Goal: Task Accomplishment & Management: Manage account settings

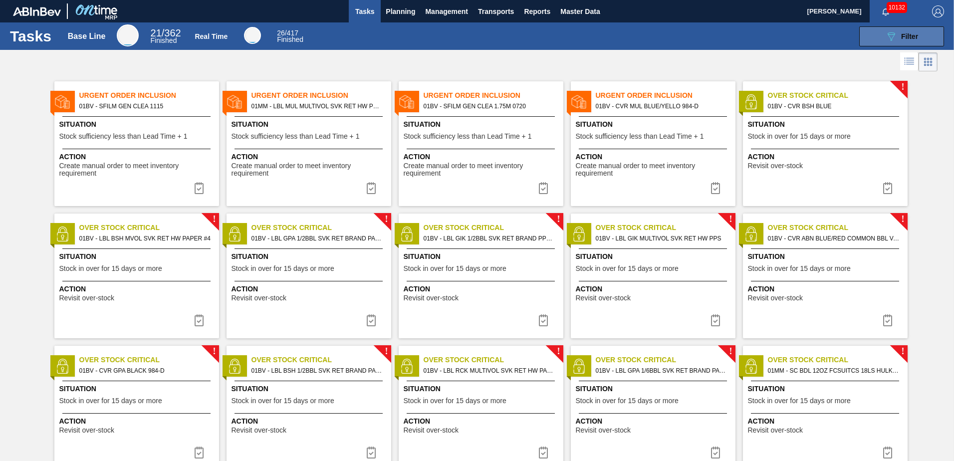
click at [906, 36] on span "Filter" at bounding box center [909, 36] width 17 height 8
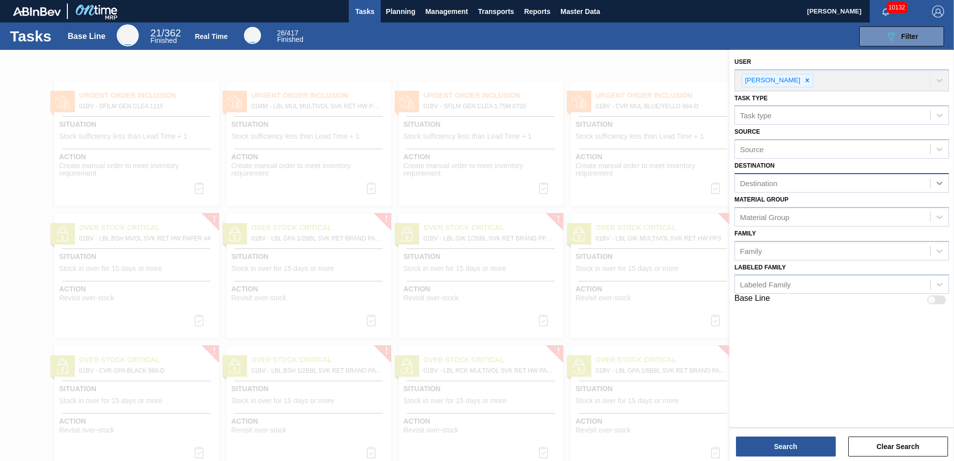
click at [941, 181] on icon at bounding box center [940, 183] width 10 height 10
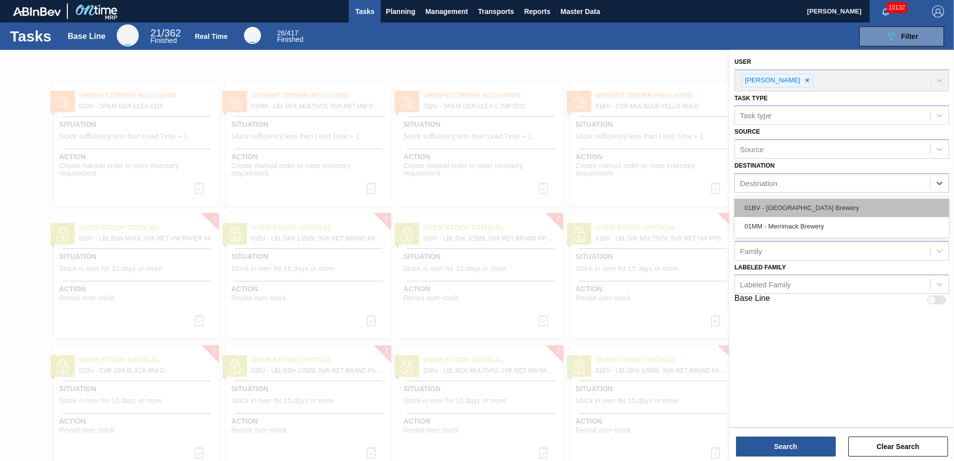
click at [818, 206] on div "01BV - [GEOGRAPHIC_DATA] Brewery" at bounding box center [842, 208] width 215 height 18
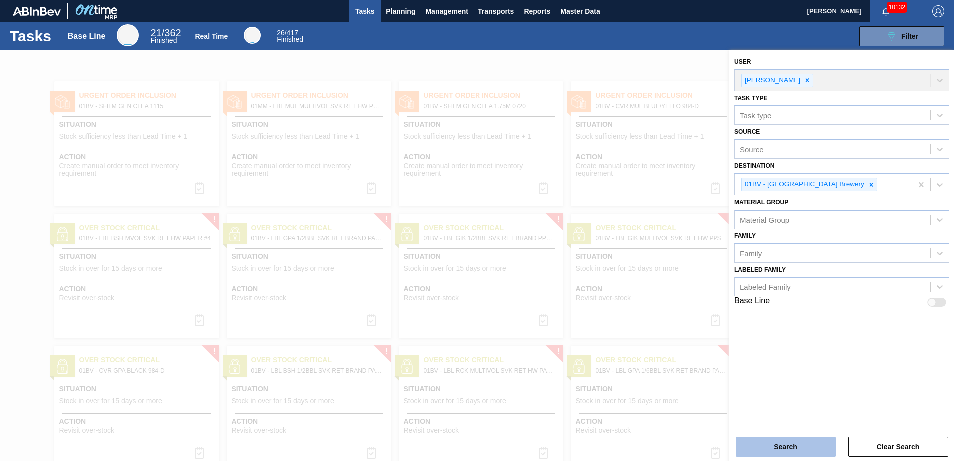
click at [781, 446] on button "Search" at bounding box center [786, 447] width 100 height 20
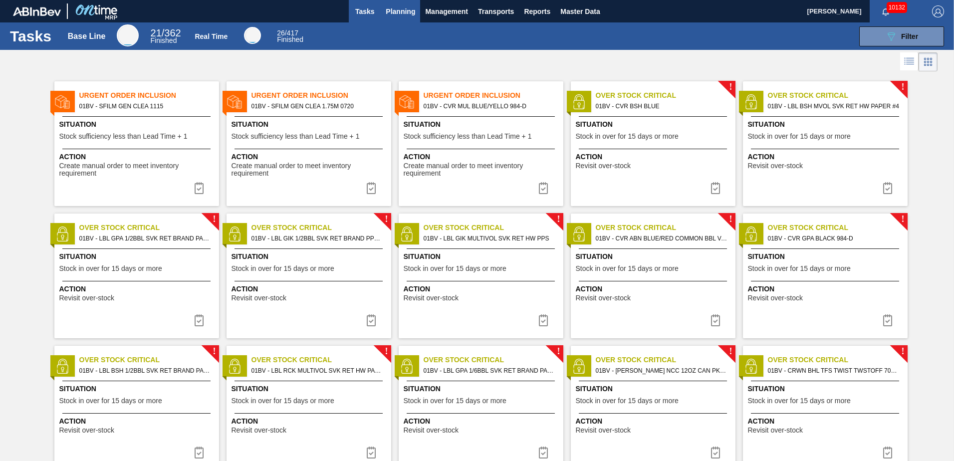
click at [405, 13] on span "Planning" at bounding box center [400, 11] width 29 height 12
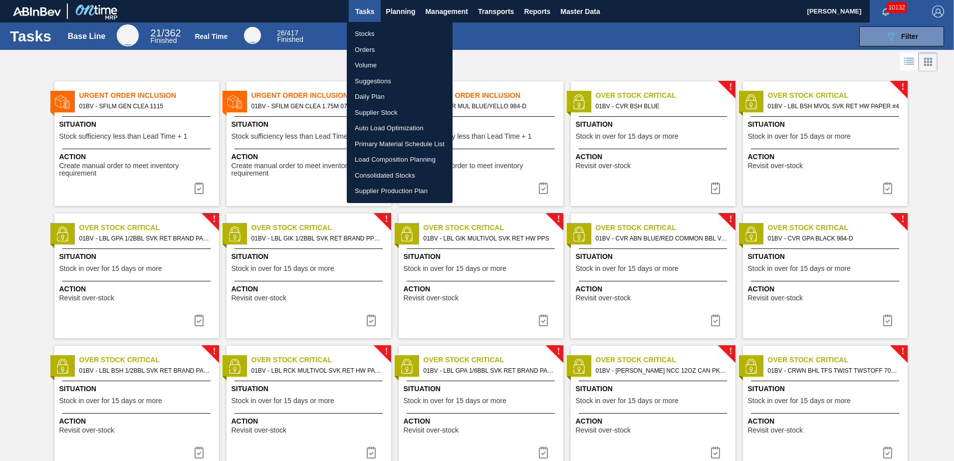
click at [378, 81] on li "Suggestions" at bounding box center [400, 81] width 106 height 16
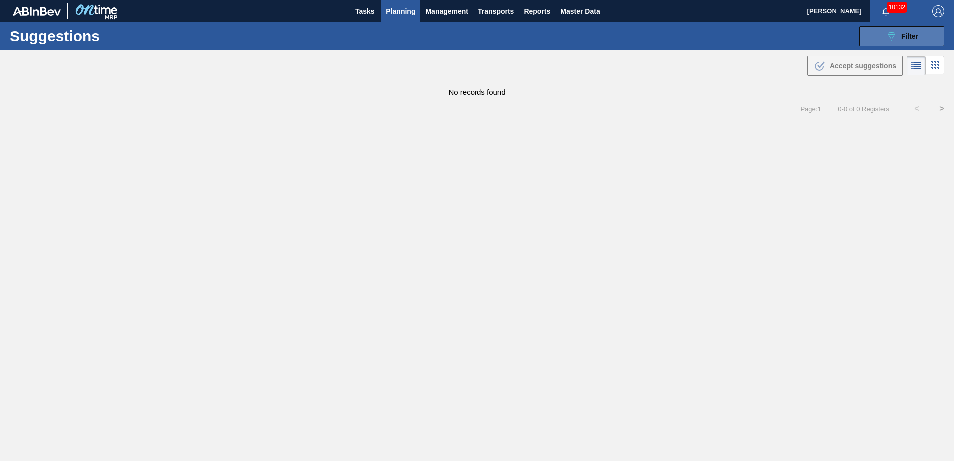
click at [903, 34] on span "Filter" at bounding box center [909, 36] width 17 height 8
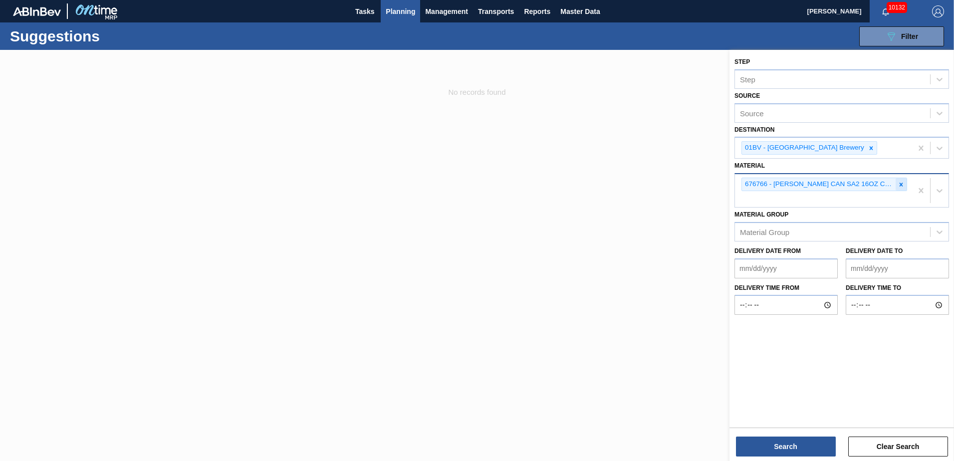
click at [904, 183] on icon at bounding box center [901, 184] width 7 height 7
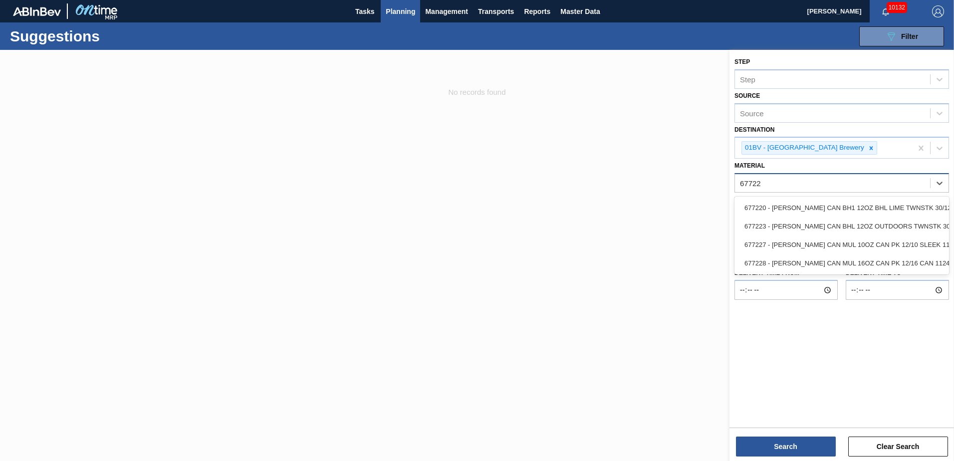
type input "677223"
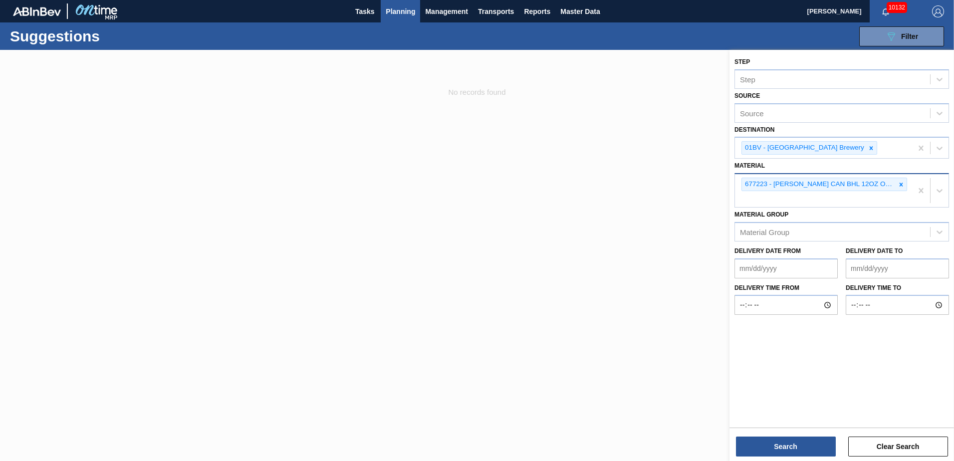
click at [766, 200] on div "677223 - [PERSON_NAME] CAN BHL 12OZ OUTDOORS TWNSTK 30/12" at bounding box center [823, 190] width 177 height 33
type input "677269"
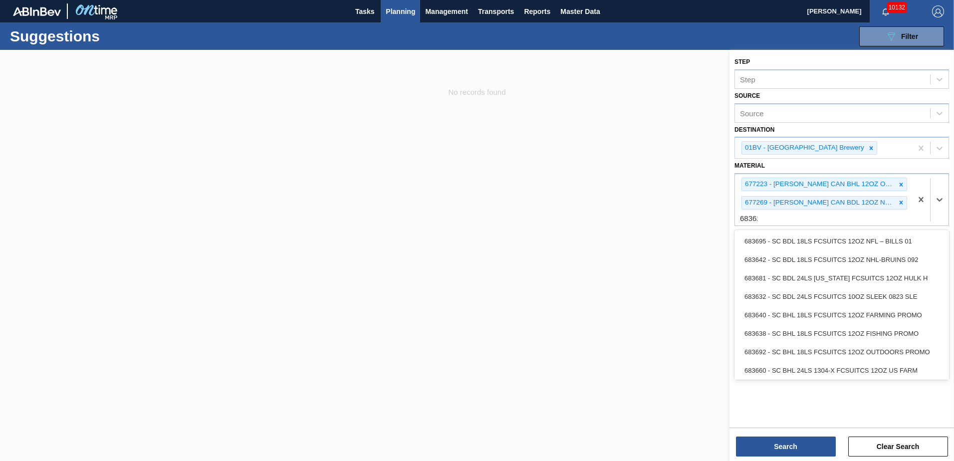
type input "683622"
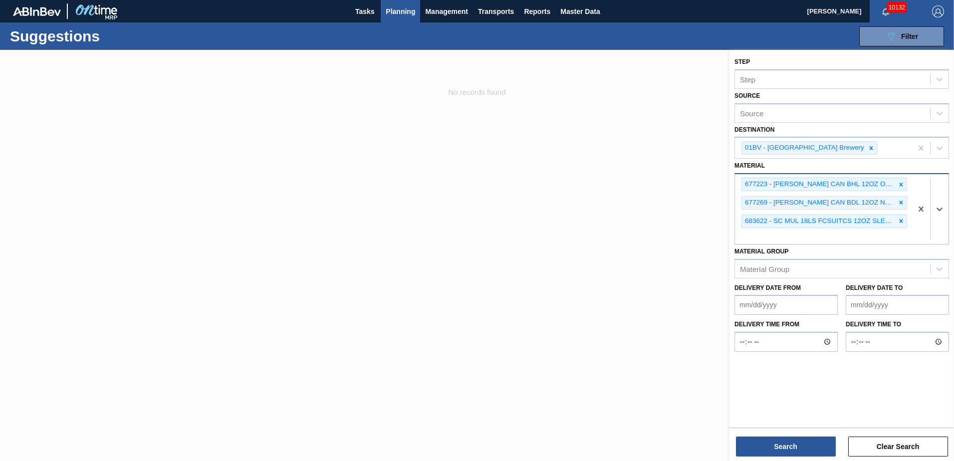
click at [758, 231] on div "677223 - [PERSON_NAME] CAN BHL 12OZ OUTDOORS TWNSTK 30/12 677269 - [PERSON_NAME…" at bounding box center [823, 209] width 177 height 70
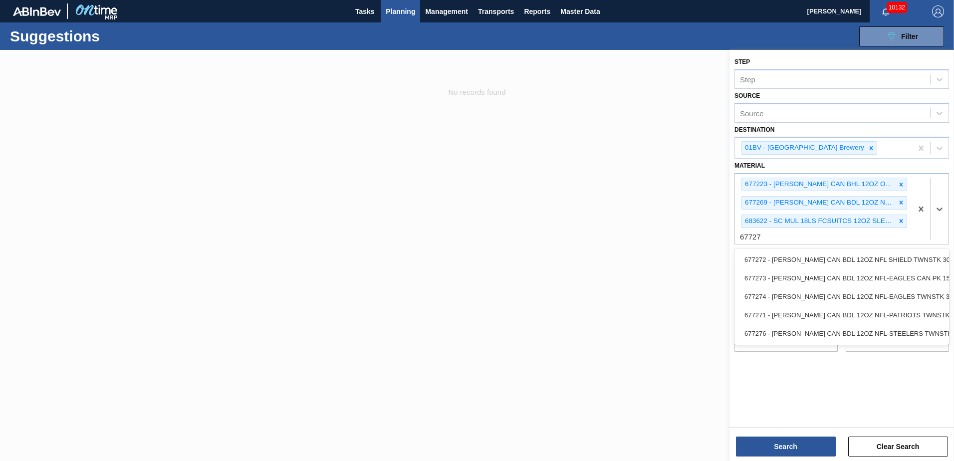
type input "677272"
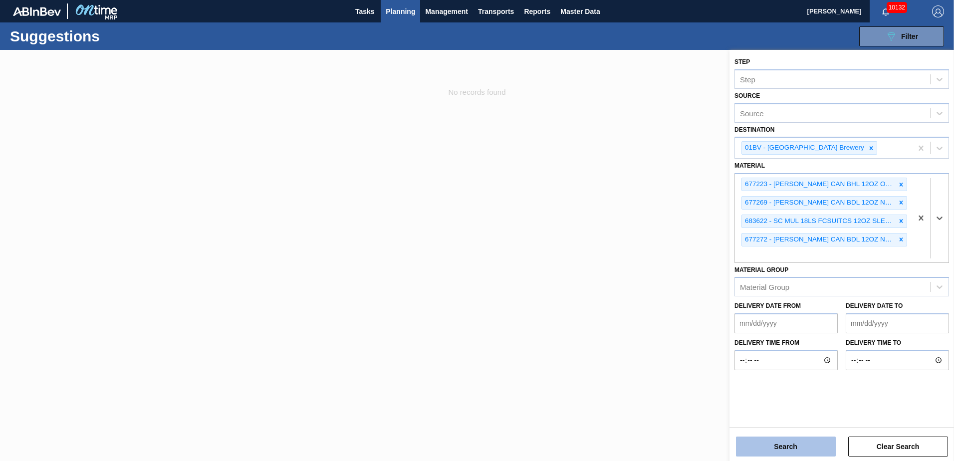
click at [772, 444] on button "Search" at bounding box center [786, 447] width 100 height 20
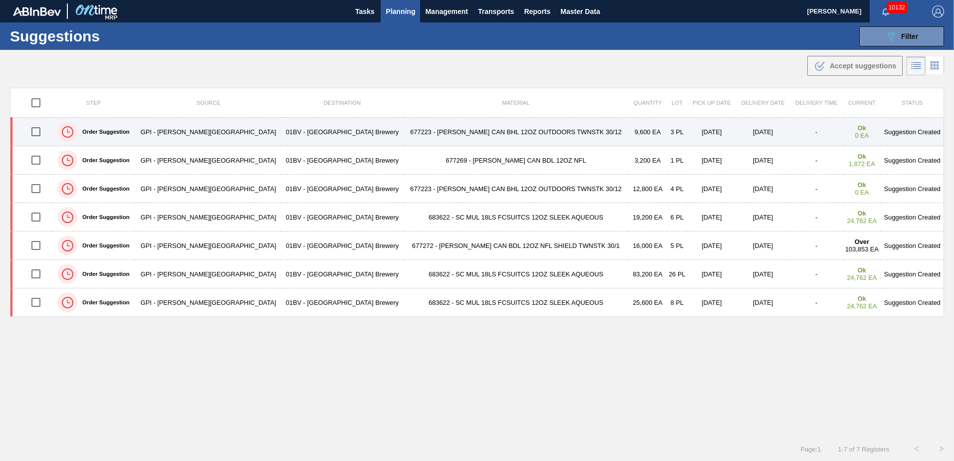
click at [39, 133] on input "checkbox" at bounding box center [35, 131] width 21 height 21
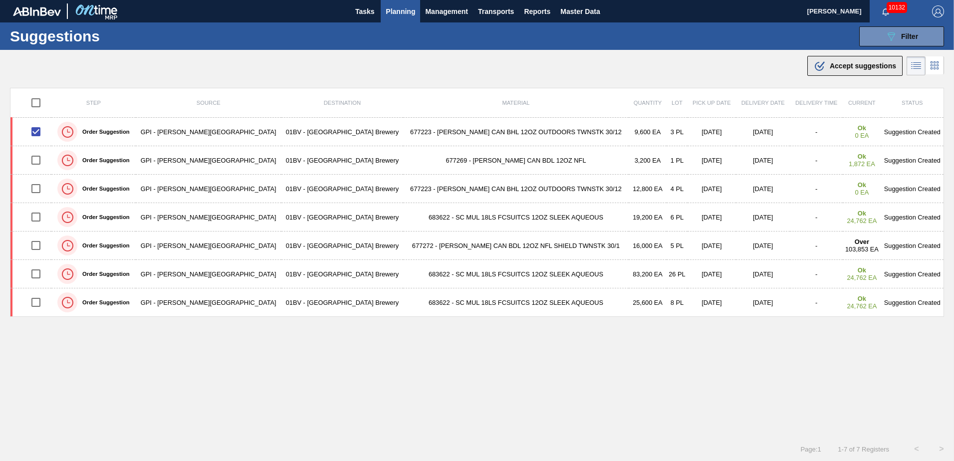
click at [840, 66] on span "Accept suggestions" at bounding box center [863, 66] width 66 height 8
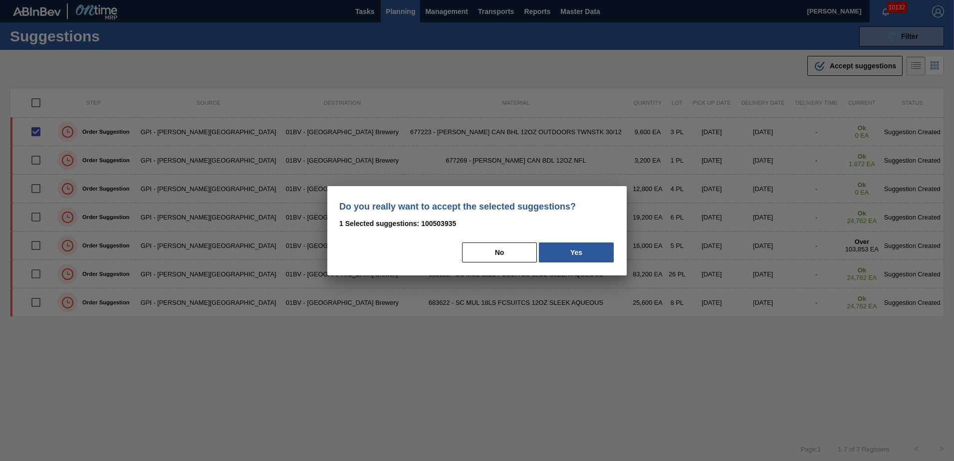
drag, startPoint x: 578, startPoint y: 259, endPoint x: 578, endPoint y: 251, distance: 7.5
click at [579, 258] on button "Yes" at bounding box center [576, 253] width 75 height 20
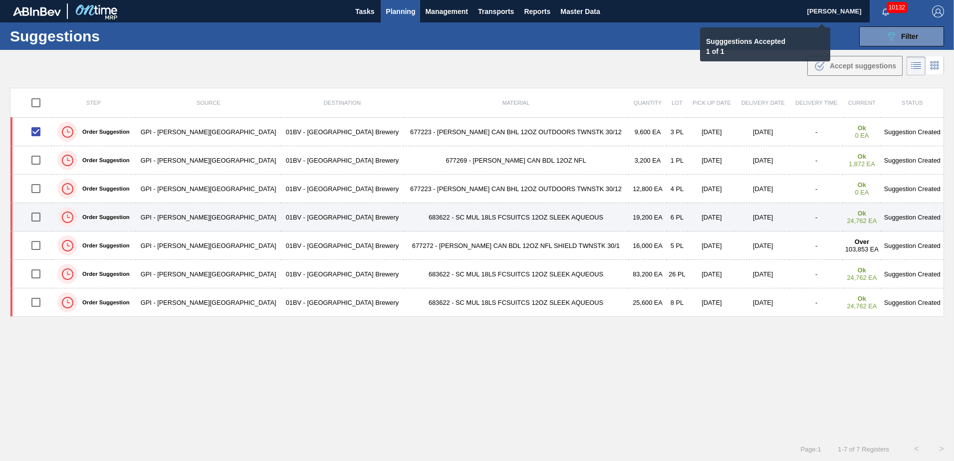
checkbox input "false"
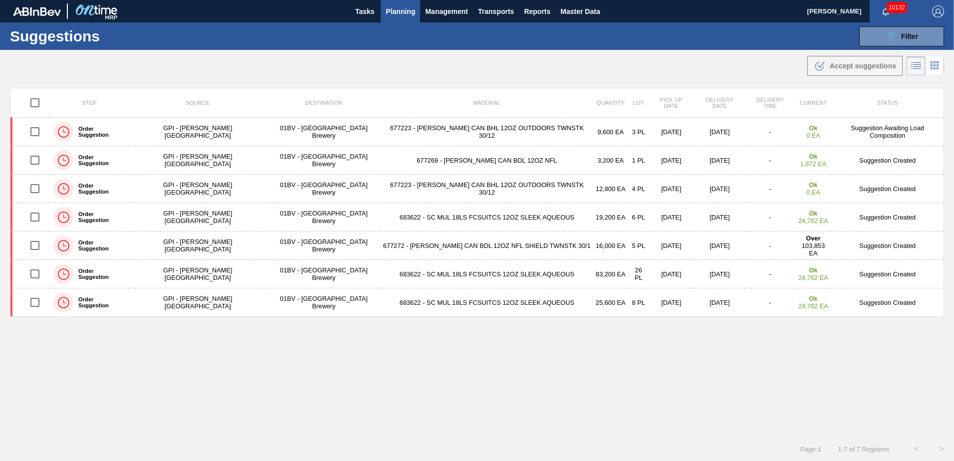
click at [399, 14] on span "Planning" at bounding box center [400, 11] width 29 height 12
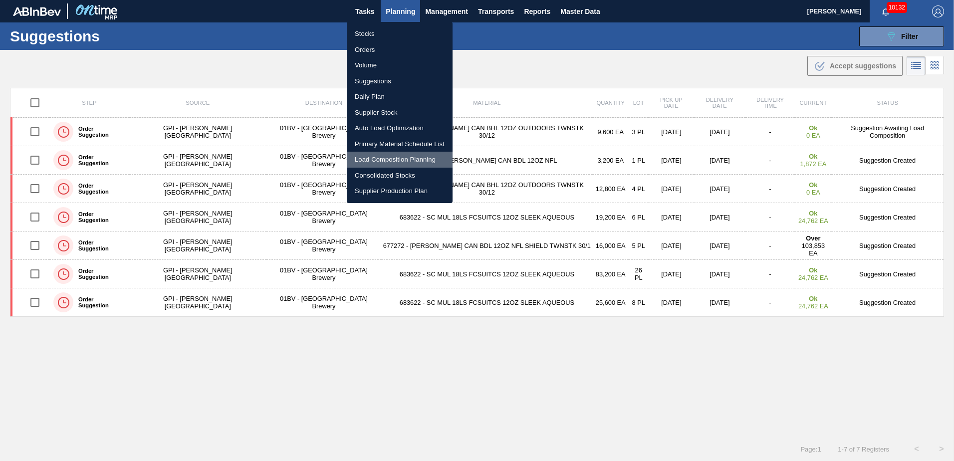
click at [385, 157] on li "Load Composition Planning" at bounding box center [400, 160] width 106 height 16
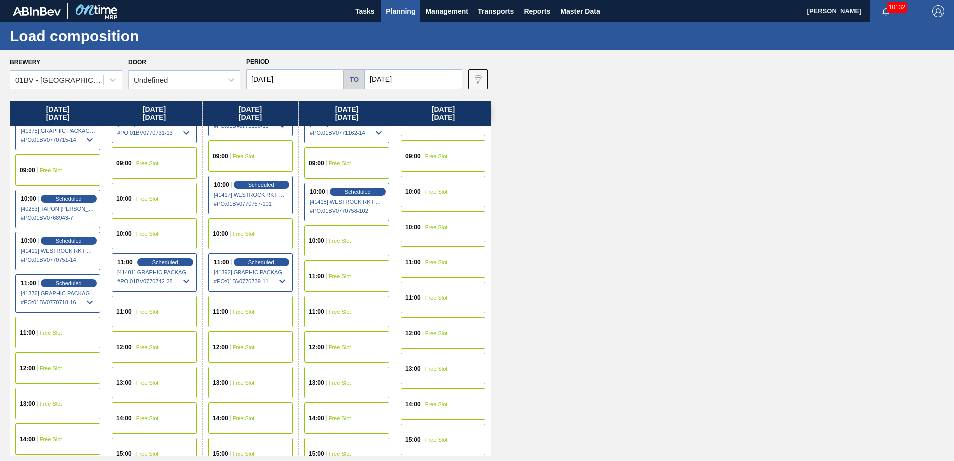
scroll to position [208, 0]
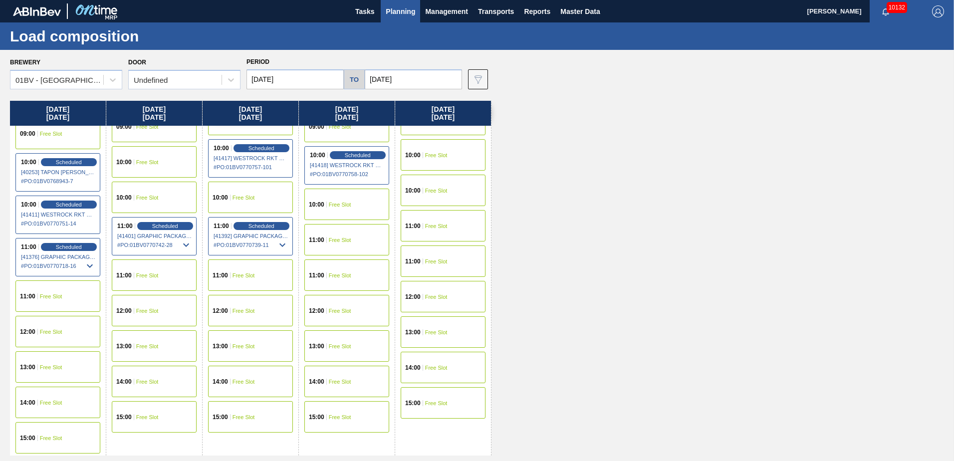
click at [137, 314] on div "12:00 Free Slot" at bounding box center [154, 310] width 85 height 31
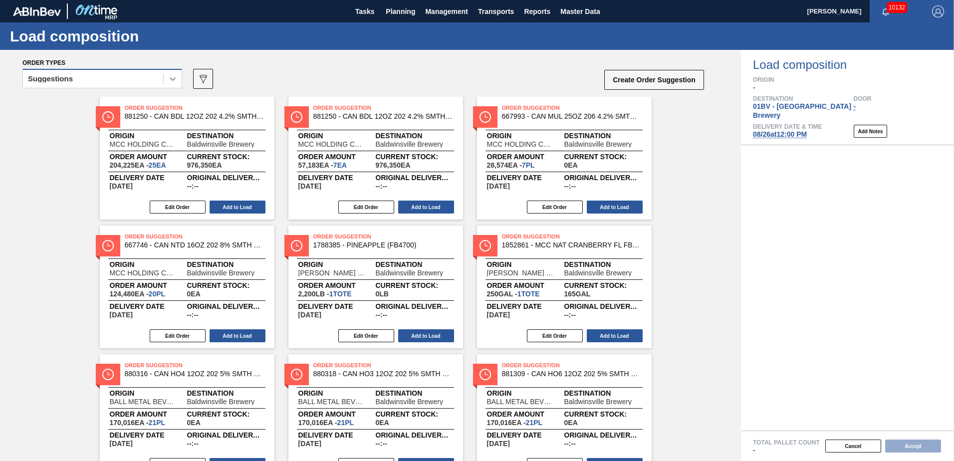
click at [179, 81] on div at bounding box center [173, 79] width 18 height 18
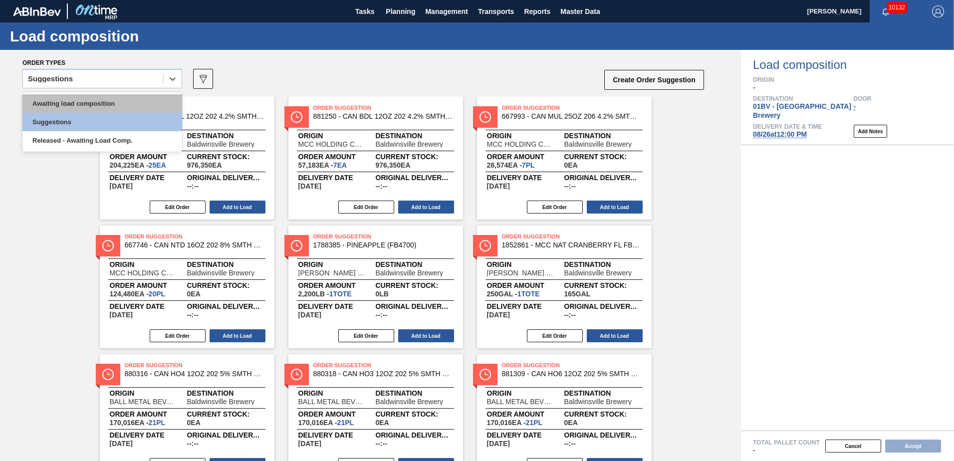
click at [118, 102] on div "Awaiting load composition" at bounding box center [102, 103] width 160 height 18
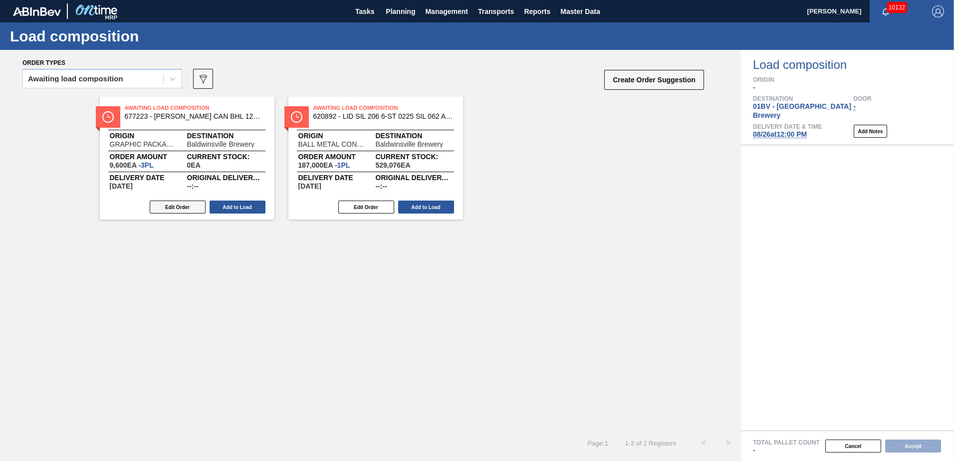
click at [177, 208] on button "Edit Order" at bounding box center [178, 207] width 56 height 13
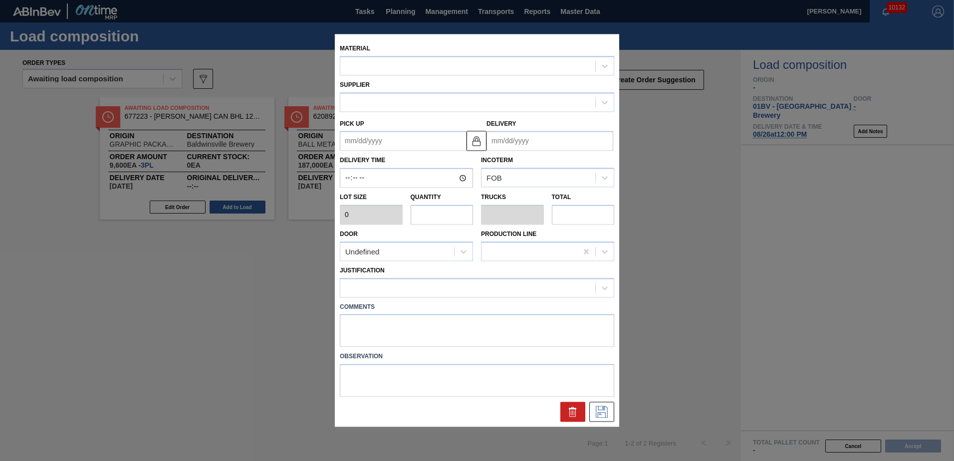
type input "3,200"
type input "3"
type input "0.115"
type input "9,600"
type up "[DATE]"
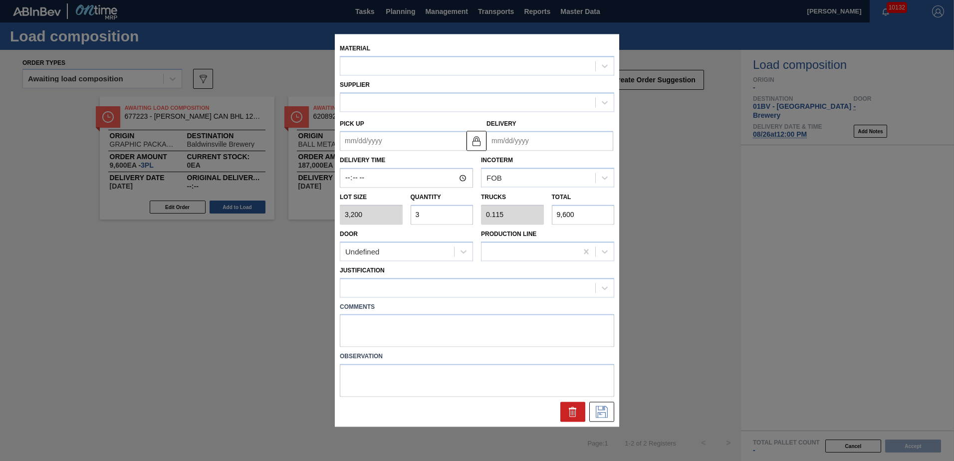
type input "[DATE]"
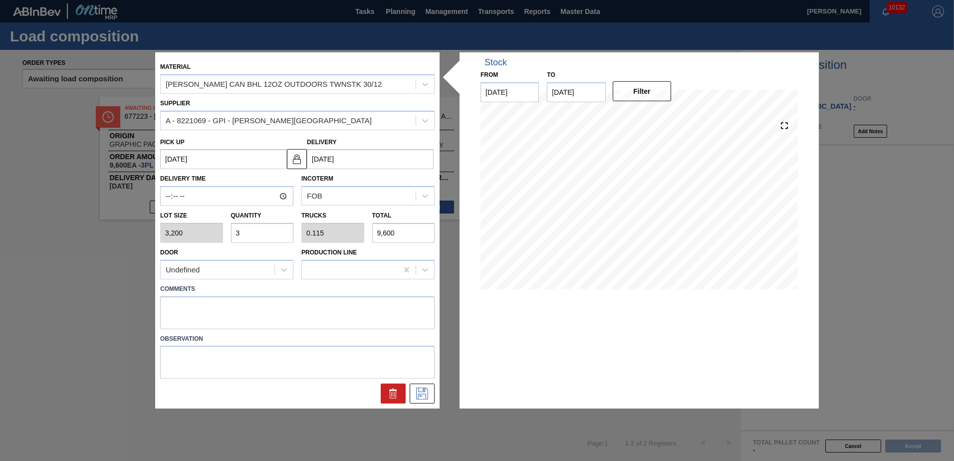
click at [194, 235] on div "Lot size 3,200 Quantity 3 Trucks 0.115 Total 9,600" at bounding box center [297, 224] width 283 height 37
type input "2"
type input "0.077"
type input "6,400"
type input "26"
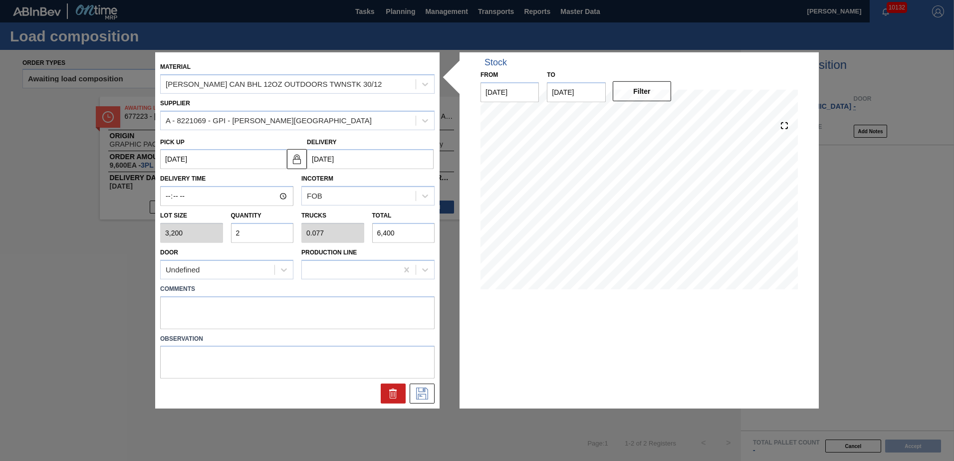
type input "1"
type input "83,200"
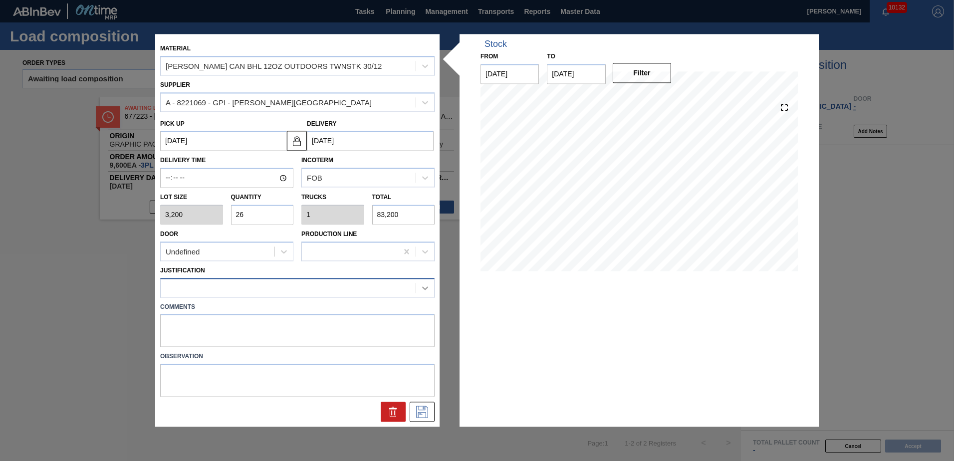
type input "26"
click at [427, 286] on icon at bounding box center [425, 288] width 10 height 10
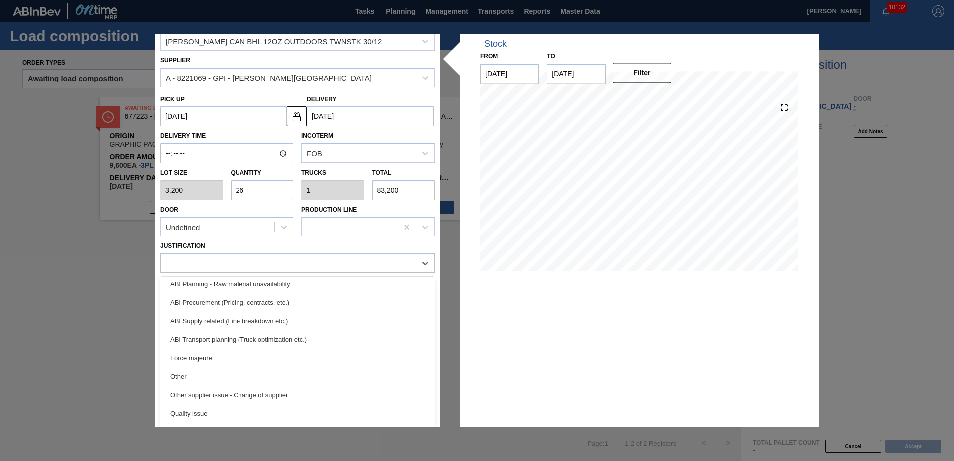
scroll to position [118, 0]
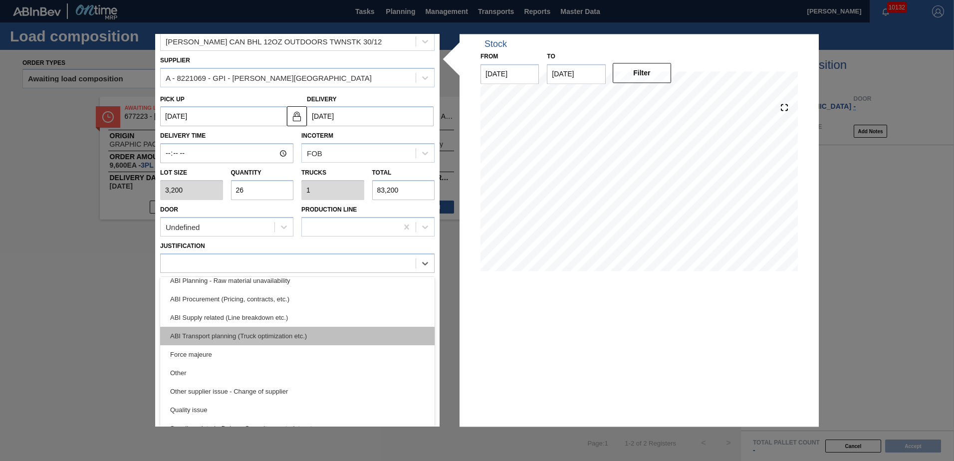
click at [263, 334] on div "ABI Transport planning (Truck optimization etc.)" at bounding box center [297, 336] width 275 height 18
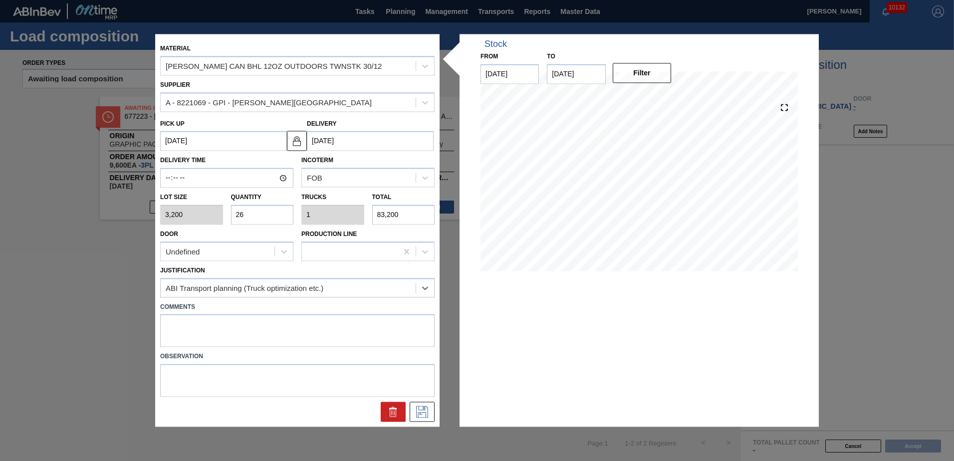
scroll to position [0, 0]
click at [420, 411] on icon at bounding box center [422, 412] width 16 height 12
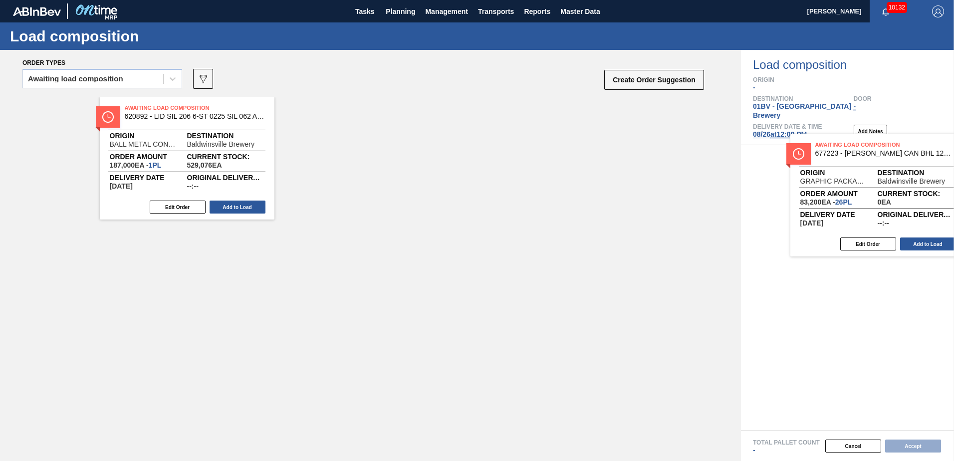
drag, startPoint x: 142, startPoint y: 106, endPoint x: 827, endPoint y: 144, distance: 686.3
click at [827, 144] on div "Order types Awaiting load composition 089F7B8B-B2A5-4AFE-B5C0-19BA573D28AC Crea…" at bounding box center [477, 255] width 954 height 411
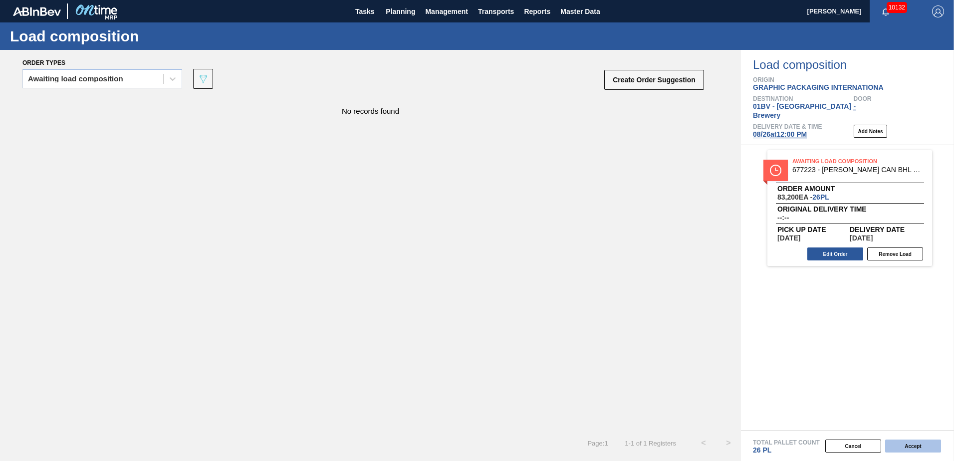
click at [912, 442] on button "Accept" at bounding box center [913, 446] width 56 height 13
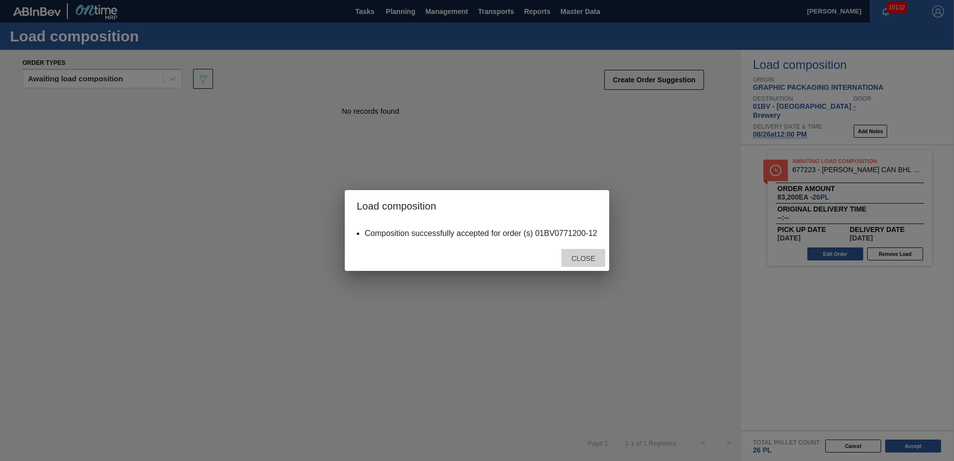
click at [584, 254] on div "Close" at bounding box center [584, 258] width 44 height 18
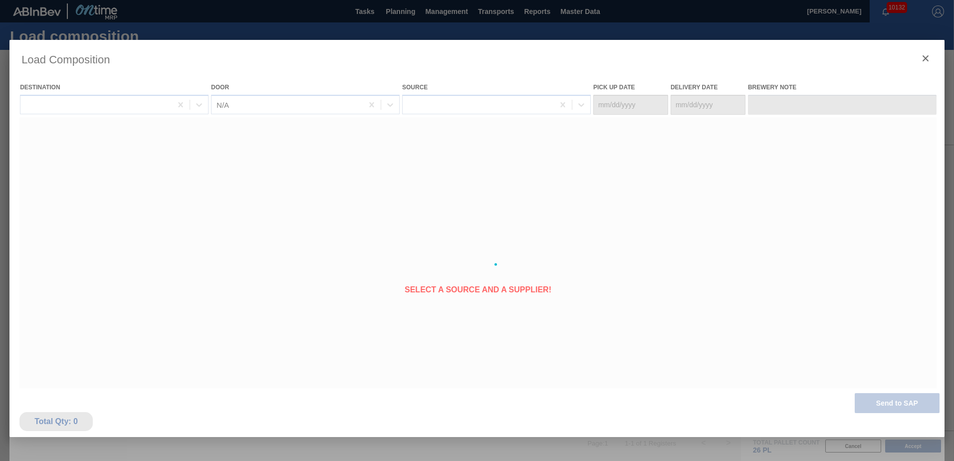
type Date "[DATE]"
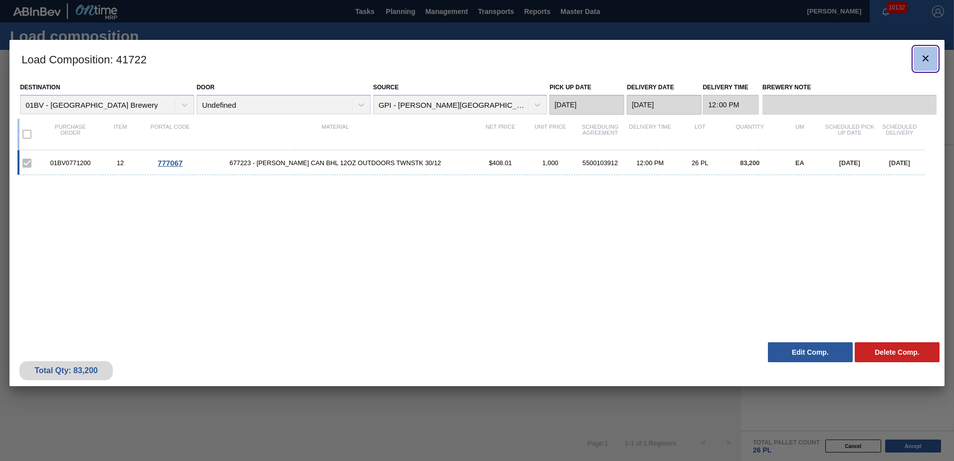
click at [924, 60] on icon "botão de ícone" at bounding box center [926, 58] width 12 height 12
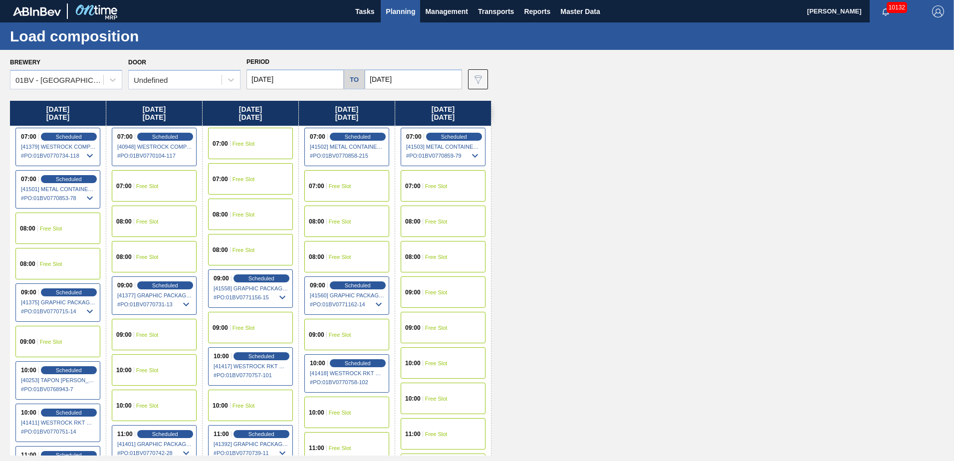
click at [616, 266] on div "[DATE] 07:00 Scheduled [41379] WESTROCK COMPANY - FOLDING CAR - 0008219776 # PO…" at bounding box center [479, 278] width 939 height 355
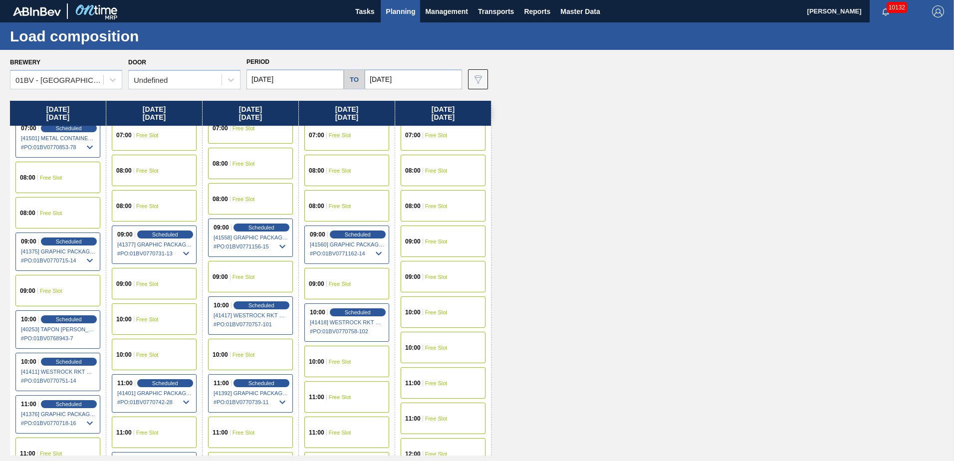
scroll to position [50, 0]
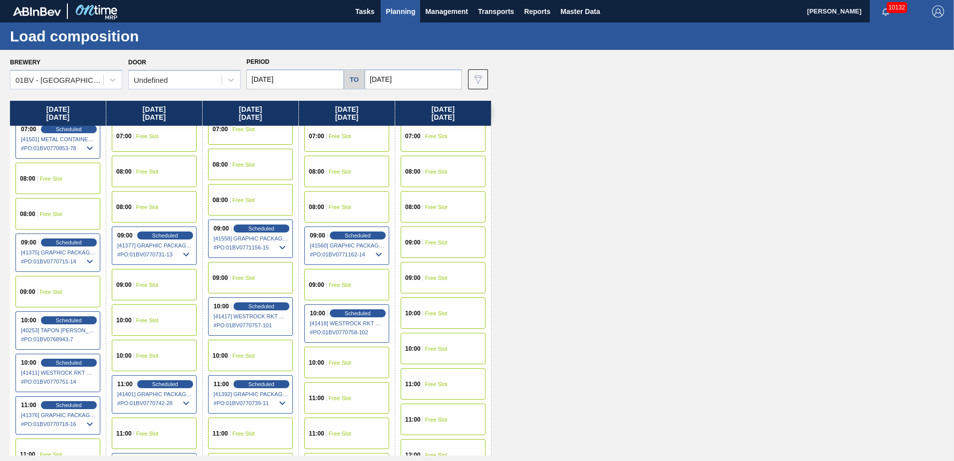
click at [400, 13] on span "Planning" at bounding box center [400, 11] width 29 height 12
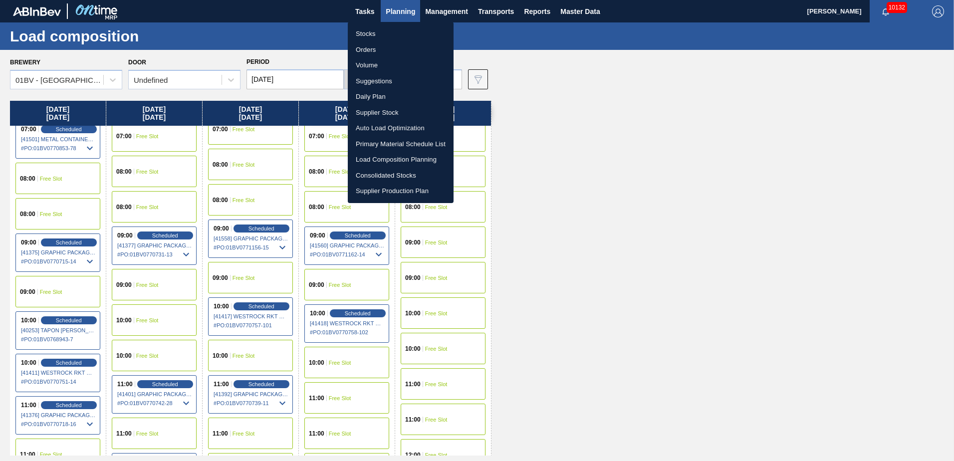
click at [370, 78] on li "Suggestions" at bounding box center [401, 81] width 106 height 16
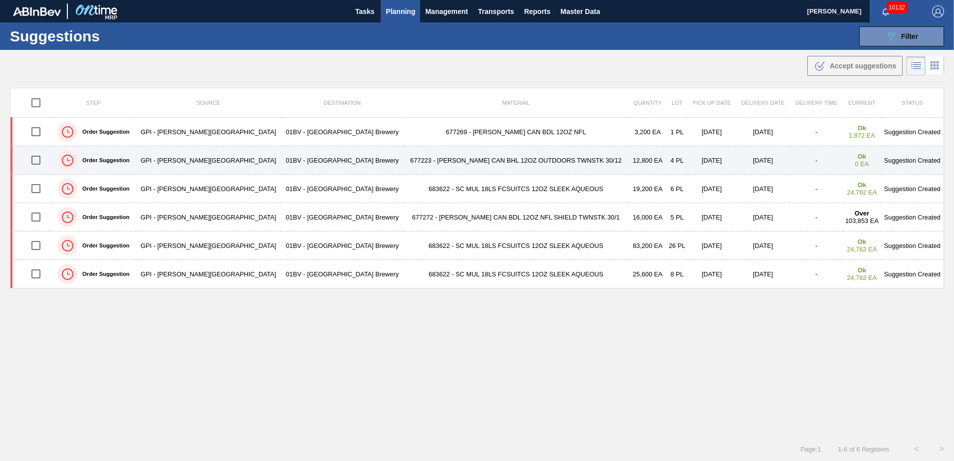
click at [44, 159] on input "checkbox" at bounding box center [35, 160] width 21 height 21
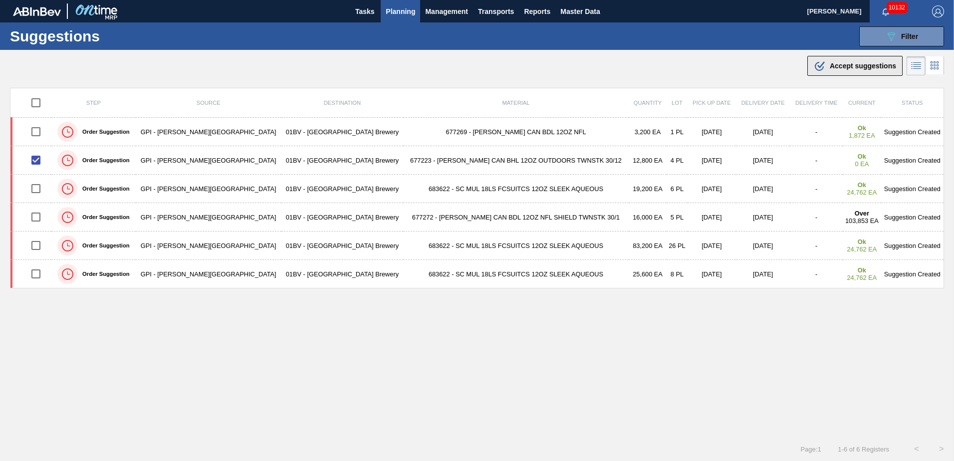
click at [830, 65] on span "Accept suggestions" at bounding box center [863, 66] width 66 height 8
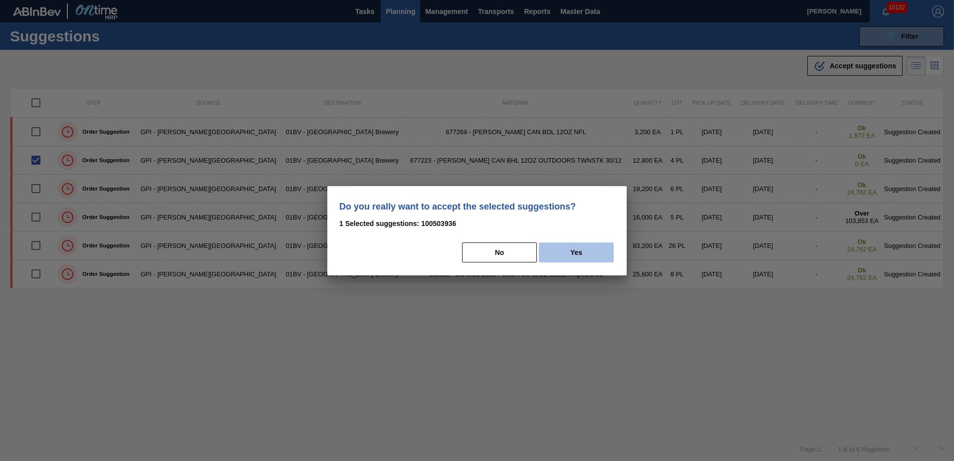
click at [578, 261] on button "Yes" at bounding box center [576, 253] width 75 height 20
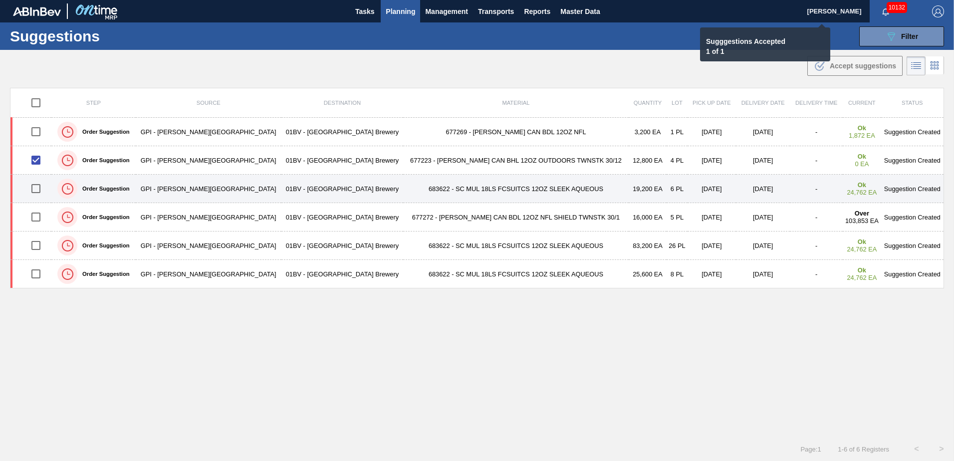
checkbox input "false"
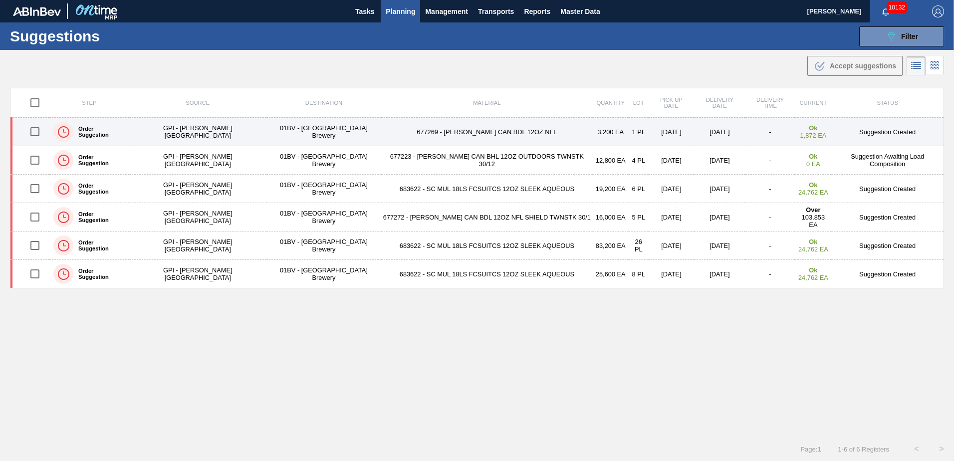
click at [39, 134] on input "checkbox" at bounding box center [34, 131] width 21 height 21
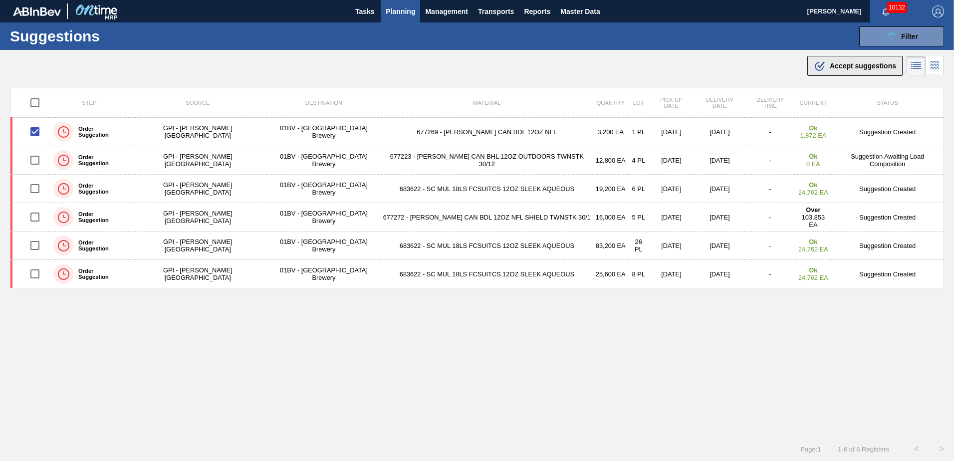
click at [834, 69] on span "Accept suggestions" at bounding box center [863, 66] width 66 height 8
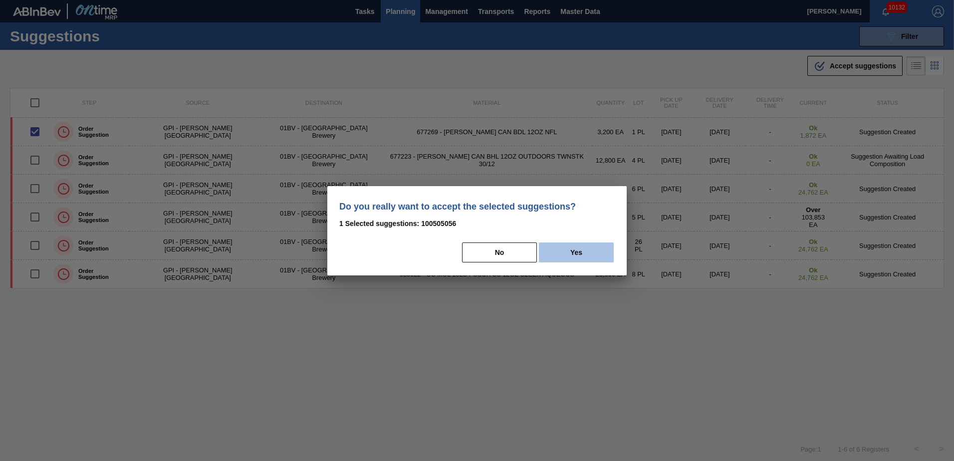
click at [572, 250] on button "Yes" at bounding box center [576, 253] width 75 height 20
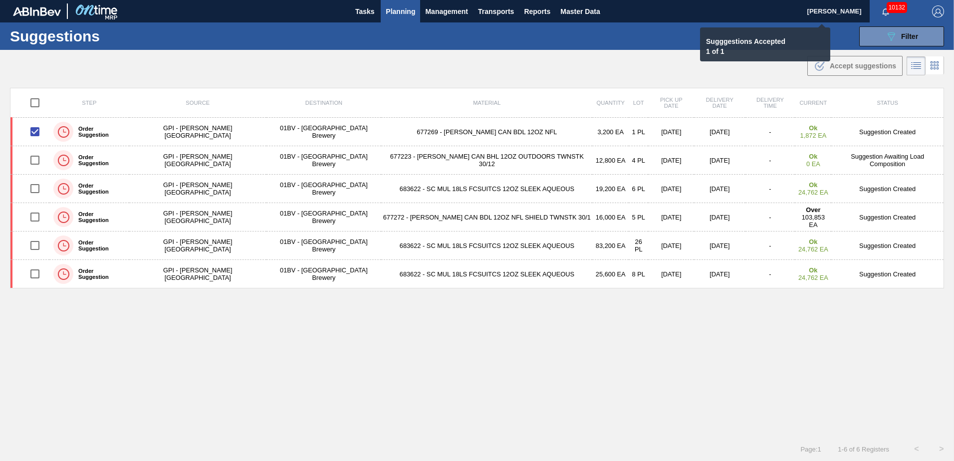
checkbox input "false"
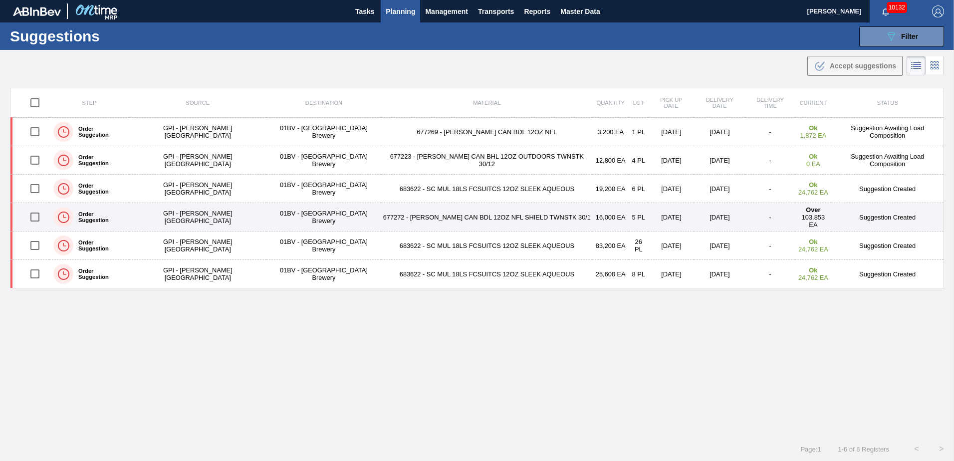
click at [38, 217] on input "checkbox" at bounding box center [34, 217] width 21 height 21
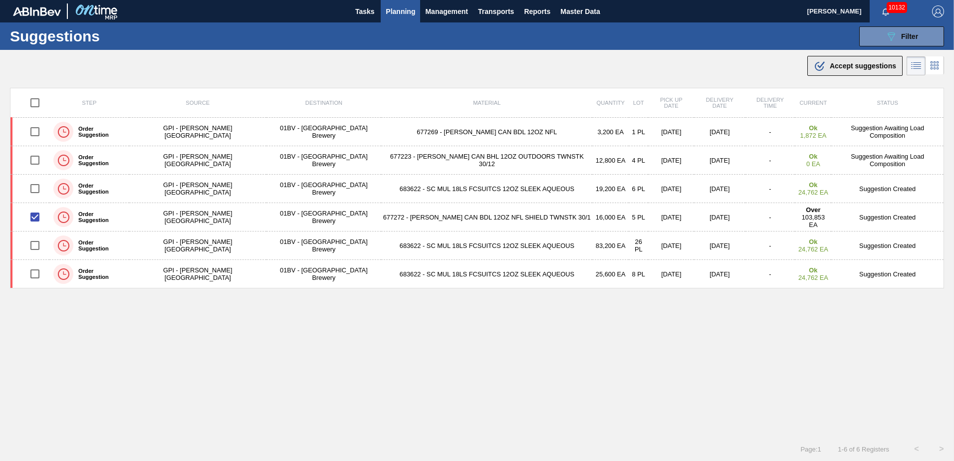
click at [833, 69] on span "Accept suggestions" at bounding box center [863, 66] width 66 height 8
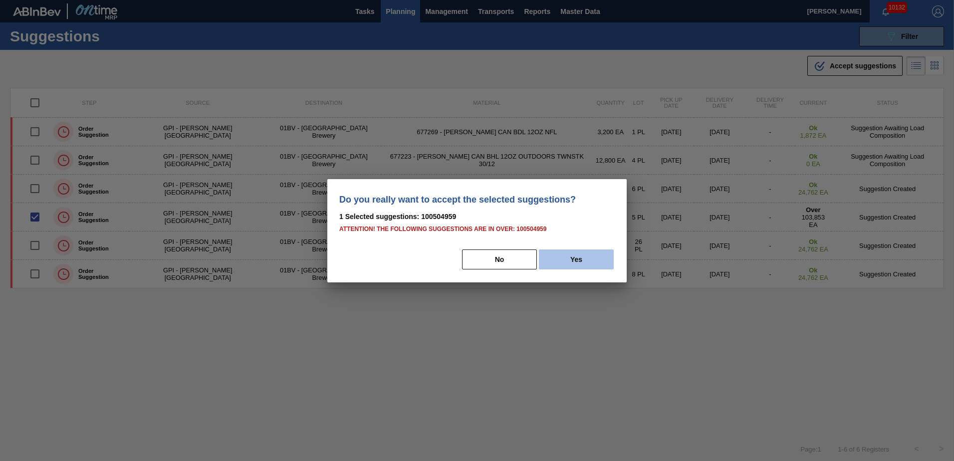
click at [579, 254] on button "Yes" at bounding box center [576, 260] width 75 height 20
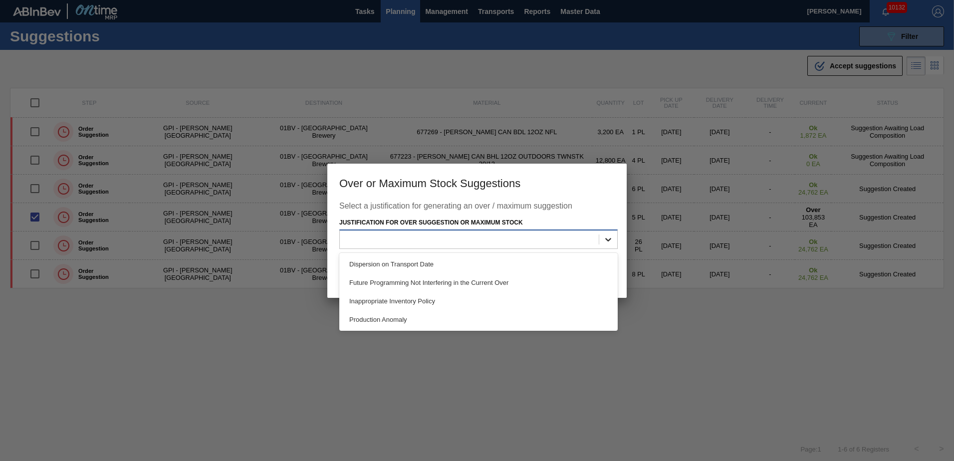
click at [608, 243] on icon at bounding box center [608, 240] width 10 height 10
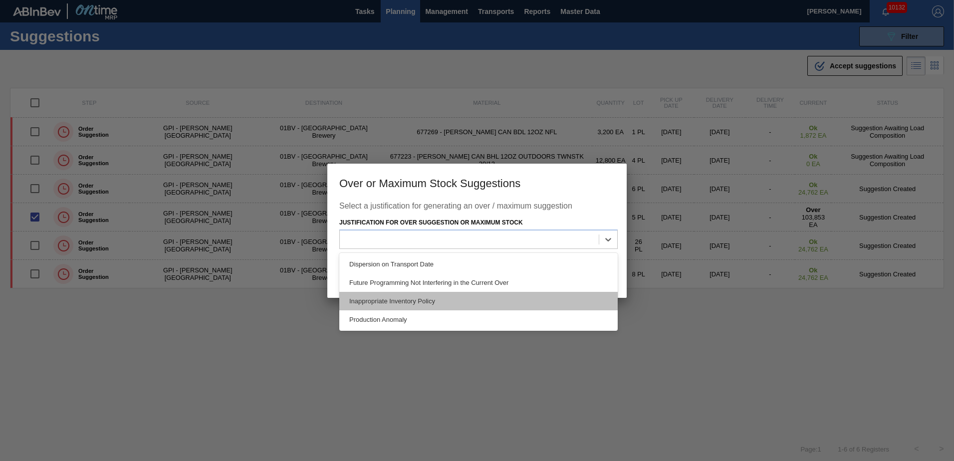
click at [423, 301] on div "Inappropriate Inventory Policy" at bounding box center [478, 301] width 279 height 18
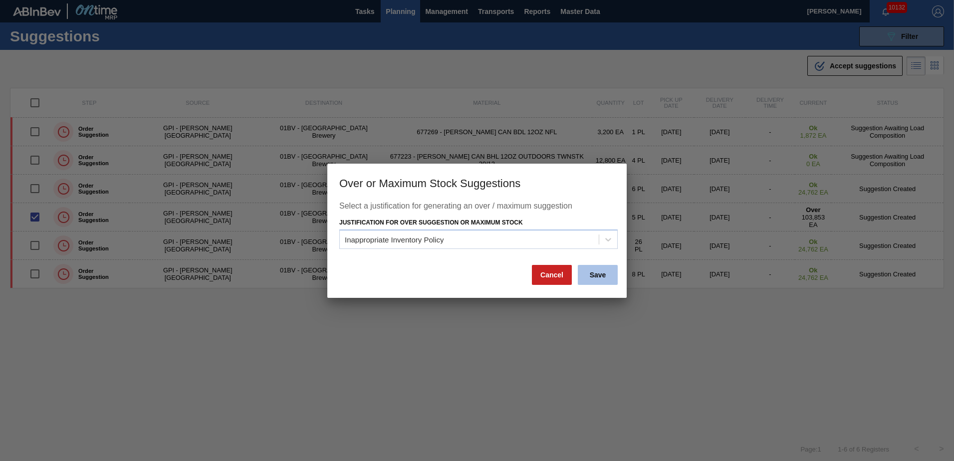
click at [588, 273] on button "Save" at bounding box center [598, 275] width 40 height 20
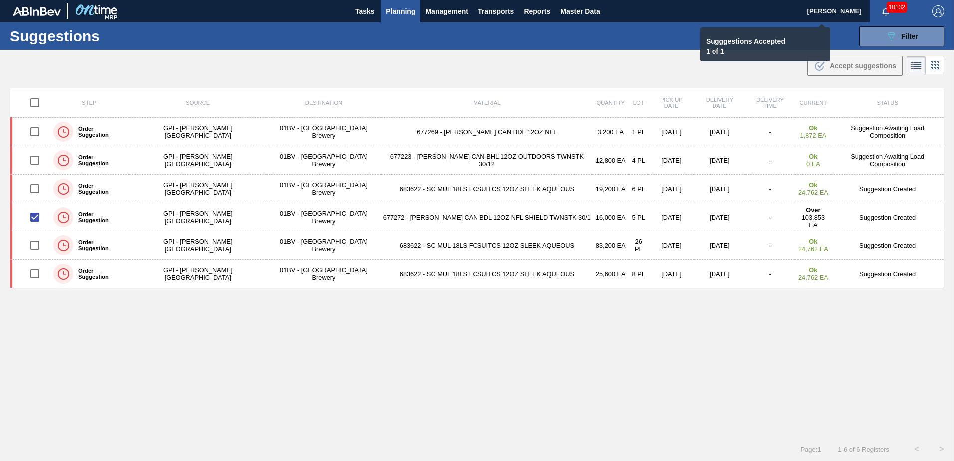
checkbox input "false"
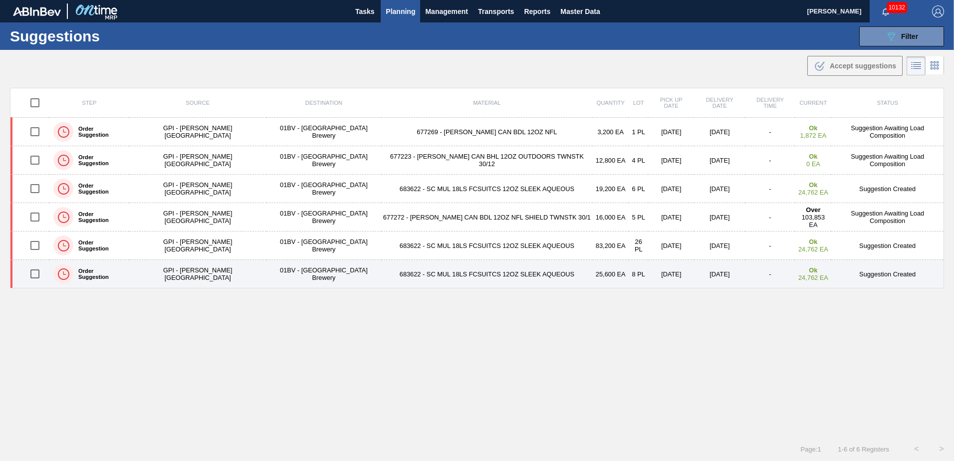
click at [38, 276] on input "checkbox" at bounding box center [34, 274] width 21 height 21
checkbox input "true"
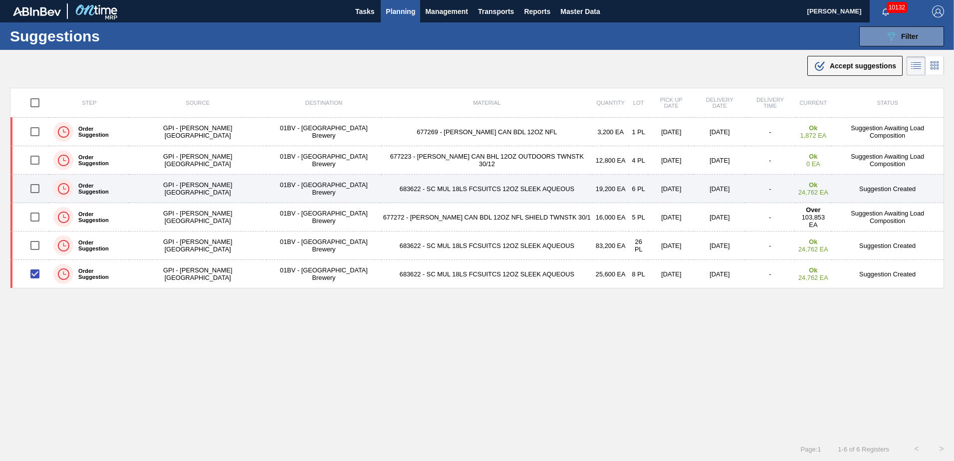
click at [45, 187] on input "checkbox" at bounding box center [34, 188] width 21 height 21
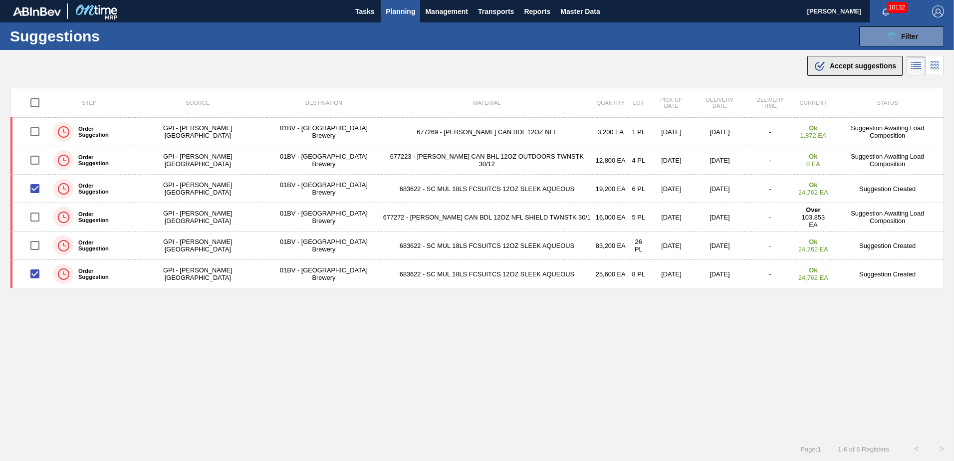
click at [826, 66] on div ".b{fill:var(--color-action-default)} Accept suggestions" at bounding box center [855, 66] width 82 height 12
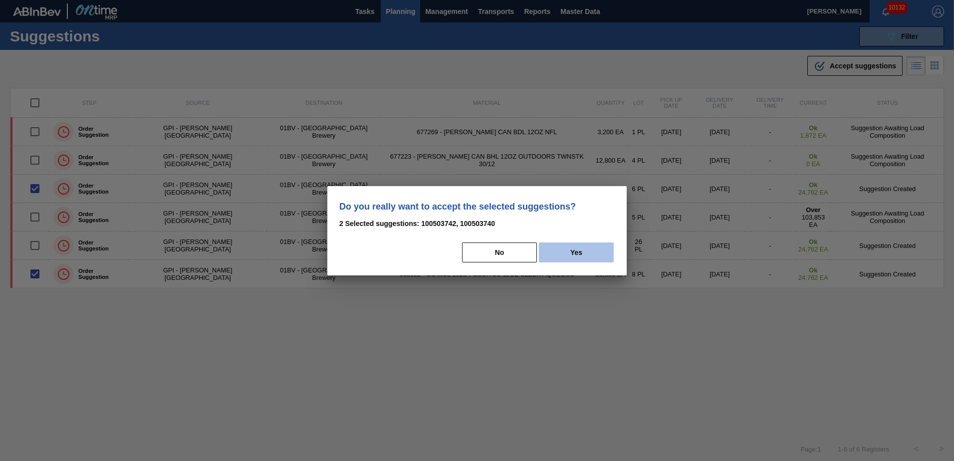
click at [586, 255] on button "Yes" at bounding box center [576, 253] width 75 height 20
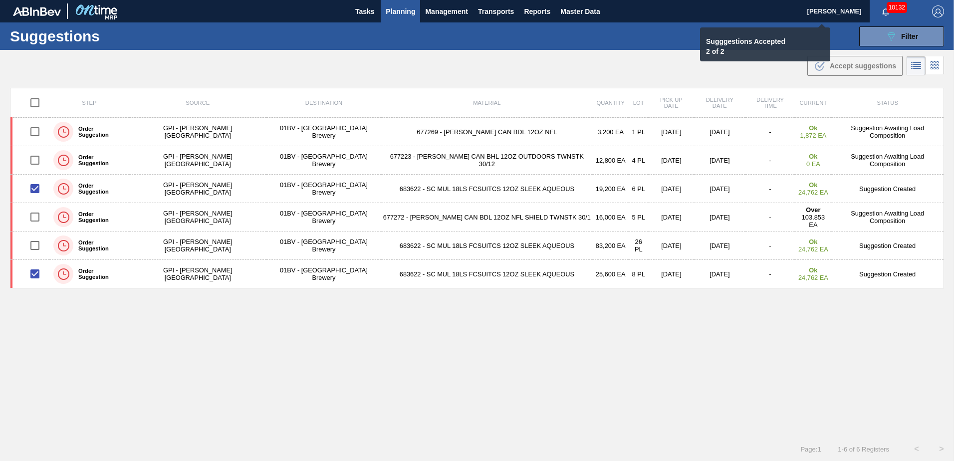
checkbox input "false"
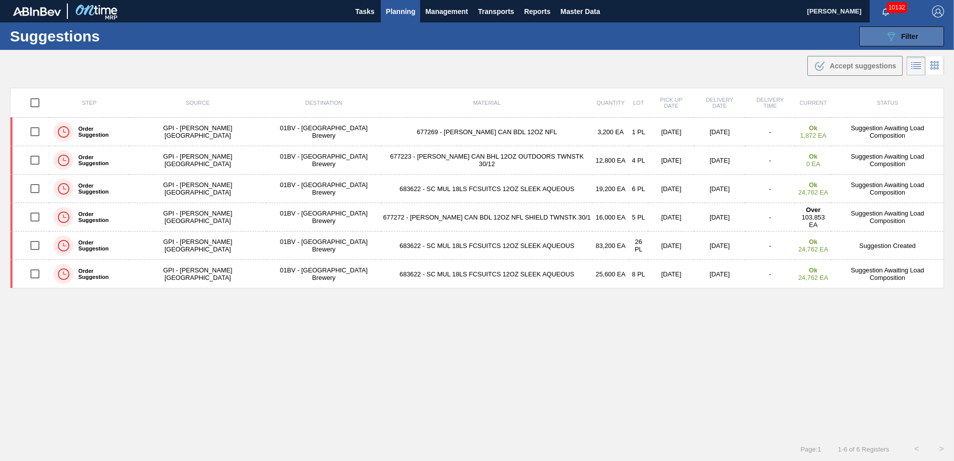
click at [879, 37] on button "089F7B8B-B2A5-4AFE-B5C0-19BA573D28AC Filter" at bounding box center [901, 36] width 85 height 20
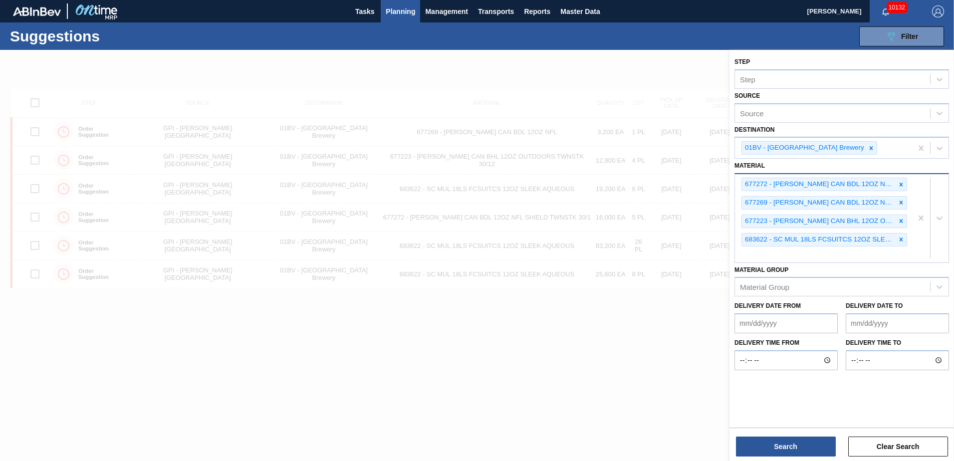
click at [754, 260] on div "677272 - [PERSON_NAME] CAN BDL 12OZ NFL SHIELD TWNSTK 30/1 677269 - [PERSON_NAM…" at bounding box center [823, 218] width 177 height 88
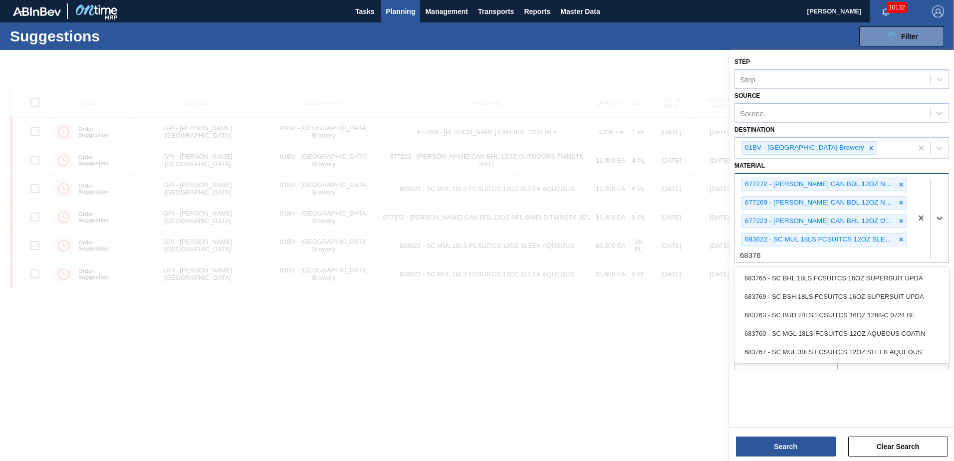
type input "683767"
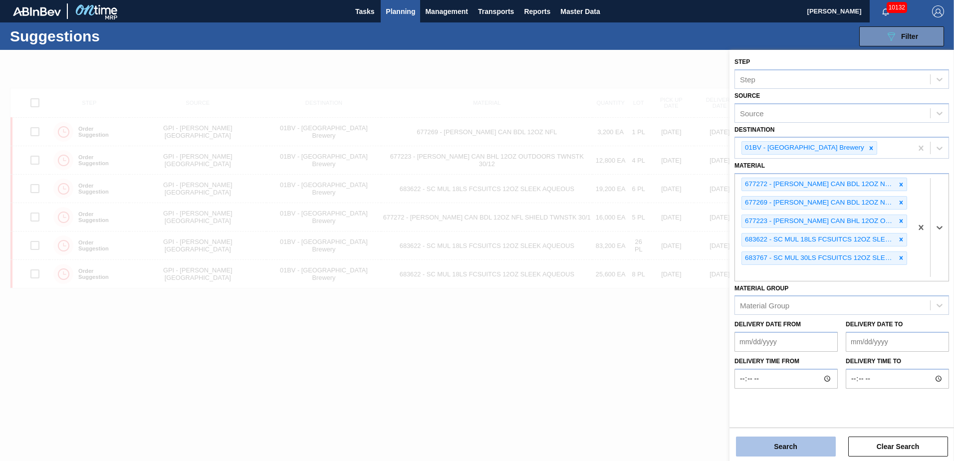
click at [780, 443] on button "Search" at bounding box center [786, 447] width 100 height 20
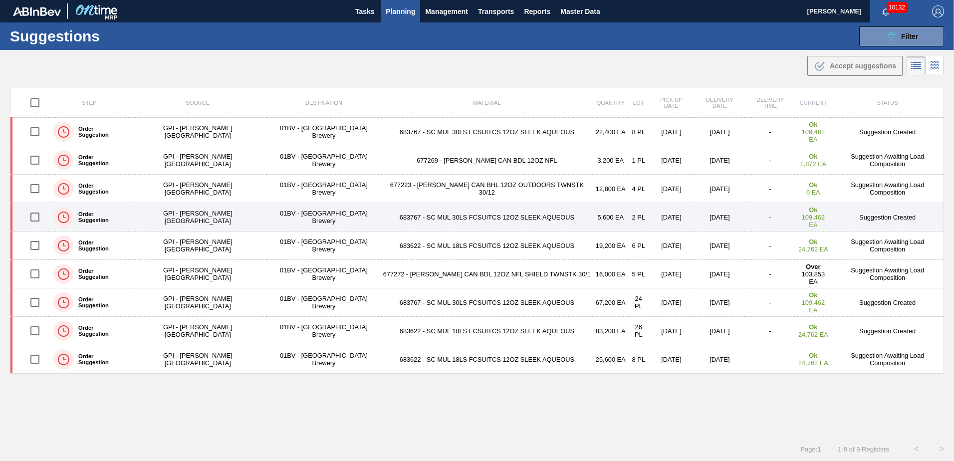
click at [37, 218] on input "checkbox" at bounding box center [34, 217] width 21 height 21
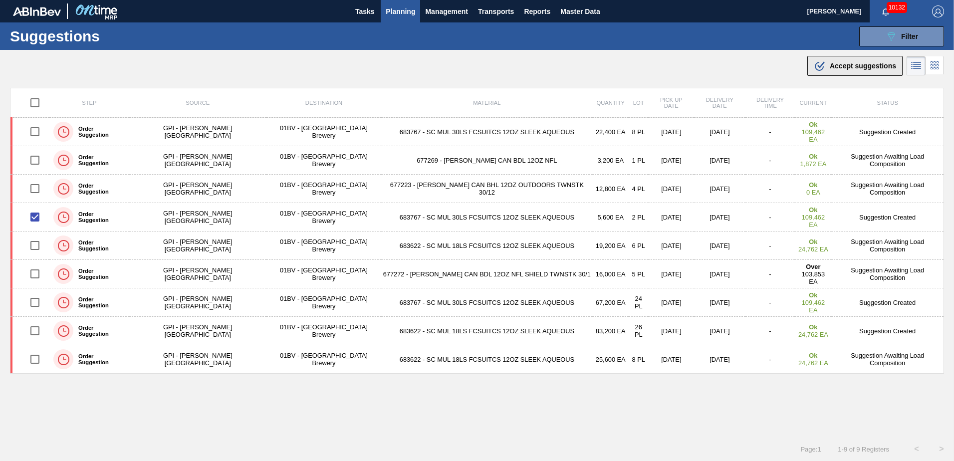
click at [838, 70] on div ".b{fill:var(--color-action-default)} Accept suggestions" at bounding box center [855, 66] width 82 height 12
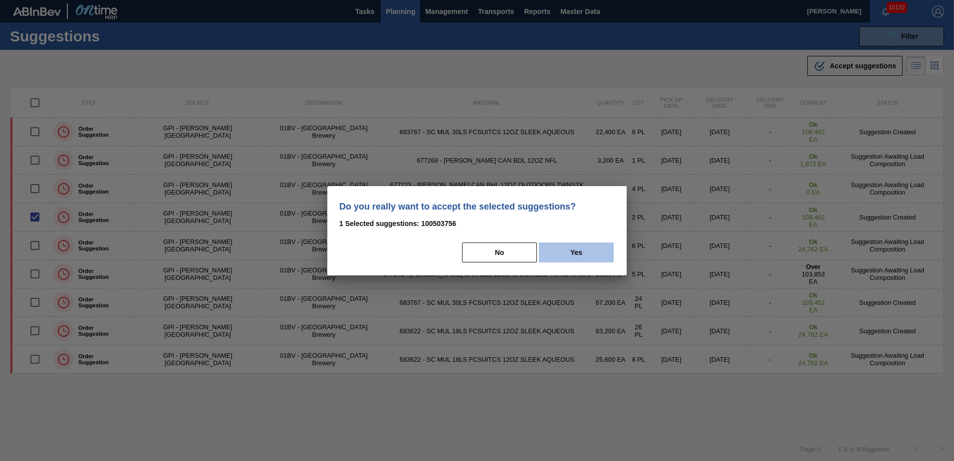
click at [572, 252] on button "Yes" at bounding box center [576, 253] width 75 height 20
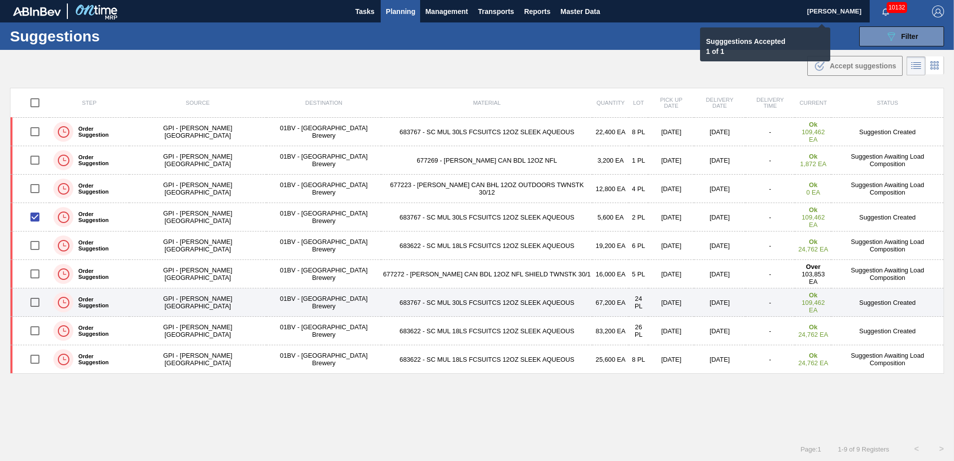
checkbox input "false"
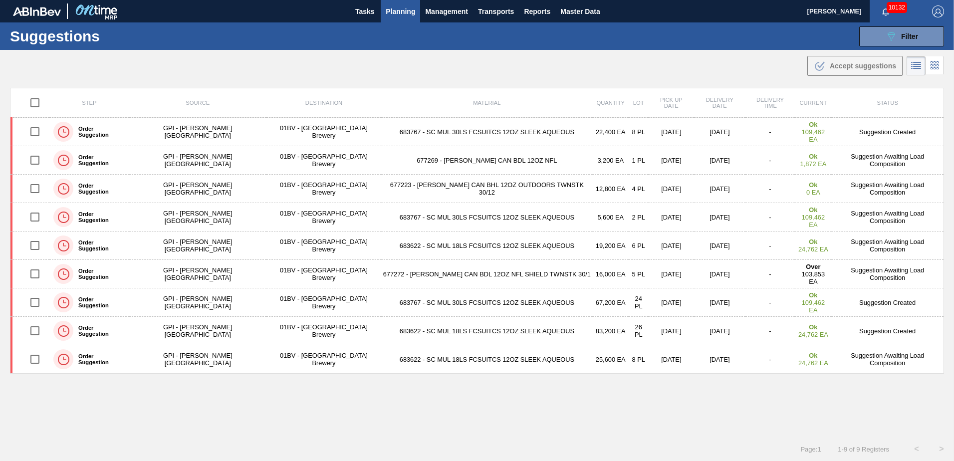
click at [399, 11] on span "Planning" at bounding box center [400, 11] width 29 height 12
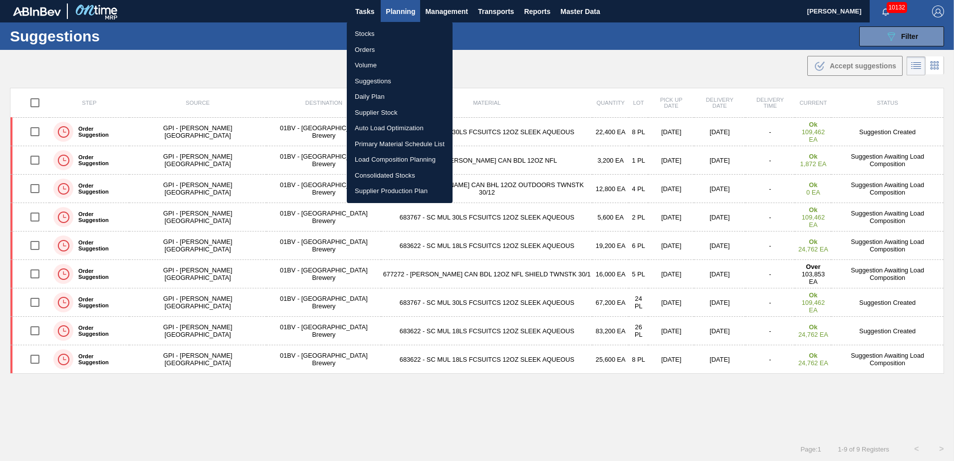
click at [388, 160] on li "Load Composition Planning" at bounding box center [400, 160] width 106 height 16
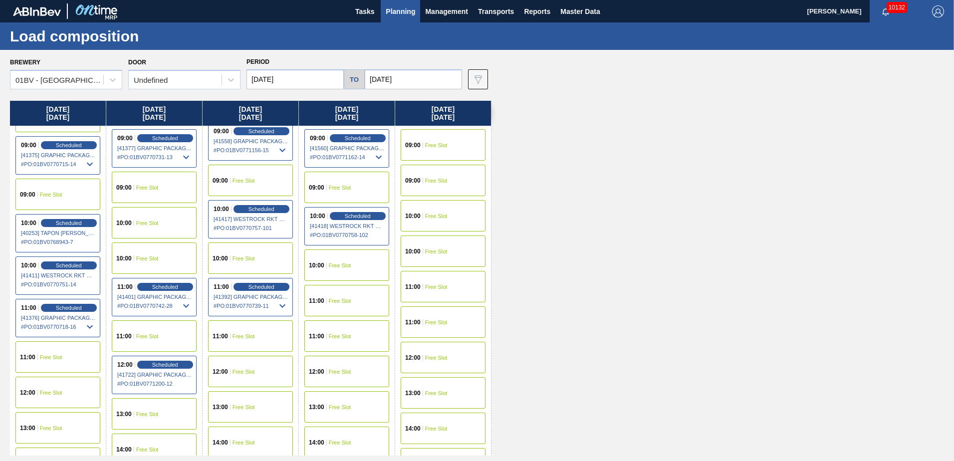
scroll to position [200, 0]
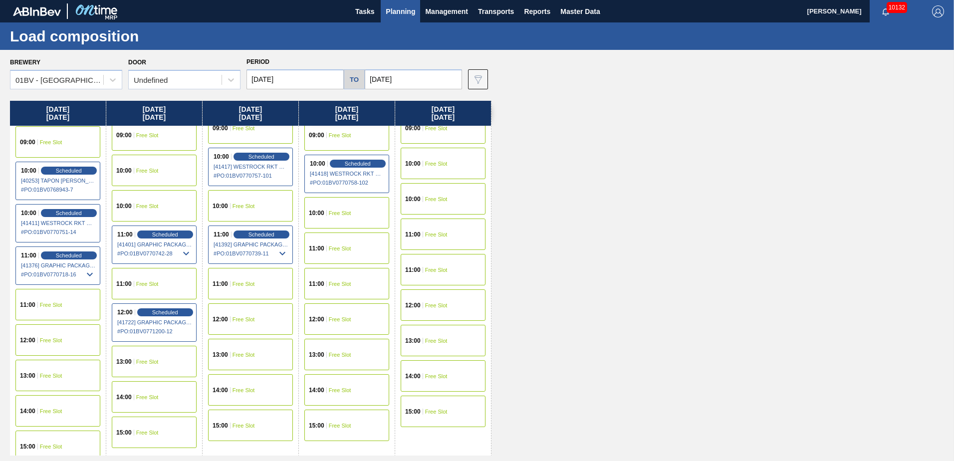
click at [258, 321] on div "12:00 Free Slot" at bounding box center [250, 318] width 85 height 31
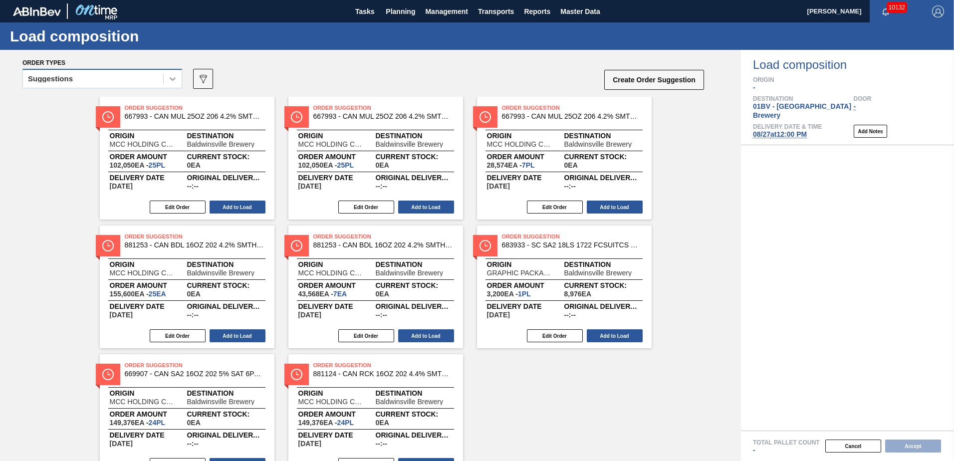
click at [170, 83] on icon at bounding box center [173, 79] width 10 height 10
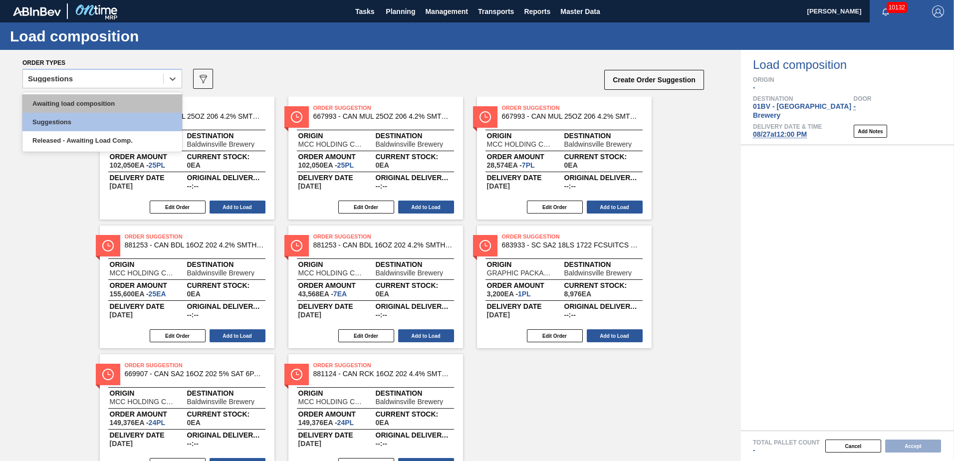
click at [123, 95] on div "Awaiting load composition" at bounding box center [102, 103] width 160 height 18
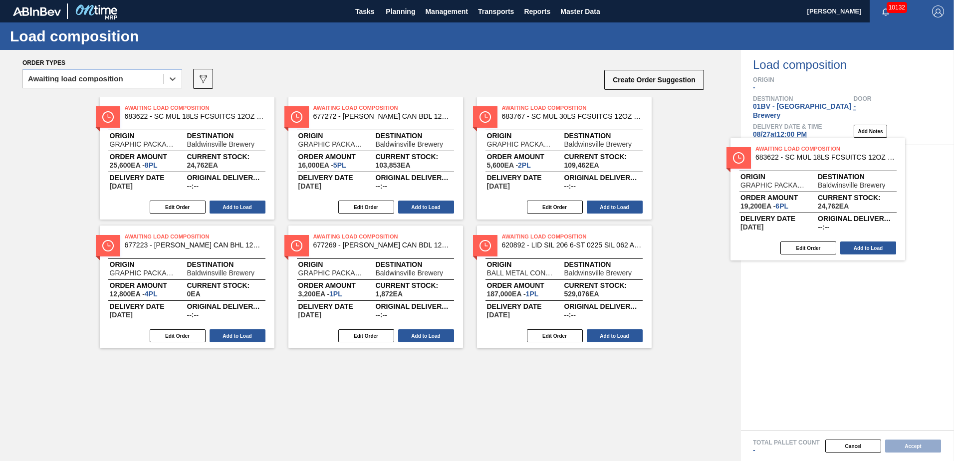
drag, startPoint x: 520, startPoint y: 107, endPoint x: 791, endPoint y: 151, distance: 274.5
click at [791, 151] on div "Order types option Awaiting load composition, selected. Select is focused ,type…" at bounding box center [477, 255] width 954 height 411
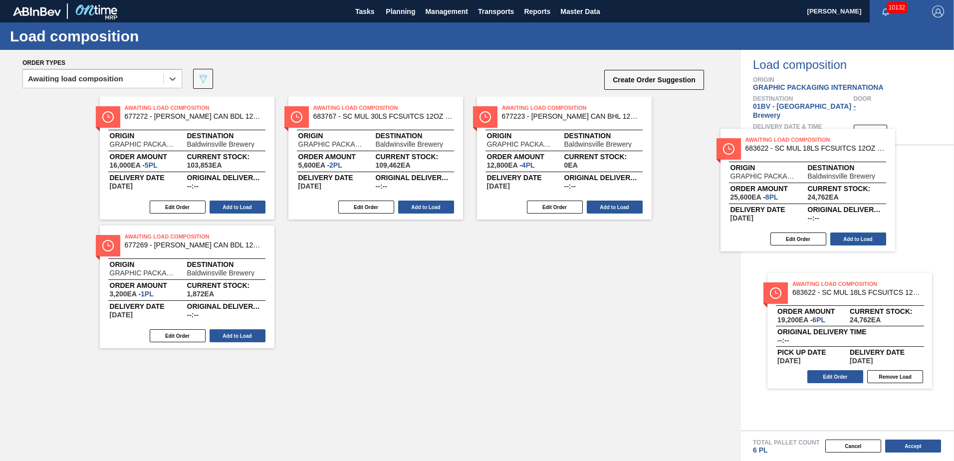
drag, startPoint x: 156, startPoint y: 111, endPoint x: 753, endPoint y: 157, distance: 598.7
click at [790, 145] on div "Order types option Awaiting load composition, selected. Select is focused ,type…" at bounding box center [477, 255] width 954 height 411
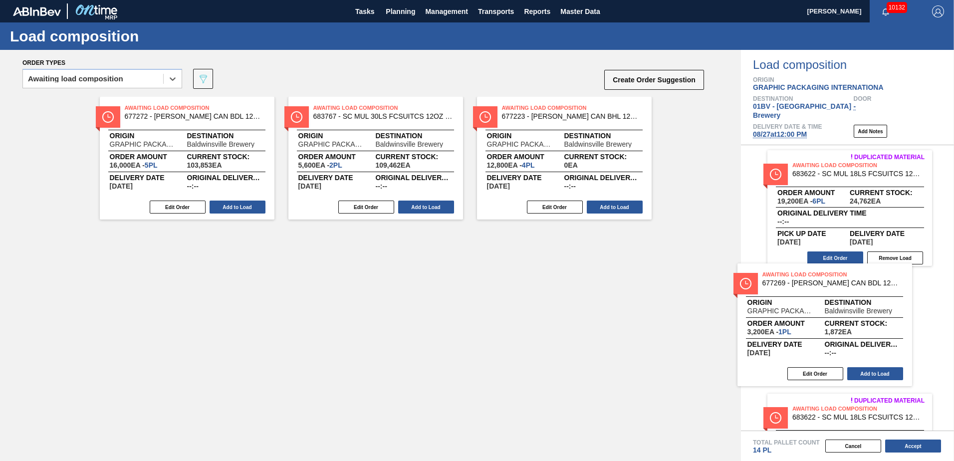
drag, startPoint x: 179, startPoint y: 238, endPoint x: 830, endPoint y: 277, distance: 652.0
click at [830, 277] on div "Order types option Awaiting load composition, selected. Select is focused ,type…" at bounding box center [477, 255] width 954 height 411
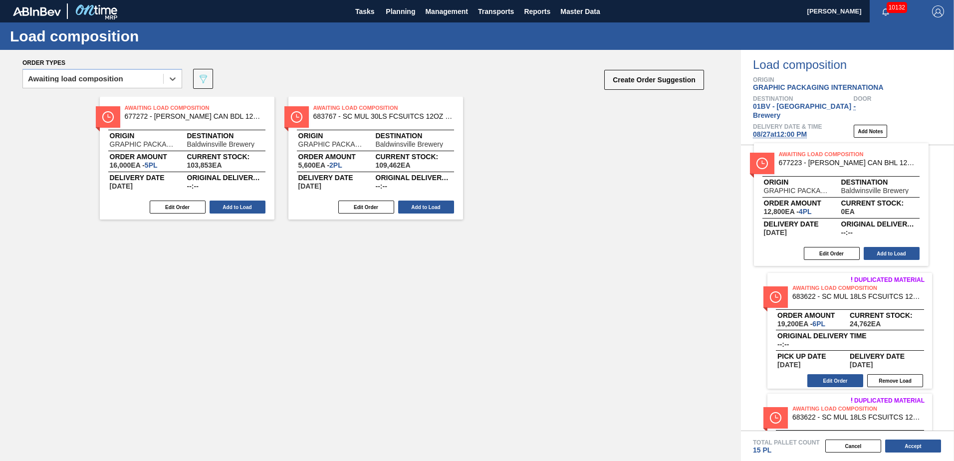
drag, startPoint x: 536, startPoint y: 110, endPoint x: 820, endPoint y: 157, distance: 288.3
click at [820, 157] on div "Order types option Awaiting load composition, selected. Select is focused ,type…" at bounding box center [477, 255] width 954 height 411
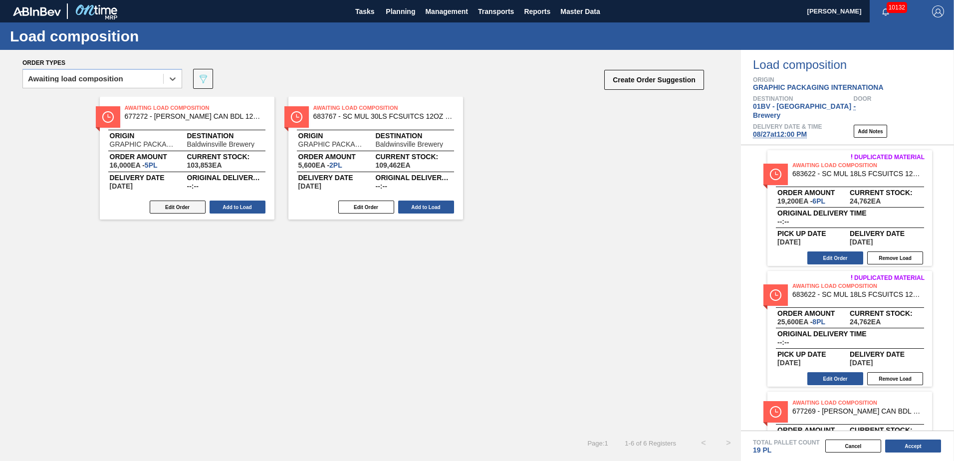
click at [176, 208] on button "Edit Order" at bounding box center [178, 207] width 56 height 13
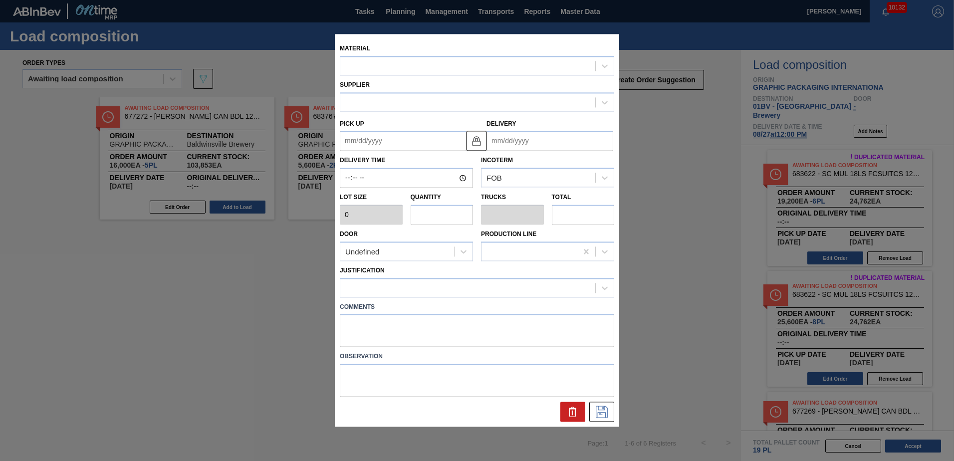
type input "3,200"
type input "5"
type input "0.192"
type input "16,000"
type up "[DATE]"
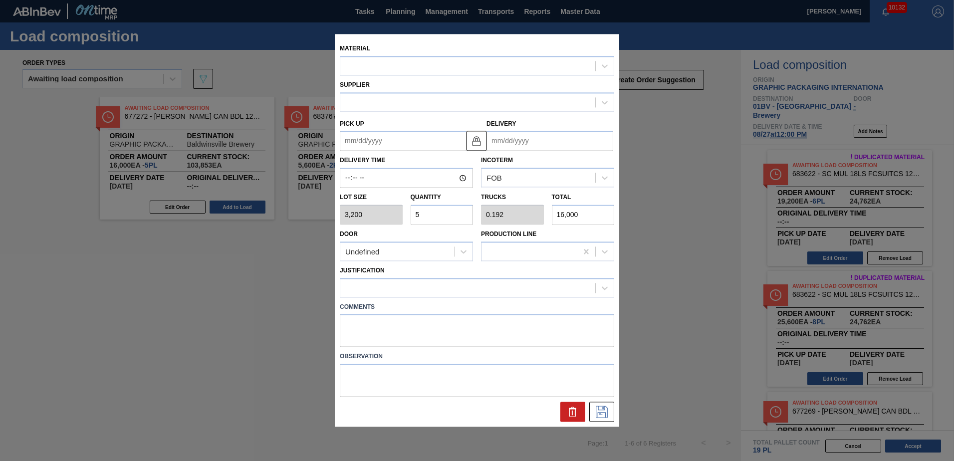
type input "[DATE]"
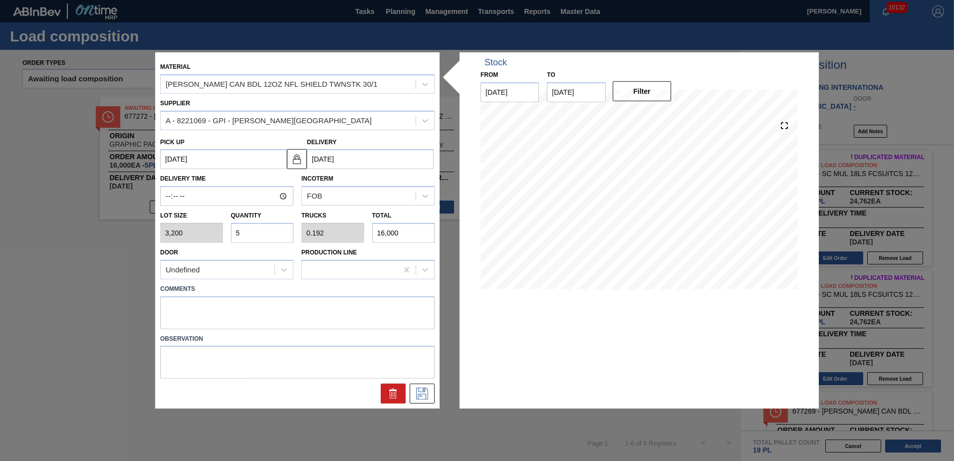
drag, startPoint x: 246, startPoint y: 230, endPoint x: 105, endPoint y: 228, distance: 141.3
click at [105, 228] on div "Material [PERSON_NAME] CAN BDL 12OZ NFL SHIELD TWNSTK 30/1 Supplier A - 8221069…" at bounding box center [477, 230] width 954 height 461
type input "1"
type input "0.038"
type input "3,200"
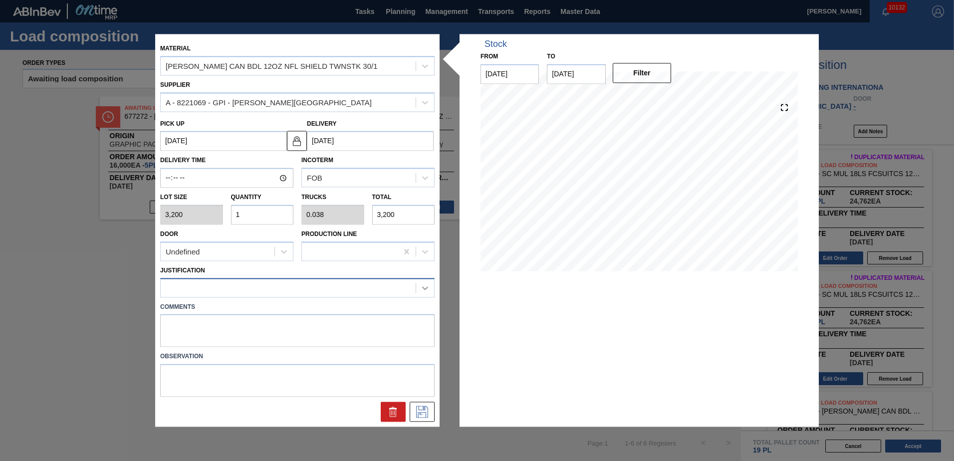
type input "1"
click at [426, 287] on icon at bounding box center [425, 288] width 10 height 10
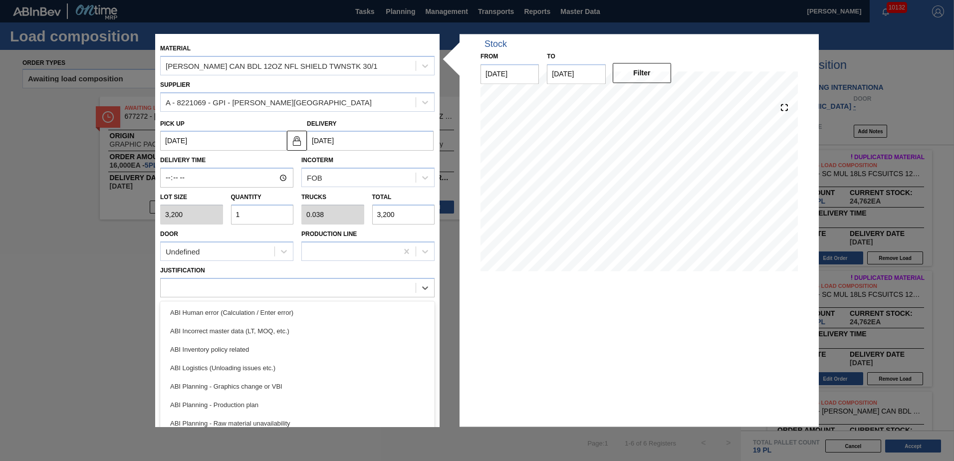
drag, startPoint x: 235, startPoint y: 349, endPoint x: 272, endPoint y: 345, distance: 37.2
click at [235, 348] on div "ABI Inventory policy related" at bounding box center [297, 349] width 275 height 18
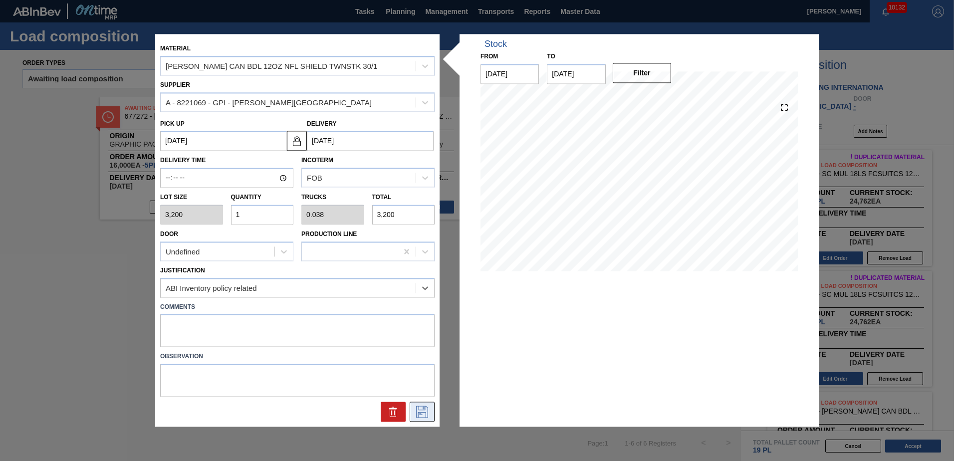
click at [420, 413] on icon at bounding box center [422, 412] width 16 height 12
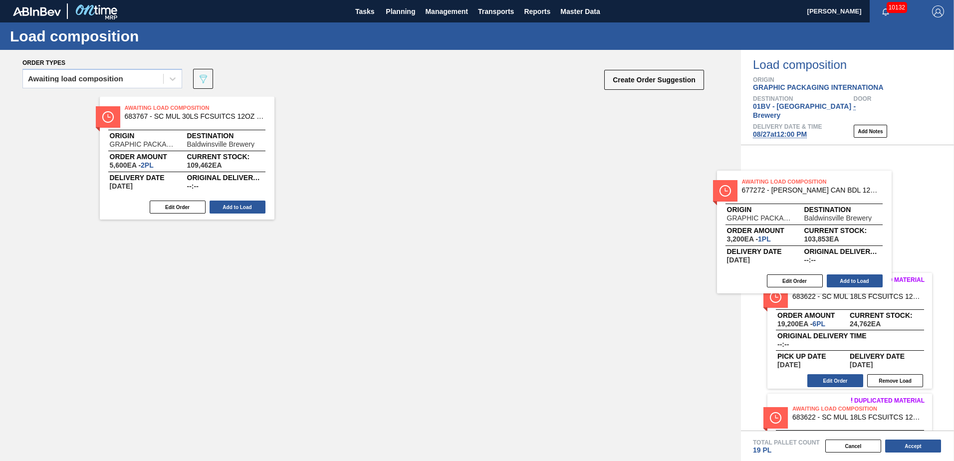
drag, startPoint x: 154, startPoint y: 117, endPoint x: 775, endPoint y: 191, distance: 625.3
click at [775, 191] on div "Order types Awaiting load composition 089F7B8B-B2A5-4AFE-B5C0-19BA573D28AC Crea…" at bounding box center [477, 255] width 954 height 411
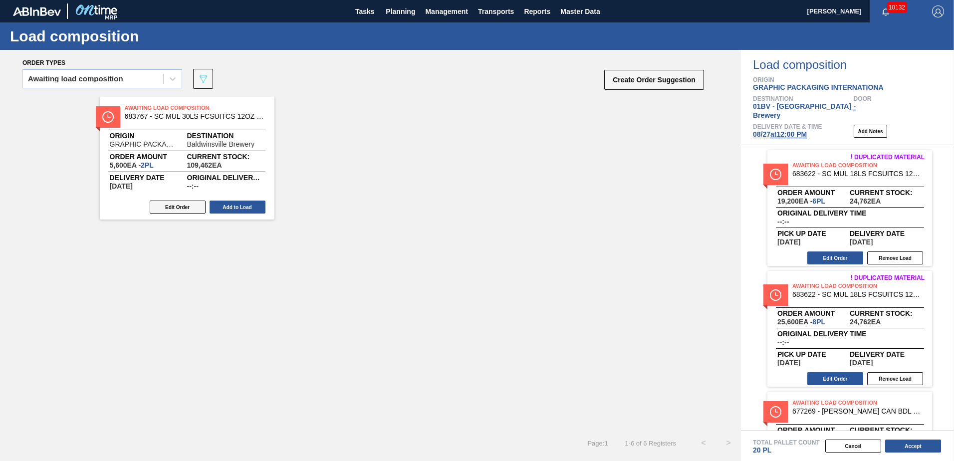
click at [169, 205] on button "Edit Order" at bounding box center [178, 207] width 56 height 13
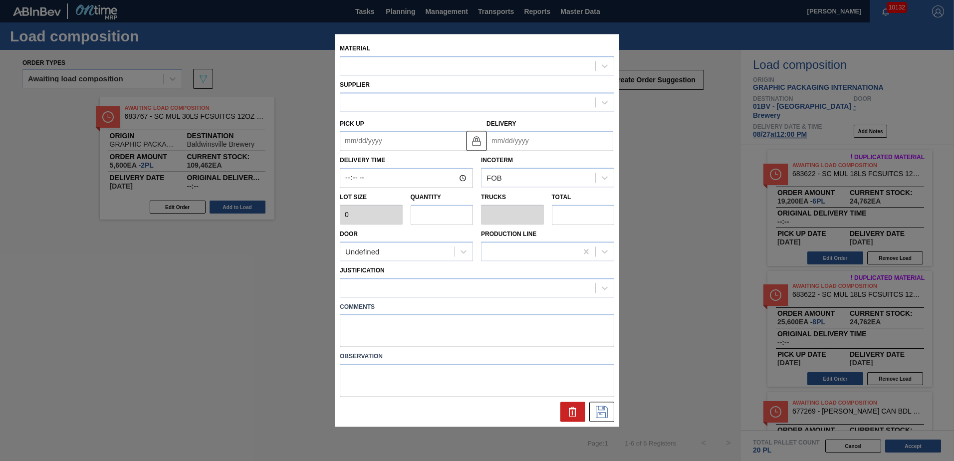
type input "2,800"
type input "2"
type input "0.077"
type input "5,600"
type up "[DATE]"
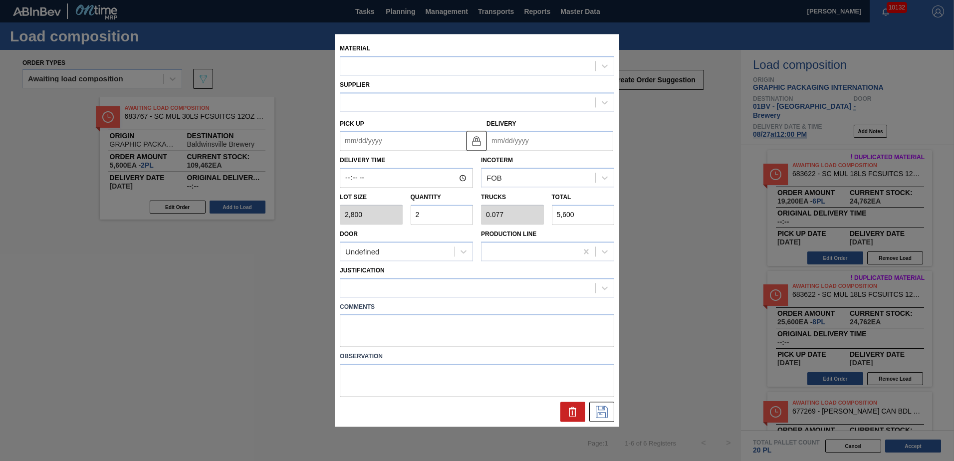
type input "[DATE]"
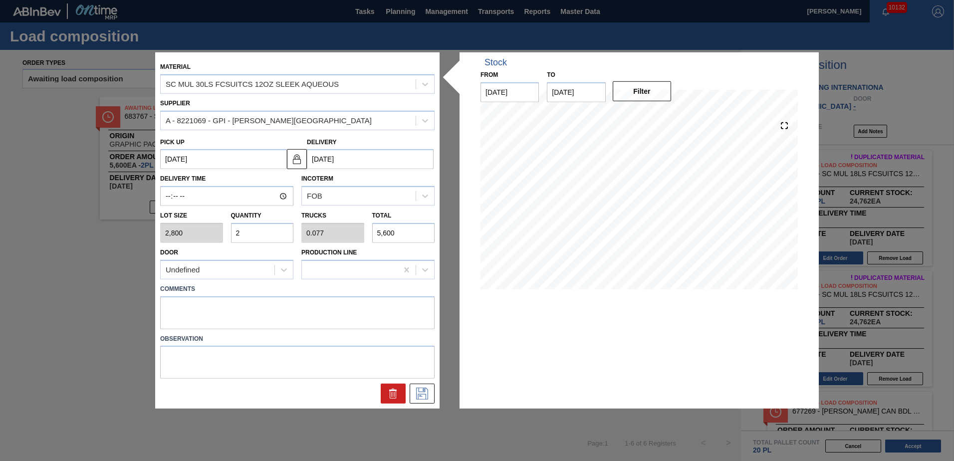
drag, startPoint x: 265, startPoint y: 232, endPoint x: 112, endPoint y: 230, distance: 152.7
click at [121, 226] on div "Material SC MUL 30LS FCSUITCS 12OZ SLEEK AQUEOUS Supplier A - 8221069 - GPI - […" at bounding box center [477, 230] width 954 height 461
type input "6"
type input "0.231"
type input "16,800"
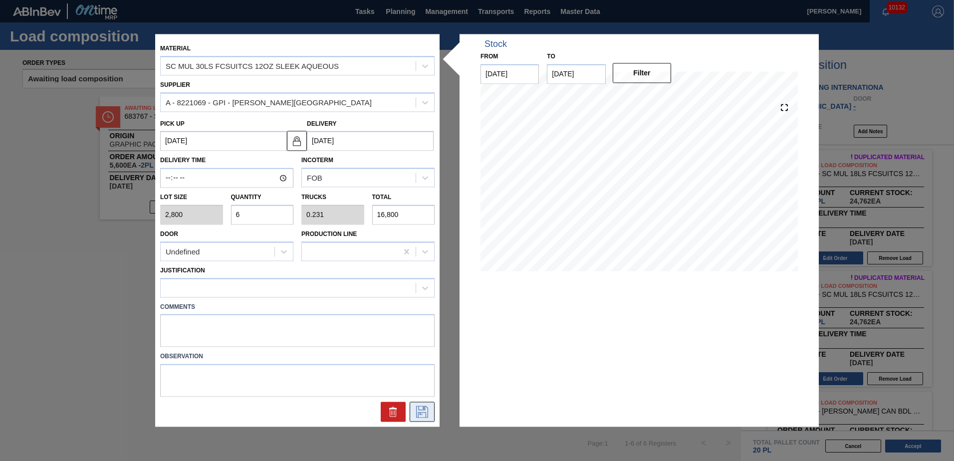
type input "6"
click at [421, 410] on icon at bounding box center [422, 412] width 16 height 12
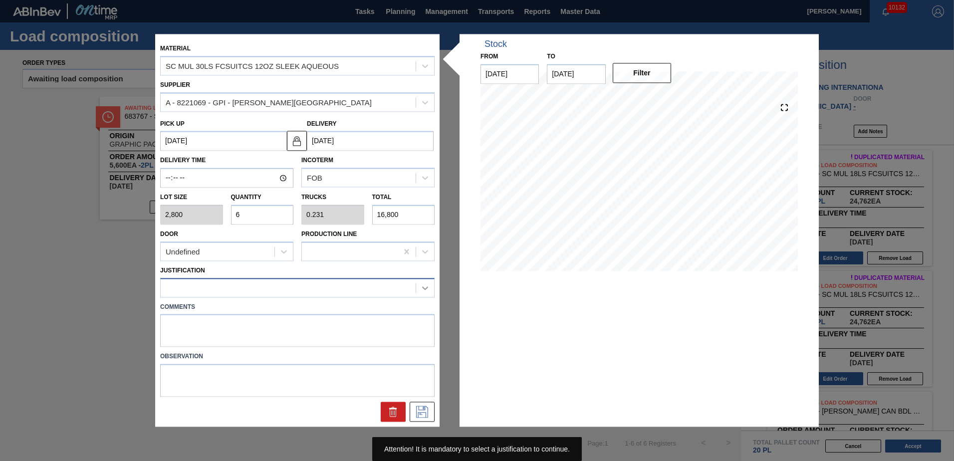
click at [425, 286] on icon at bounding box center [425, 288] width 10 height 10
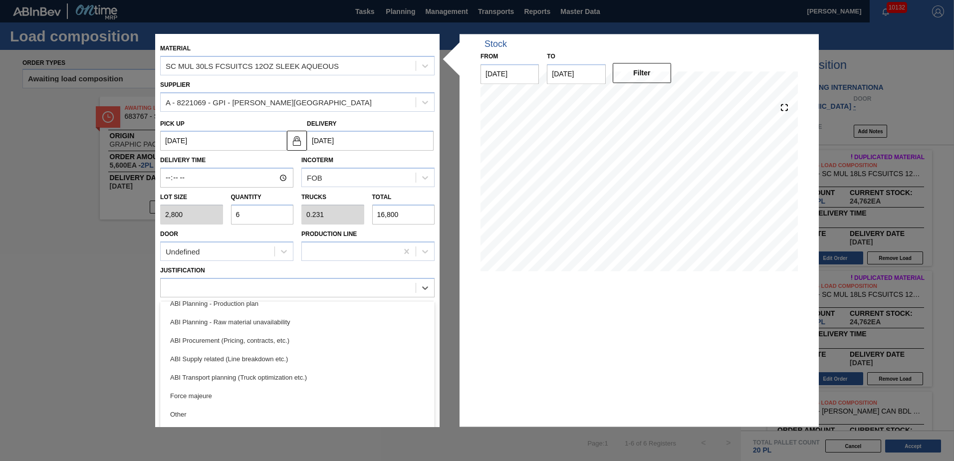
scroll to position [131, 0]
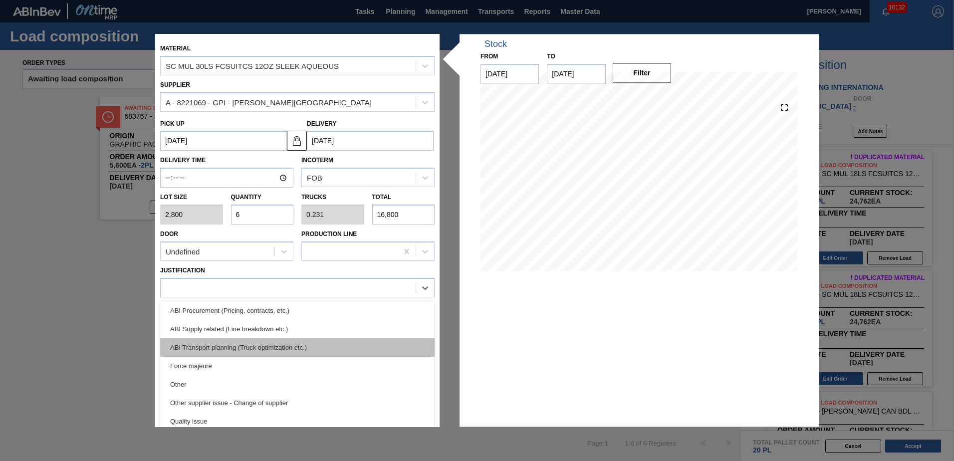
click at [252, 350] on div "ABI Transport planning (Truck optimization etc.)" at bounding box center [297, 347] width 275 height 18
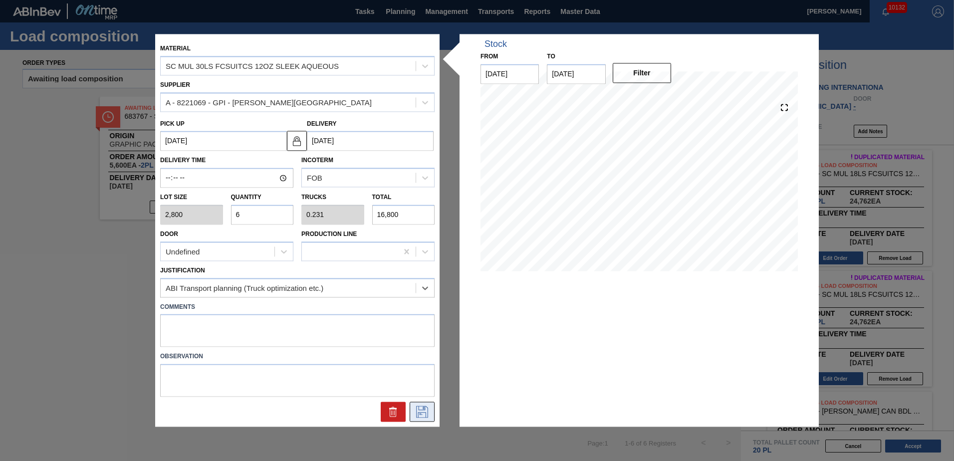
click at [417, 417] on icon at bounding box center [422, 412] width 16 height 12
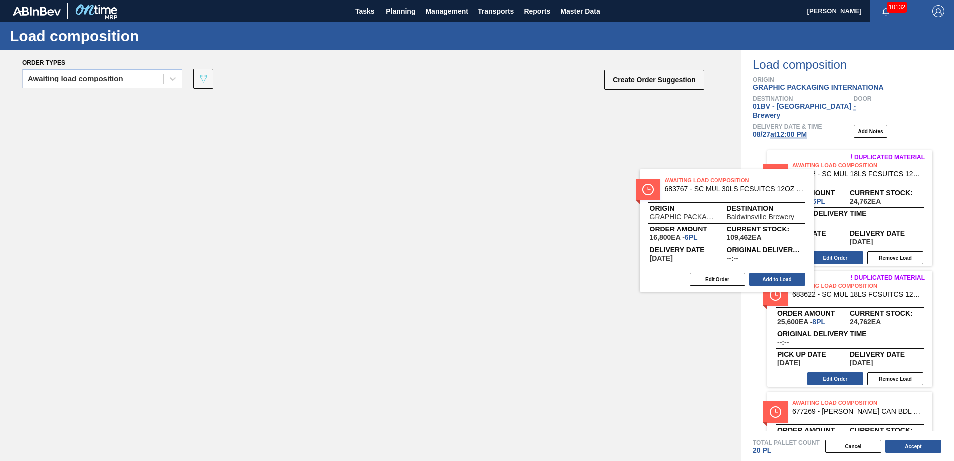
drag, startPoint x: 156, startPoint y: 111, endPoint x: 772, endPoint y: 186, distance: 620.5
click at [772, 186] on div "Order types Awaiting load composition 089F7B8B-B2A5-4AFE-B5C0-19BA573D28AC Crea…" at bounding box center [477, 255] width 954 height 411
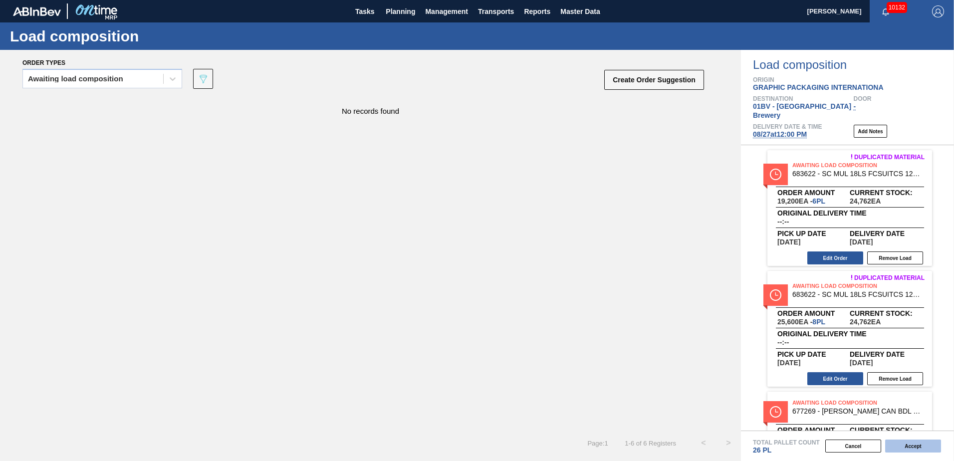
click at [905, 447] on button "Accept" at bounding box center [913, 446] width 56 height 13
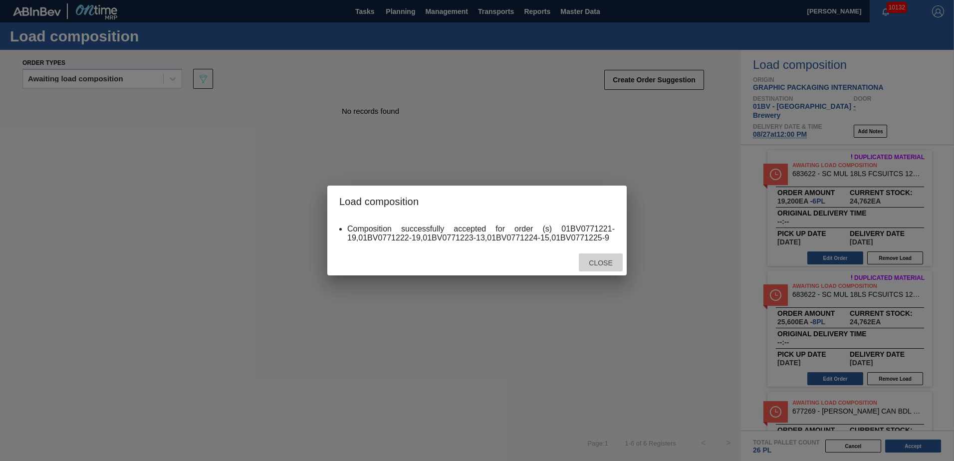
click at [594, 261] on span "Close" at bounding box center [600, 263] width 39 height 8
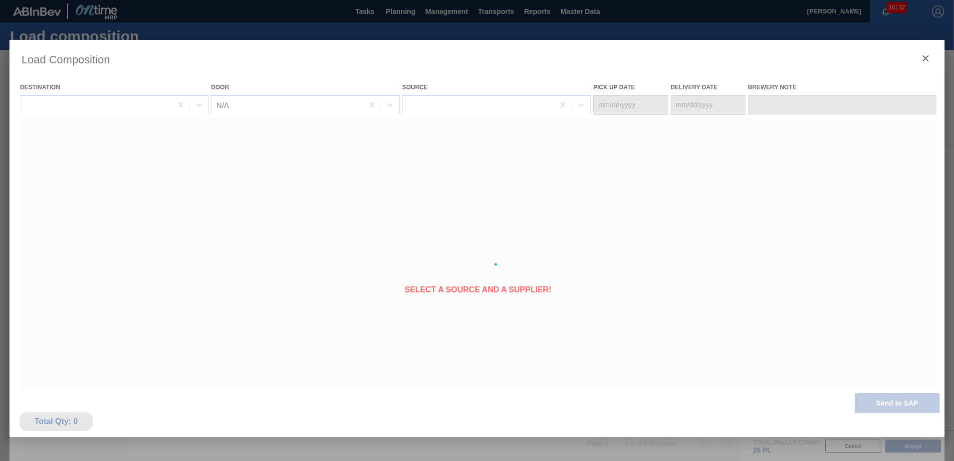
type Date "[DATE]"
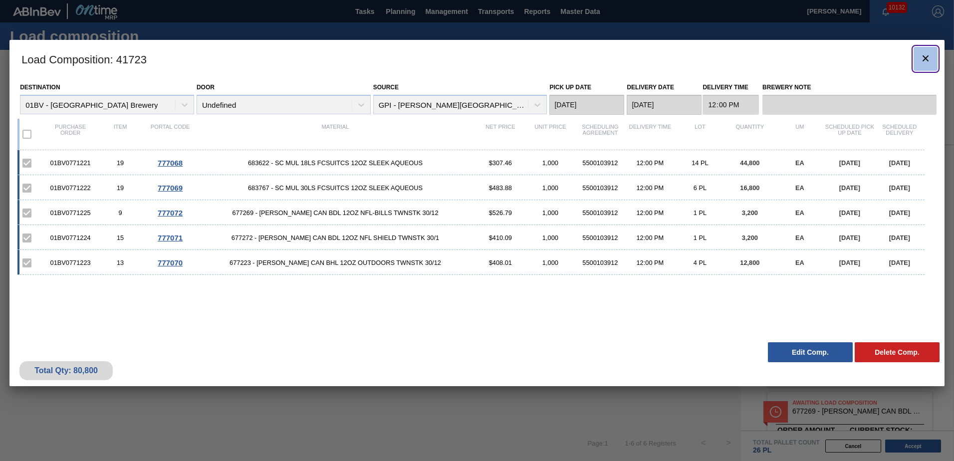
click at [930, 56] on icon "botão de ícone" at bounding box center [926, 58] width 12 height 12
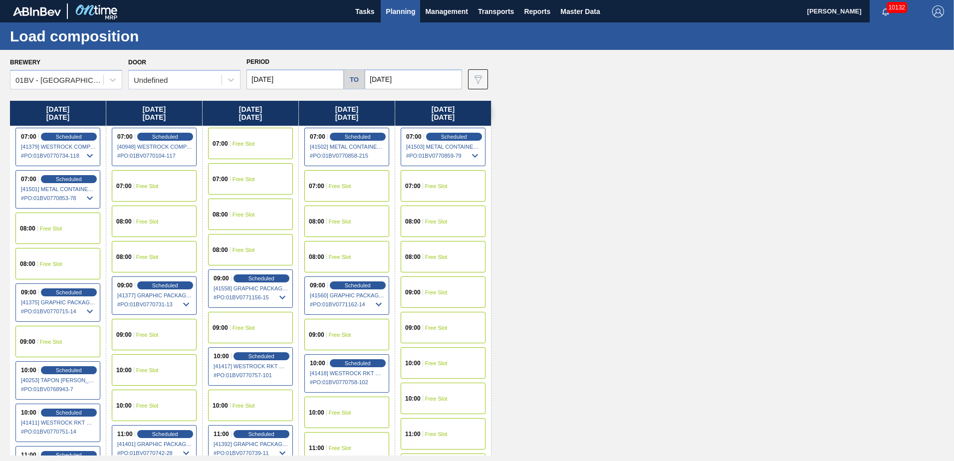
click at [396, 11] on span "Planning" at bounding box center [400, 11] width 29 height 12
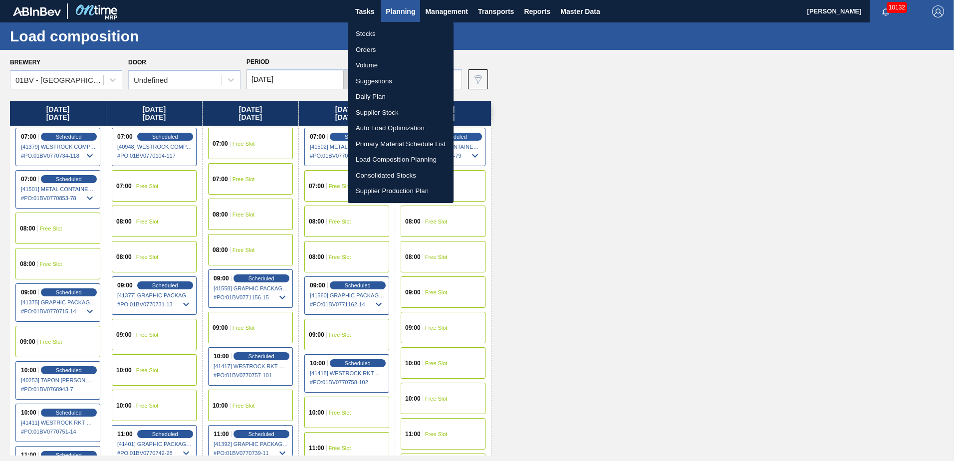
click at [373, 80] on li "Suggestions" at bounding box center [401, 81] width 106 height 16
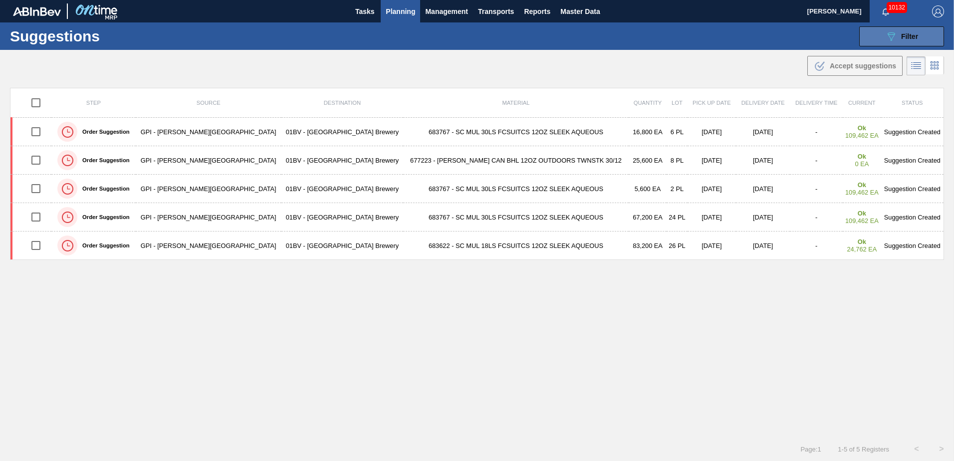
click at [904, 37] on span "Filter" at bounding box center [909, 36] width 17 height 8
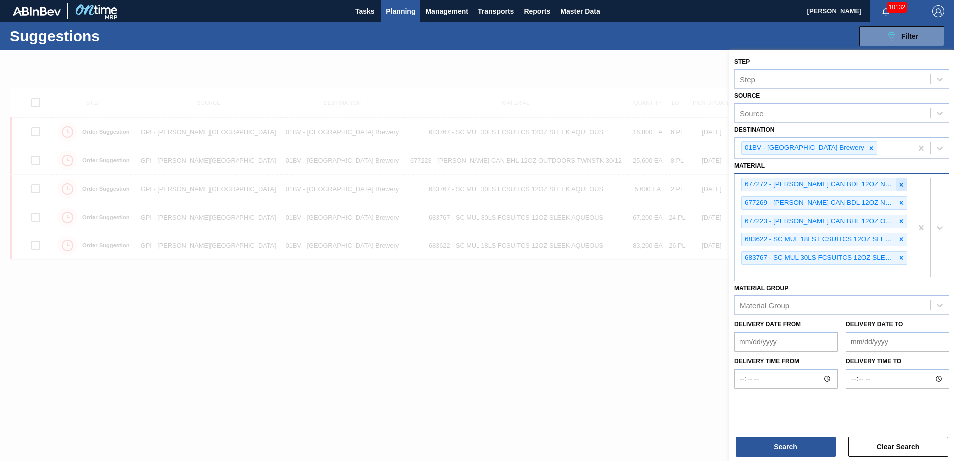
click at [900, 182] on icon at bounding box center [901, 184] width 7 height 7
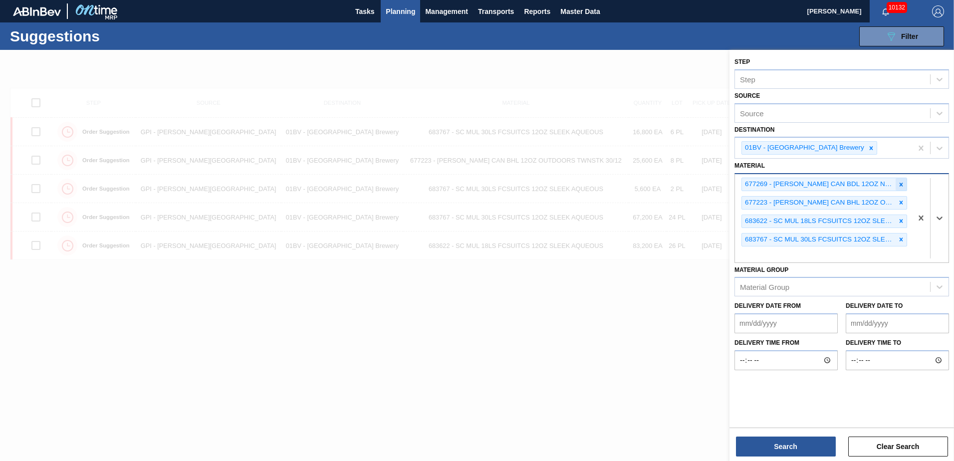
click at [900, 183] on icon at bounding box center [901, 184] width 7 height 7
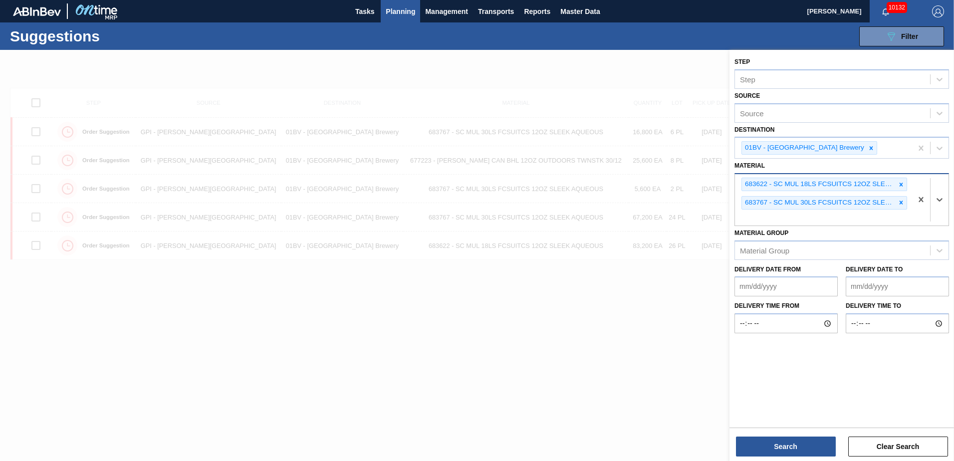
click at [900, 183] on icon at bounding box center [901, 184] width 7 height 7
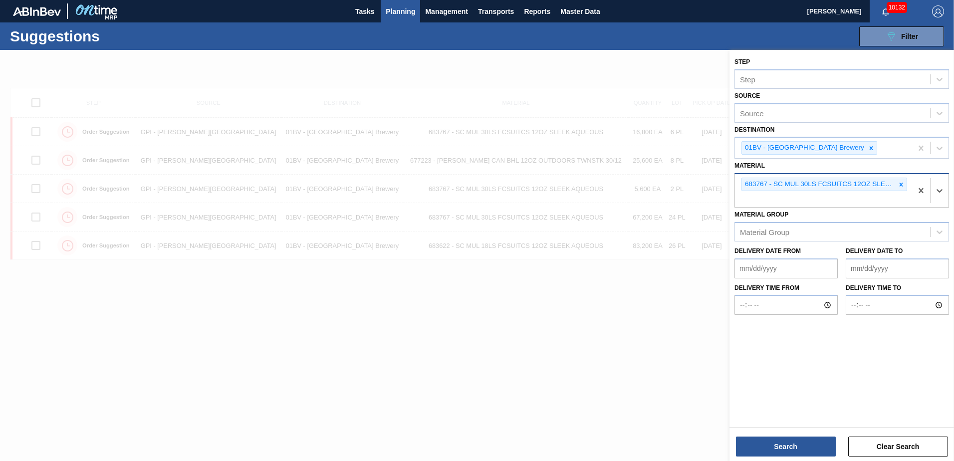
click at [900, 183] on icon at bounding box center [901, 184] width 7 height 7
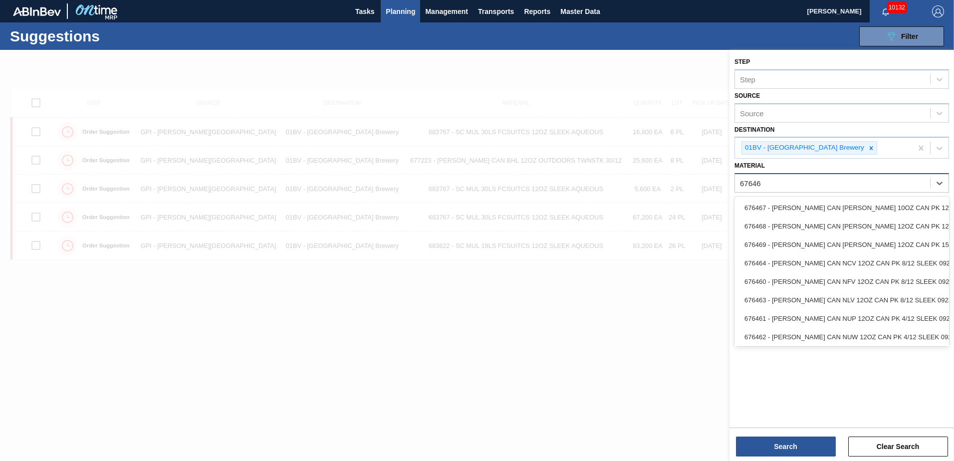
type input "676468"
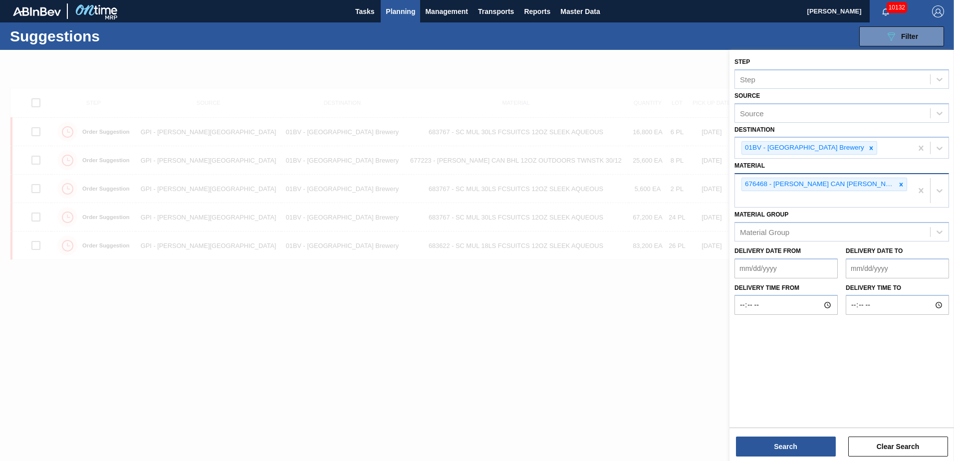
click at [756, 196] on div "676468 - [PERSON_NAME] CAN [PERSON_NAME] 12OZ CAN PK 12/12 CAN 0922" at bounding box center [823, 190] width 177 height 33
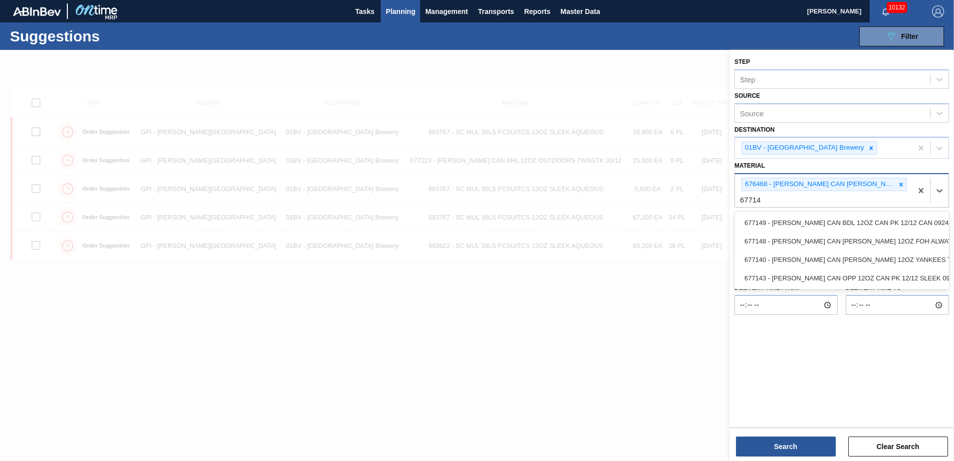
type input "677149"
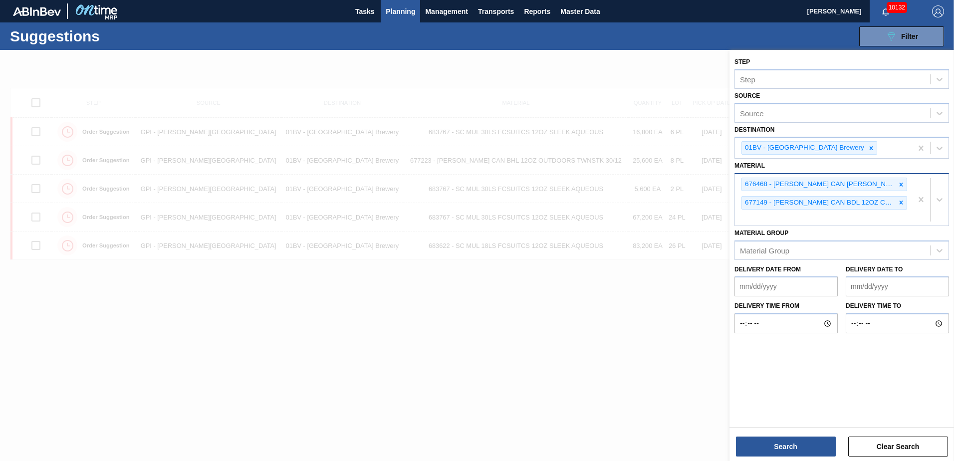
click at [756, 216] on div "676468 - [PERSON_NAME] CAN [PERSON_NAME] 12OZ CAN PK 12/12 CAN 0922 677149 - [P…" at bounding box center [823, 199] width 177 height 51
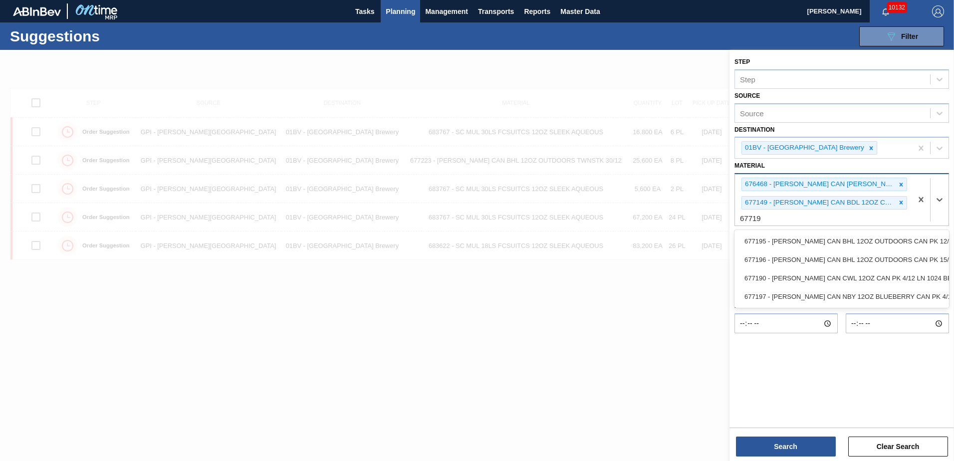
type input "677195"
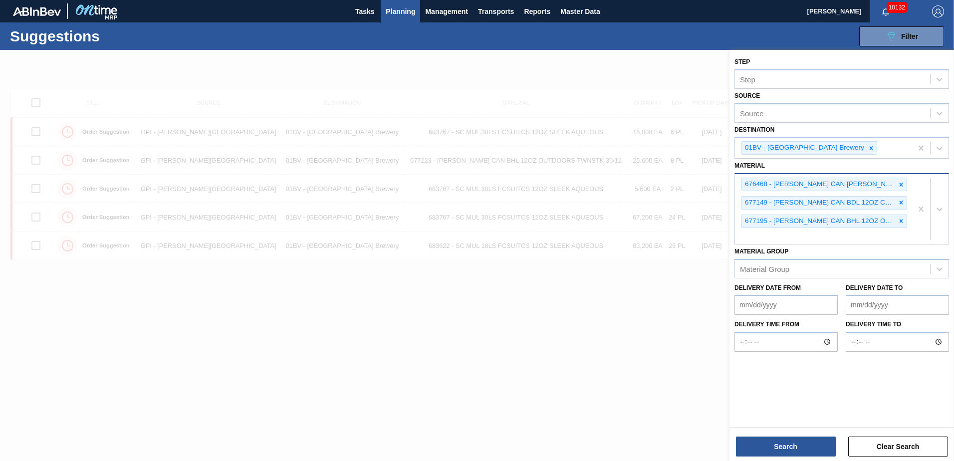
click at [765, 238] on div "676468 - [PERSON_NAME] CAN [PERSON_NAME] 12OZ CAN PK 12/12 CAN 0922 677149 - [P…" at bounding box center [823, 209] width 177 height 70
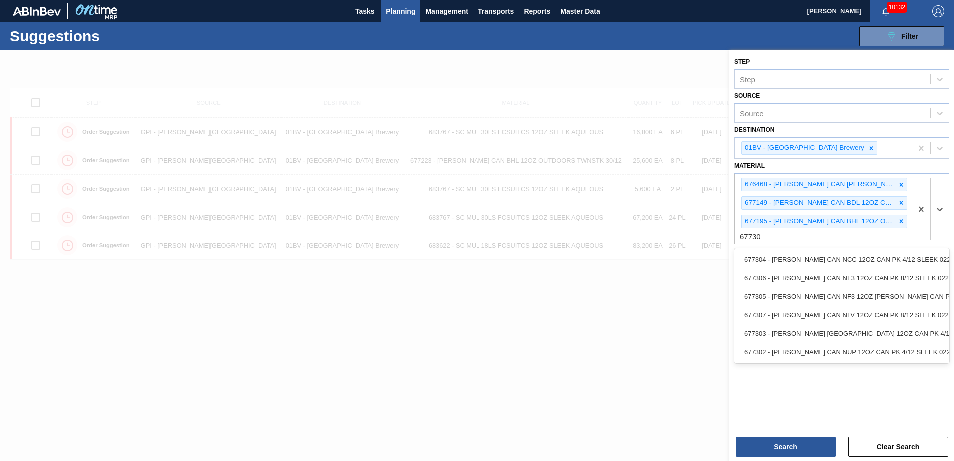
type input "677306"
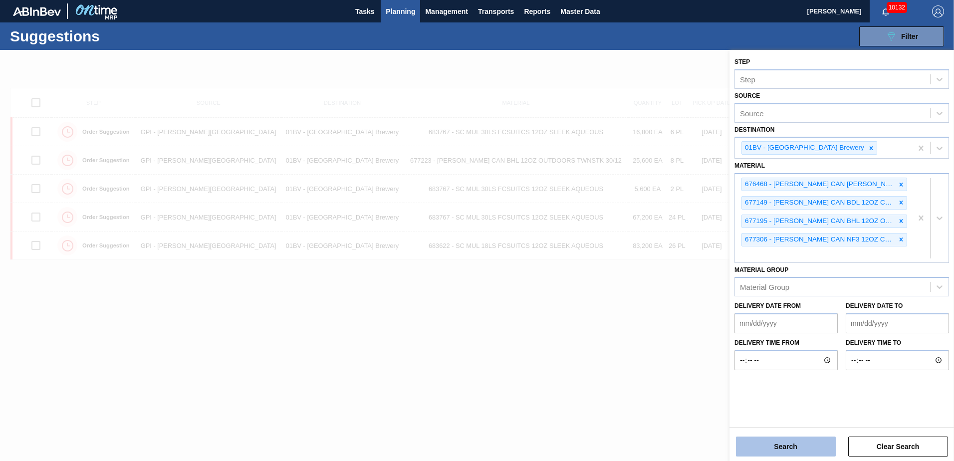
click at [781, 445] on button "Search" at bounding box center [786, 447] width 100 height 20
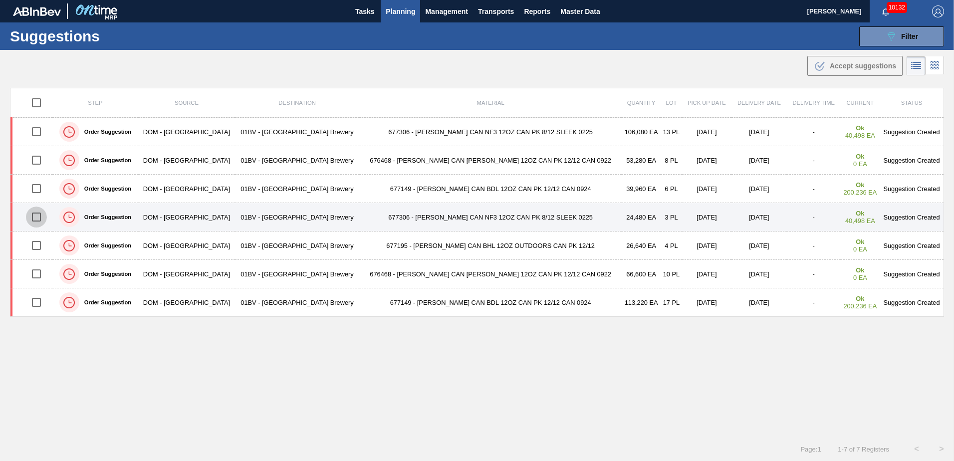
click at [41, 218] on input "checkbox" at bounding box center [36, 217] width 21 height 21
checkbox input "true"
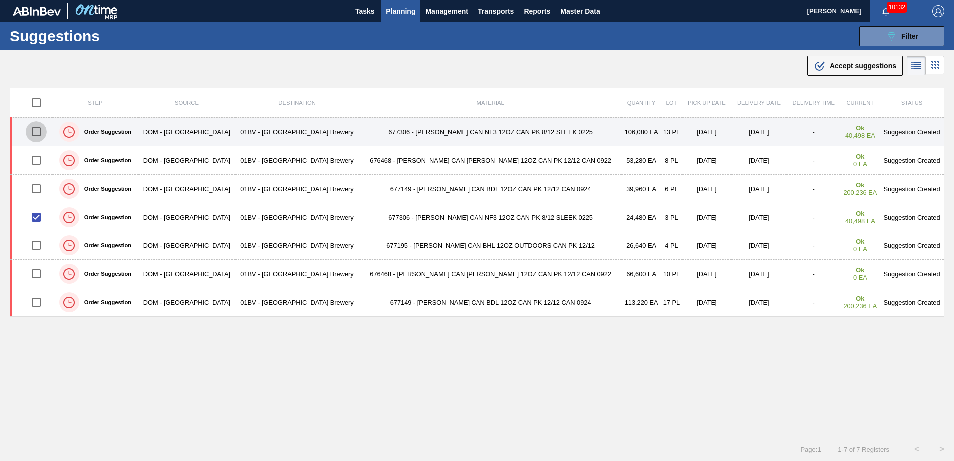
click at [39, 132] on input "checkbox" at bounding box center [36, 131] width 21 height 21
checkbox input "true"
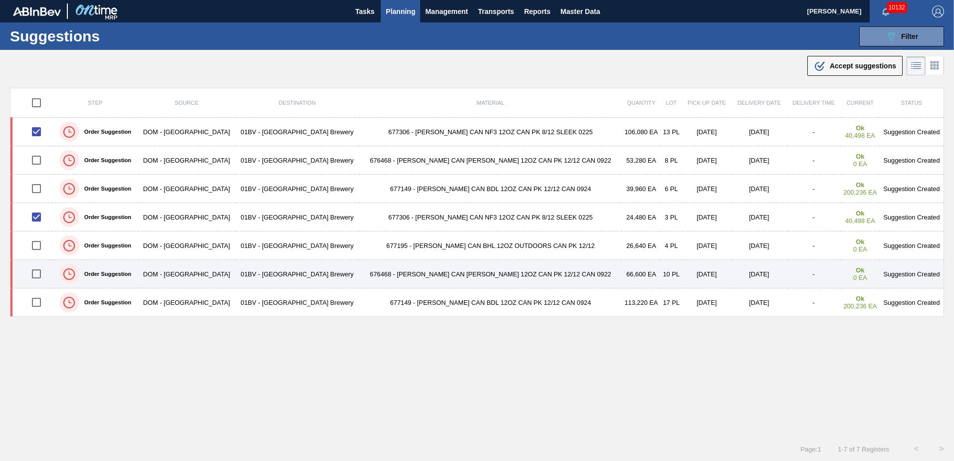
click at [38, 275] on input "checkbox" at bounding box center [36, 274] width 21 height 21
checkbox input "true"
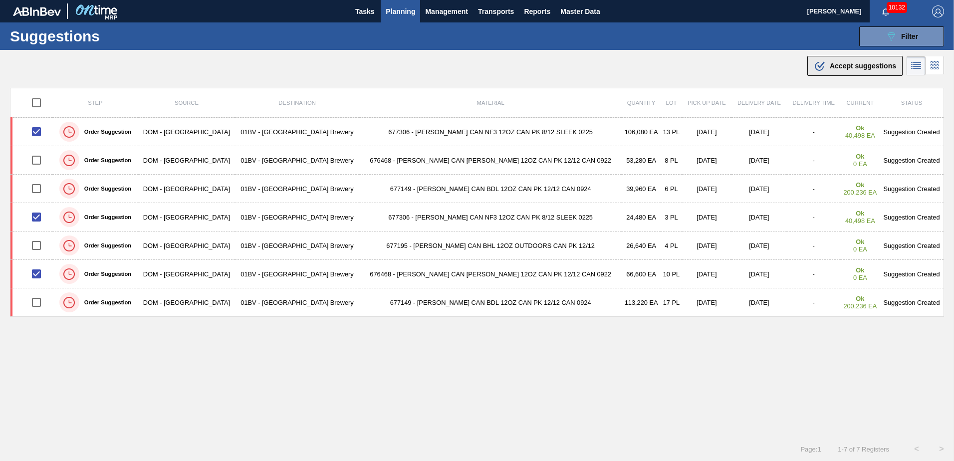
click at [841, 65] on span "Accept suggestions" at bounding box center [863, 66] width 66 height 8
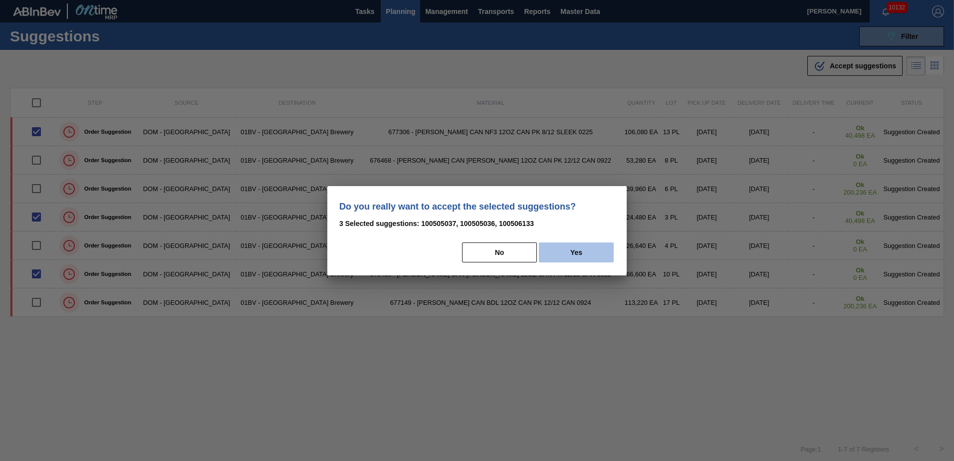
click at [577, 253] on button "Yes" at bounding box center [576, 253] width 75 height 20
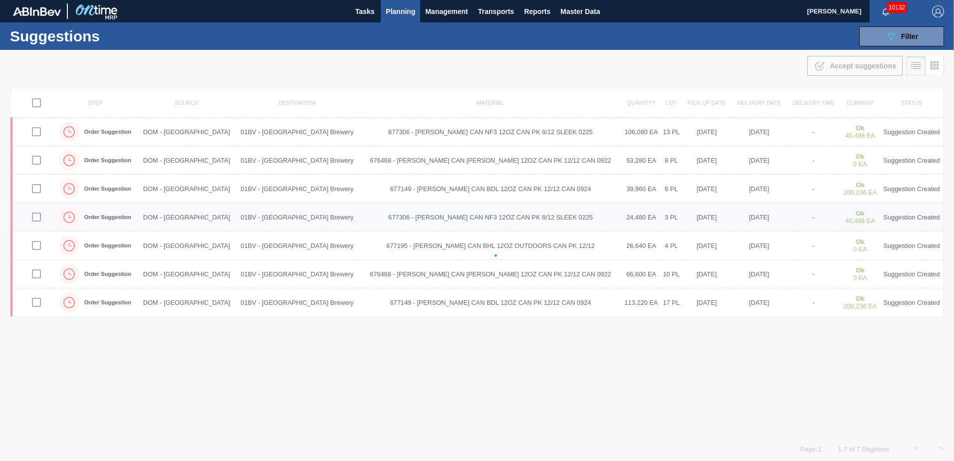
checkbox input "false"
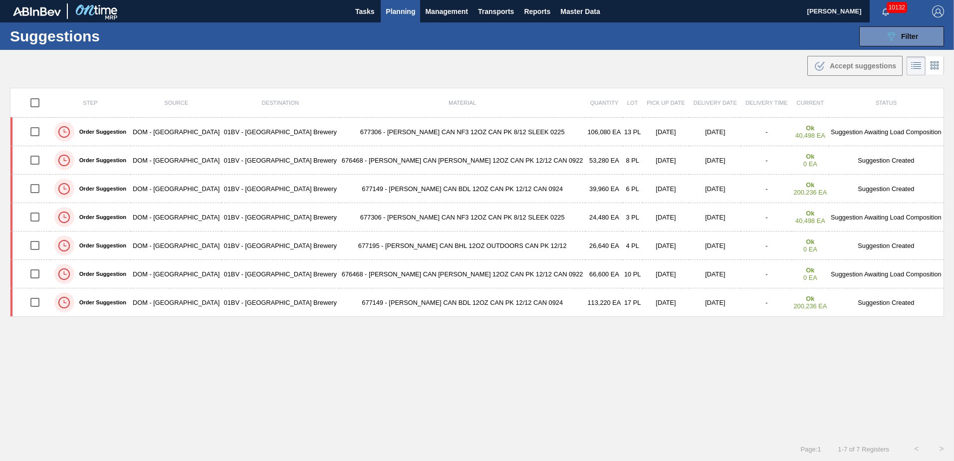
click at [390, 8] on span "Planning" at bounding box center [400, 11] width 29 height 12
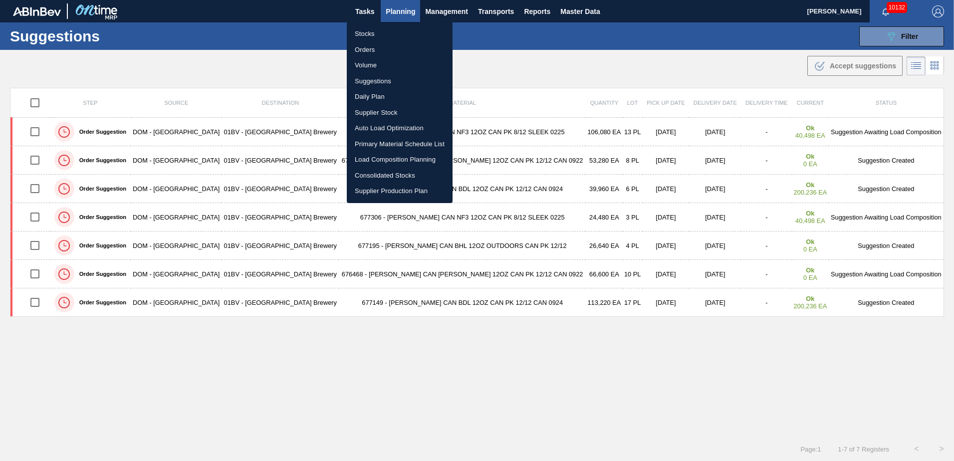
click at [385, 162] on li "Load Composition Planning" at bounding box center [400, 160] width 106 height 16
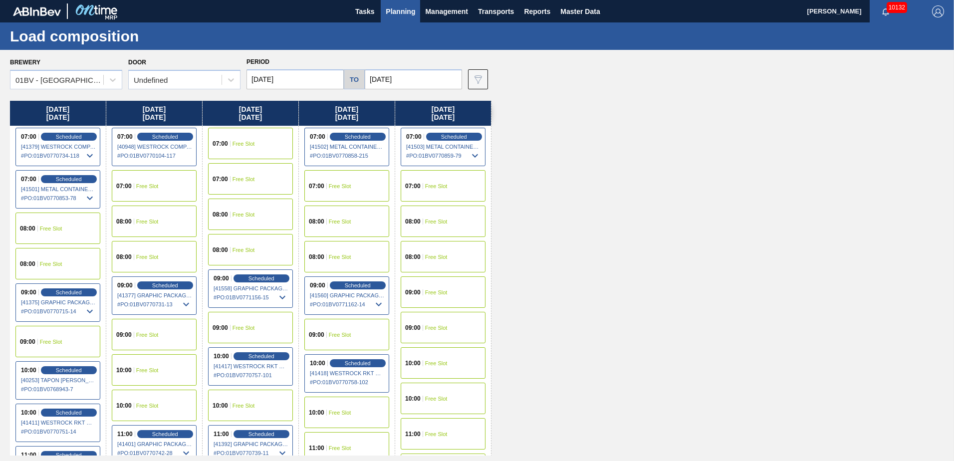
click at [245, 212] on span "Free Slot" at bounding box center [244, 215] width 22 height 6
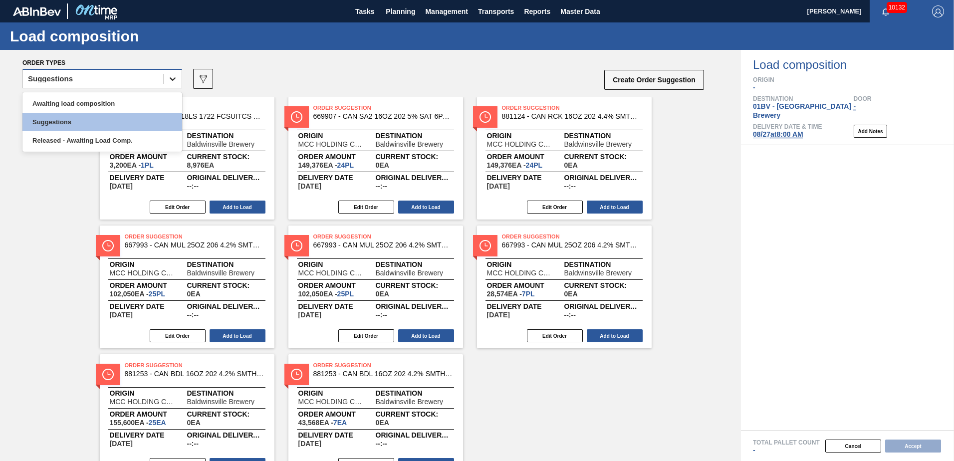
click at [172, 83] on icon at bounding box center [173, 79] width 10 height 10
click at [100, 105] on div "Awaiting load composition" at bounding box center [102, 103] width 160 height 18
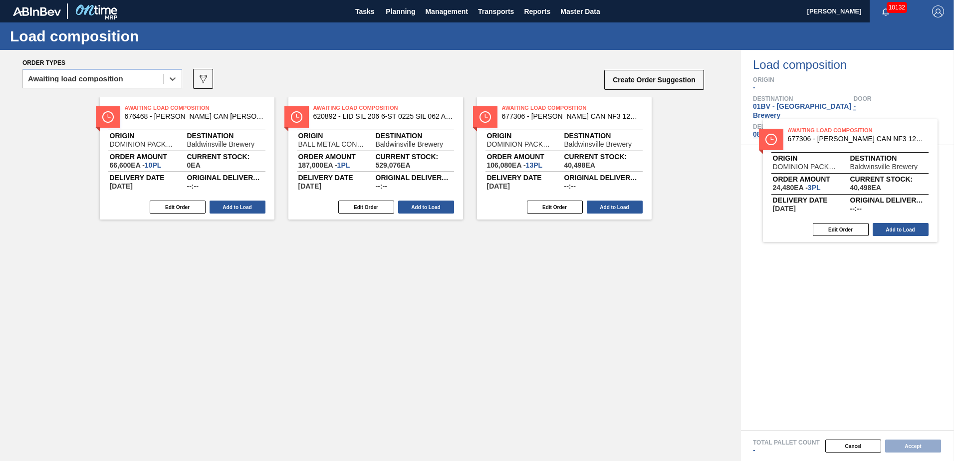
drag, startPoint x: 364, startPoint y: 114, endPoint x: 843, endPoint y: 136, distance: 478.7
click at [843, 136] on div "Order types option Awaiting load composition, selected. Select is focused ,type…" at bounding box center [477, 255] width 954 height 411
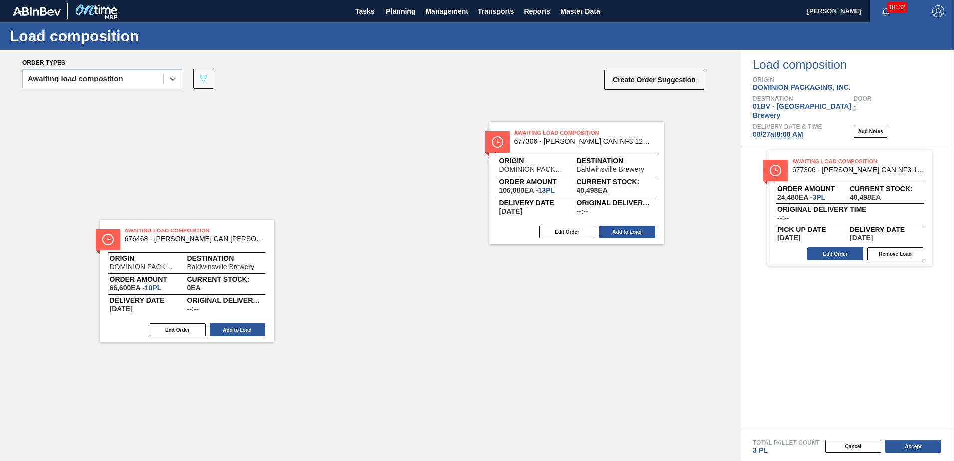
drag, startPoint x: 326, startPoint y: 112, endPoint x: 838, endPoint y: 141, distance: 512.5
click at [838, 141] on div "Order types option Awaiting load composition, selected. Select is focused ,type…" at bounding box center [477, 255] width 954 height 411
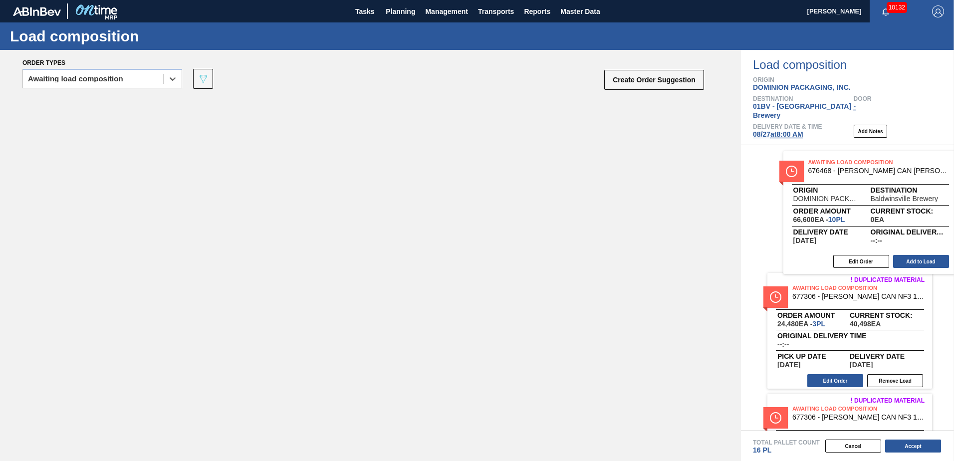
drag, startPoint x: 161, startPoint y: 114, endPoint x: 883, endPoint y: 172, distance: 724.1
click at [883, 172] on div "Order types option Awaiting load composition, selected. Select is focused ,type…" at bounding box center [477, 255] width 954 height 411
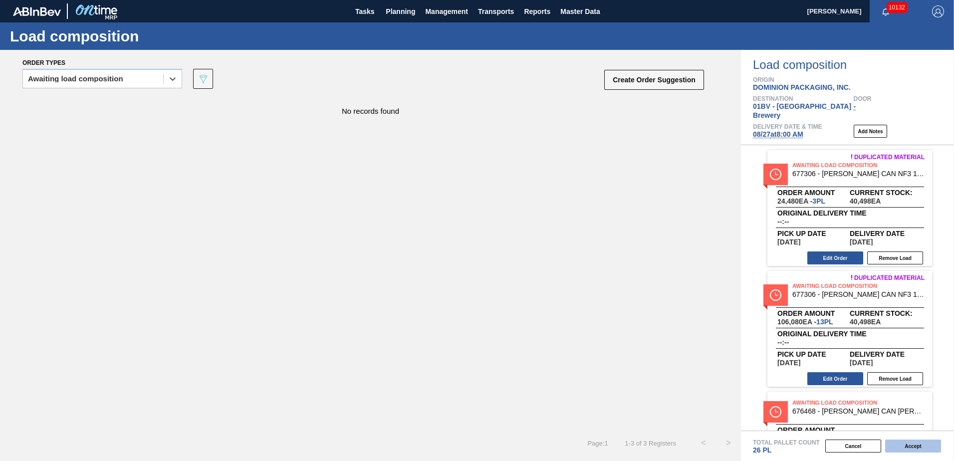
click at [915, 443] on button "Accept" at bounding box center [913, 446] width 56 height 13
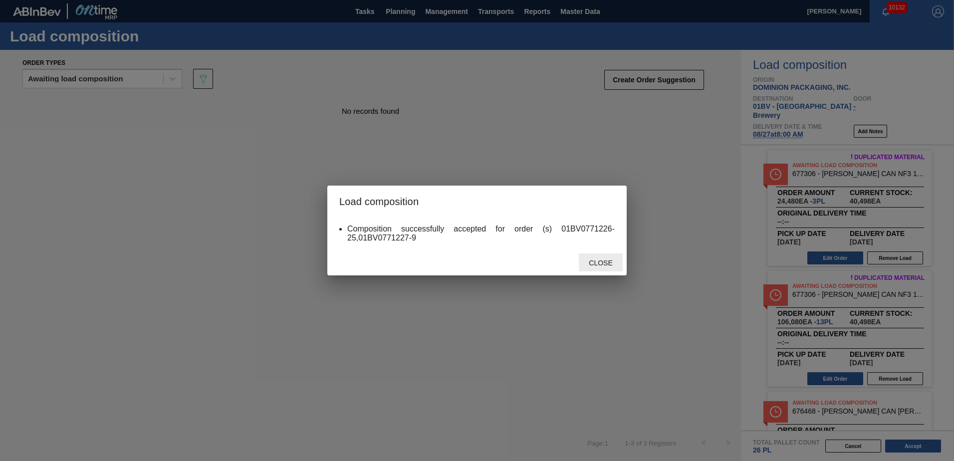
click at [604, 265] on span "Close" at bounding box center [600, 263] width 39 height 8
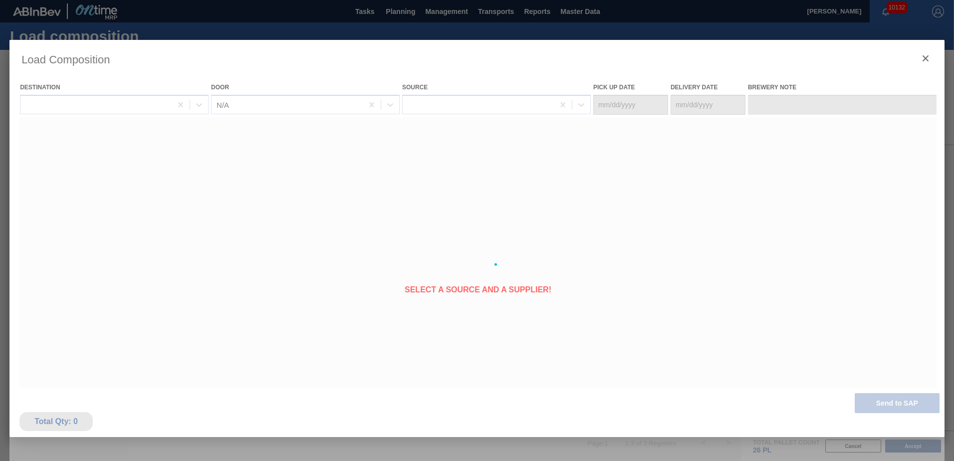
type Date "[DATE]"
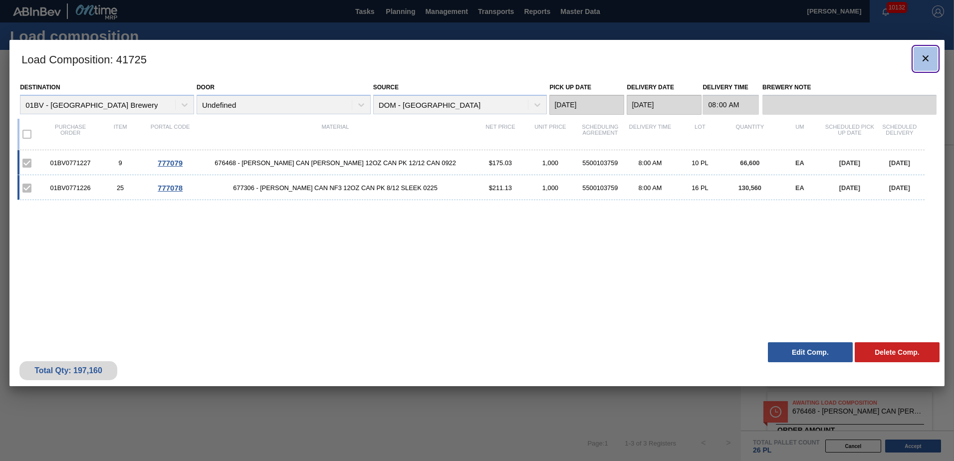
click at [927, 60] on icon "botão de ícone" at bounding box center [926, 58] width 6 height 6
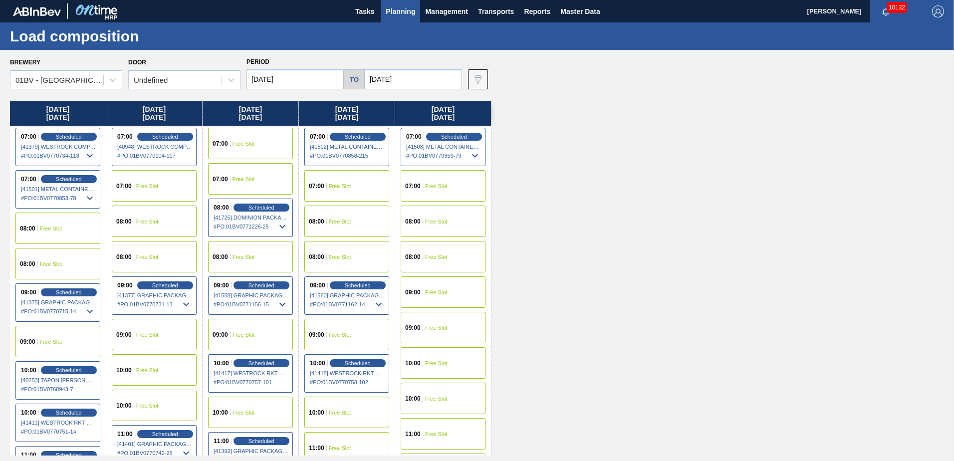
click at [404, 9] on span "Planning" at bounding box center [400, 11] width 29 height 12
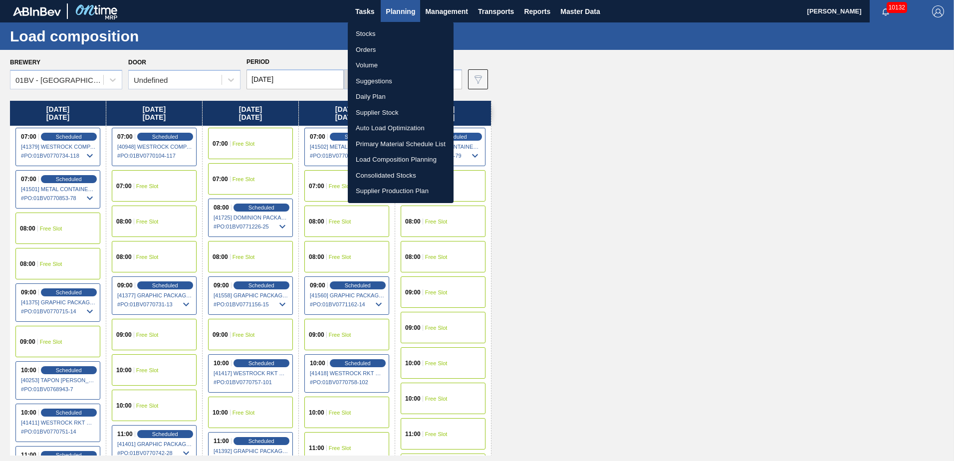
click at [372, 78] on li "Suggestions" at bounding box center [401, 81] width 106 height 16
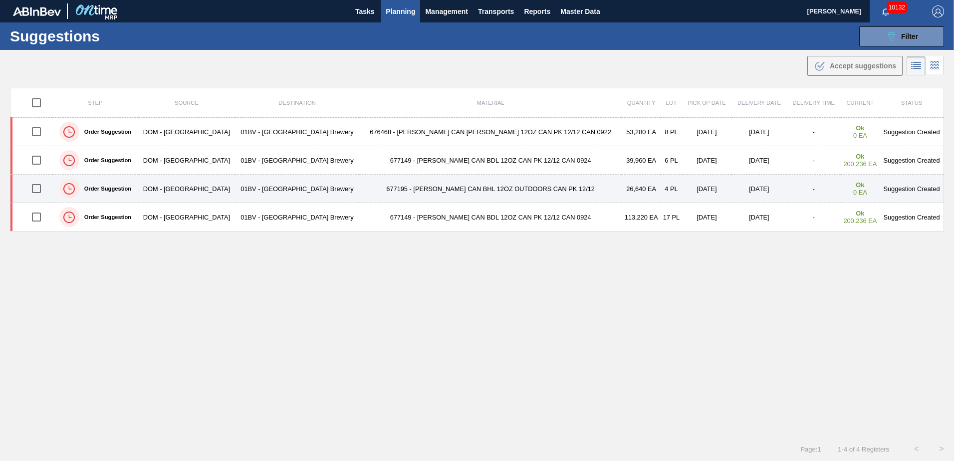
click at [40, 191] on input "checkbox" at bounding box center [36, 188] width 21 height 21
checkbox input "true"
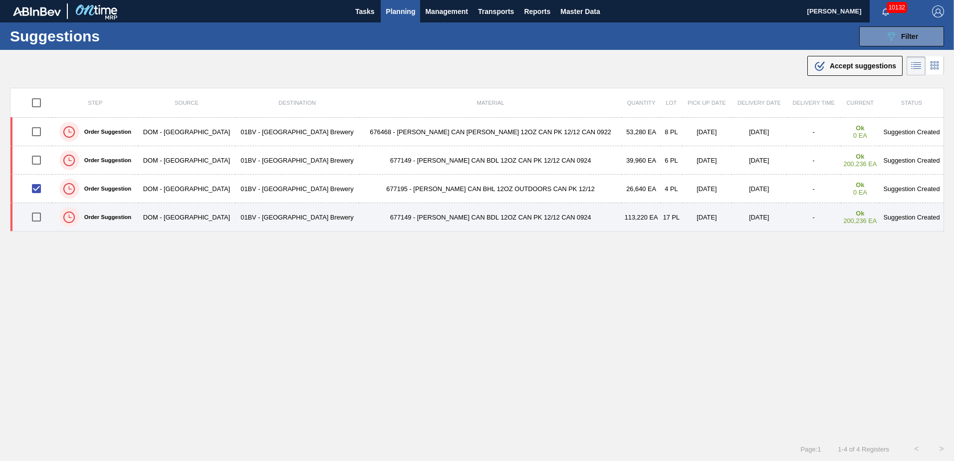
drag, startPoint x: 41, startPoint y: 217, endPoint x: 68, endPoint y: 213, distance: 26.8
click at [41, 217] on input "checkbox" at bounding box center [36, 217] width 21 height 21
checkbox input "true"
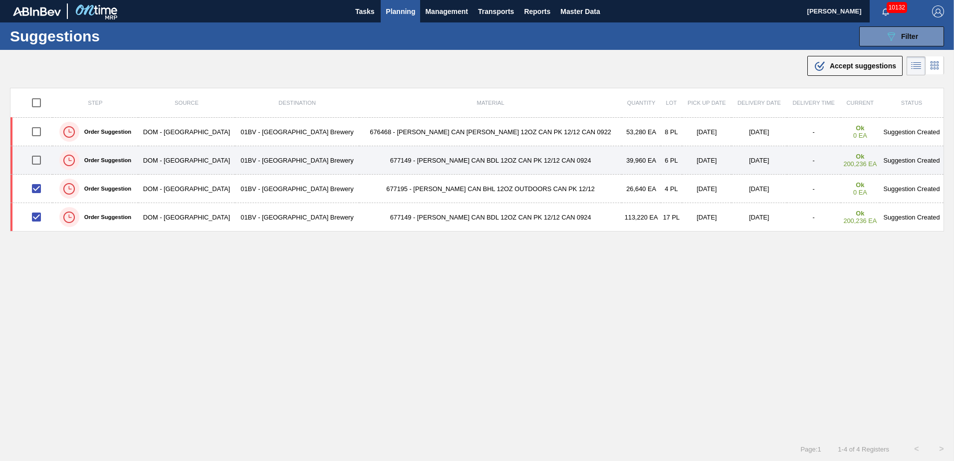
click at [32, 160] on input "checkbox" at bounding box center [36, 160] width 21 height 21
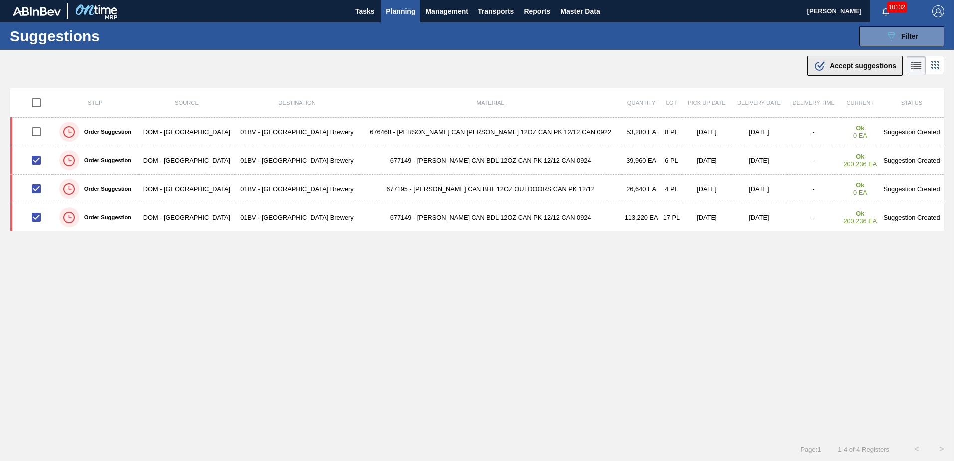
click at [847, 67] on span "Accept suggestions" at bounding box center [863, 66] width 66 height 8
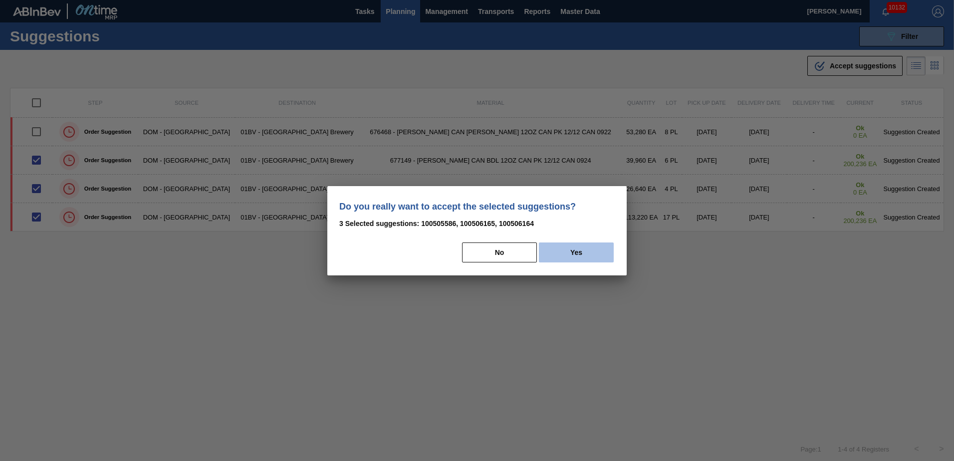
click at [585, 251] on button "Yes" at bounding box center [576, 253] width 75 height 20
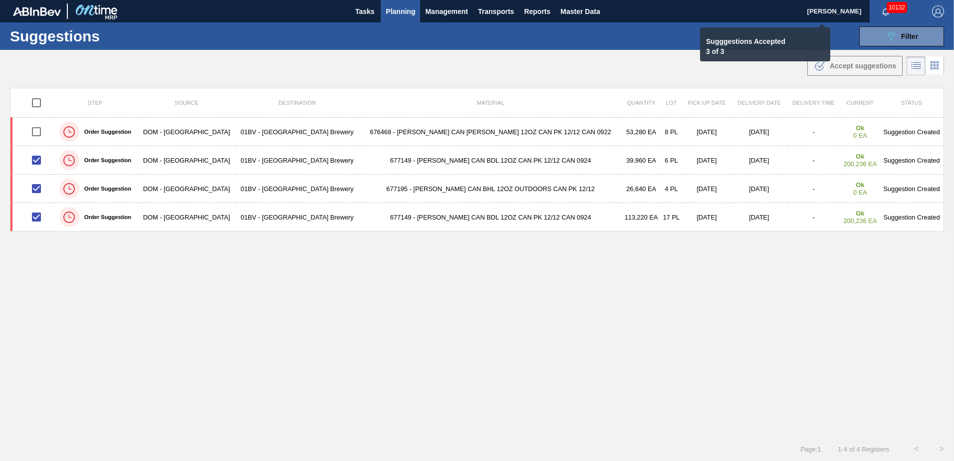
checkbox input "false"
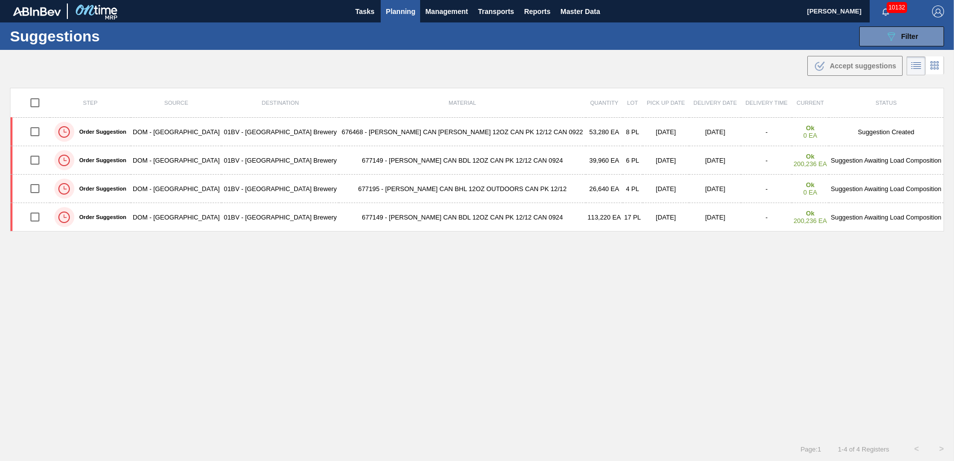
click at [396, 7] on span "Planning" at bounding box center [400, 11] width 29 height 12
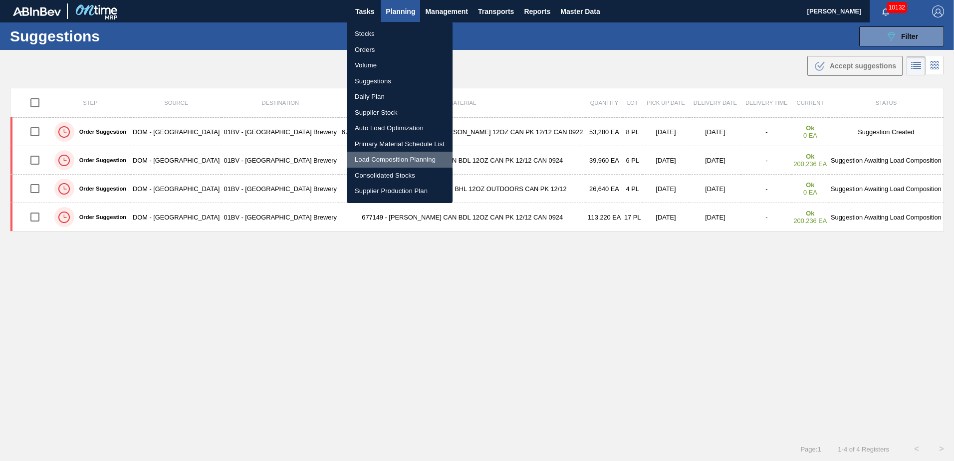
click at [385, 158] on li "Load Composition Planning" at bounding box center [400, 160] width 106 height 16
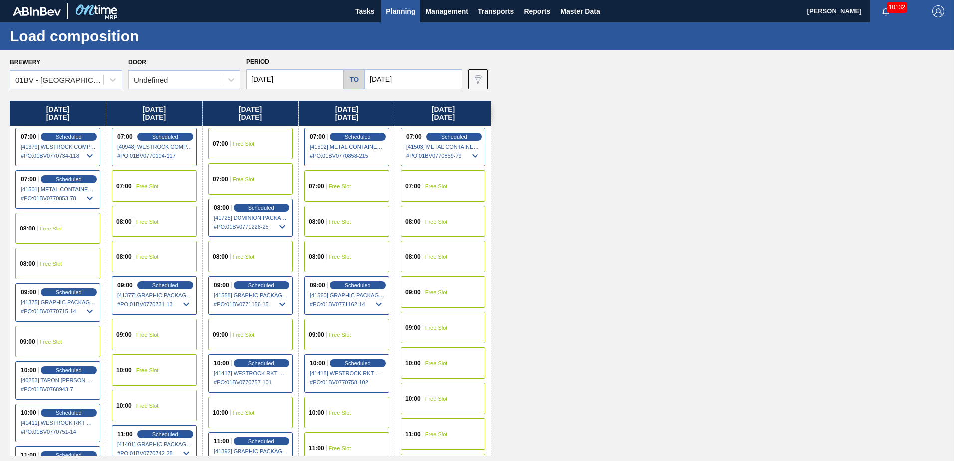
click at [436, 222] on span "Free Slot" at bounding box center [436, 222] width 22 height 6
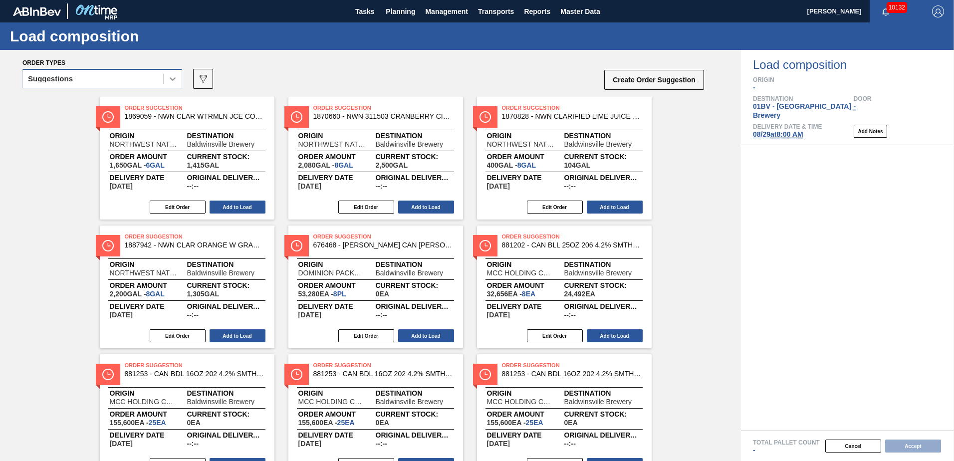
click at [167, 80] on div at bounding box center [173, 79] width 18 height 18
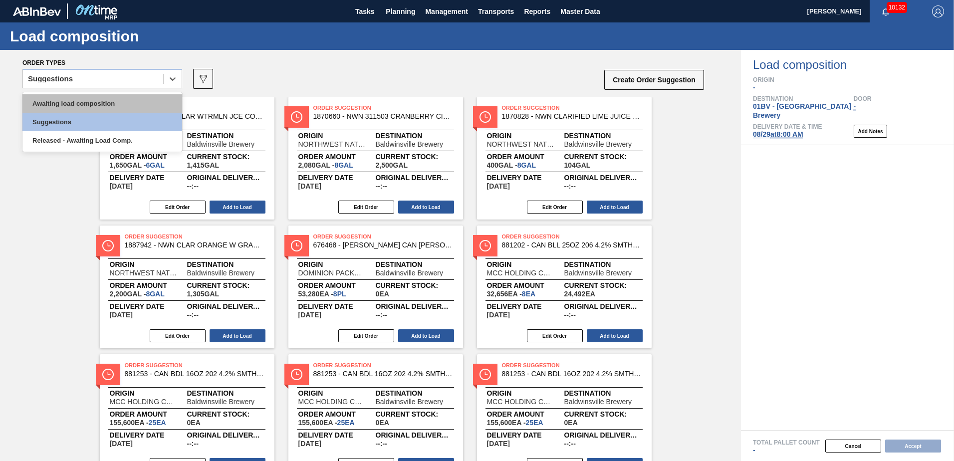
click at [95, 103] on div "Awaiting load composition" at bounding box center [102, 103] width 160 height 18
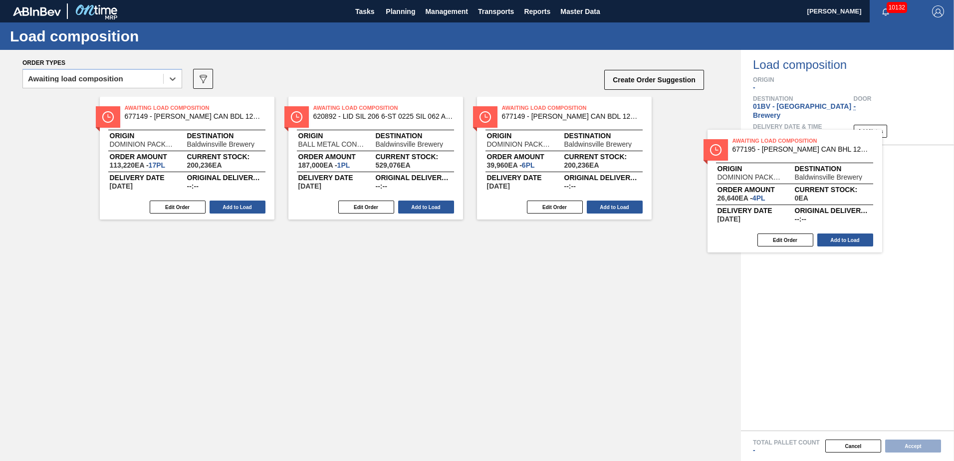
drag, startPoint x: 330, startPoint y: 110, endPoint x: 761, endPoint y: 144, distance: 432.1
click at [761, 144] on div "Order types option Awaiting load composition, selected. Select is focused ,type…" at bounding box center [477, 255] width 954 height 411
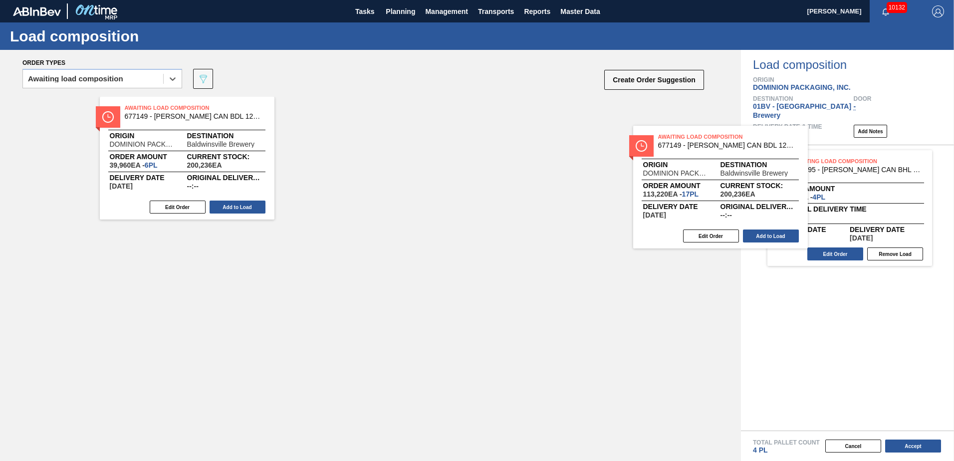
drag, startPoint x: 201, startPoint y: 113, endPoint x: 803, endPoint y: 143, distance: 602.2
click at [803, 143] on div "Order types option Awaiting load composition, selected. Select is focused ,type…" at bounding box center [477, 255] width 954 height 411
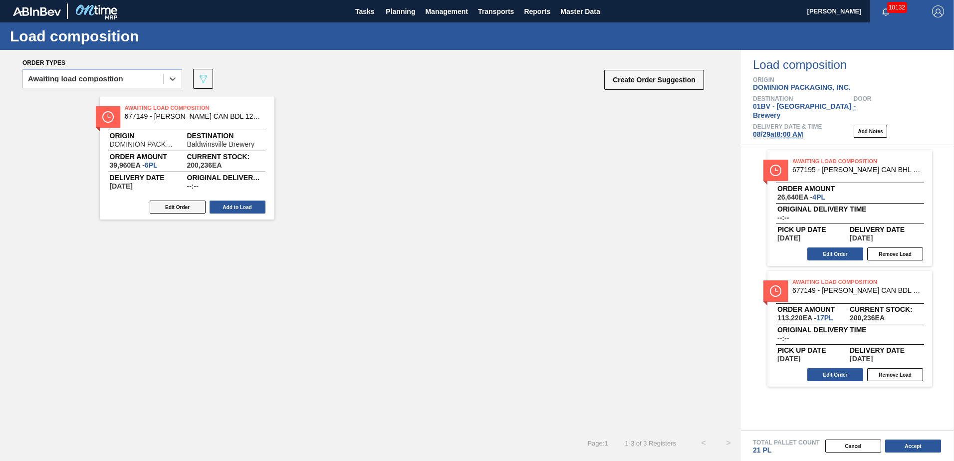
click at [176, 208] on button "Edit Order" at bounding box center [178, 207] width 56 height 13
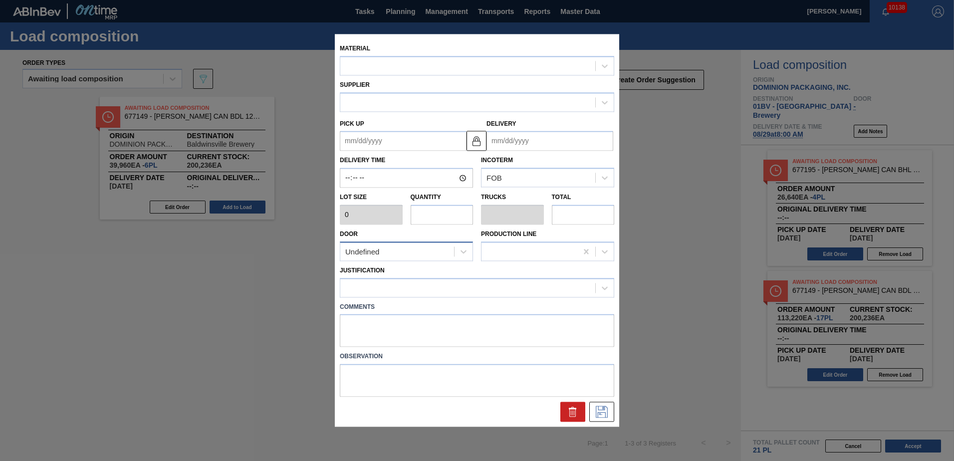
type input "6,660"
type input "6"
type input "0.231"
type input "39,960"
type up "[DATE]"
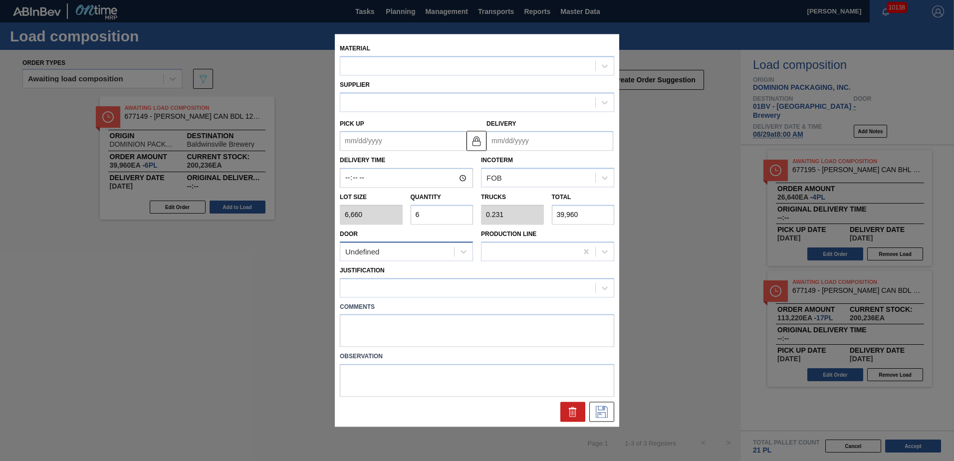
type input "[DATE]"
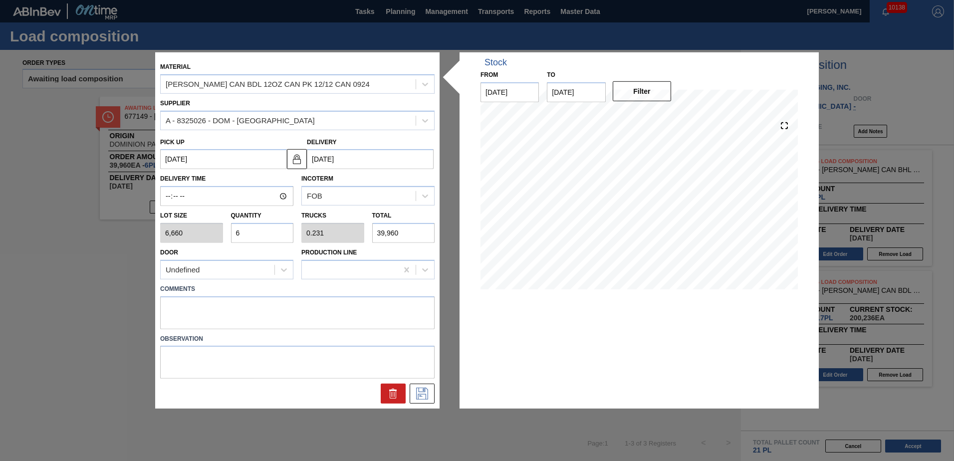
click at [206, 233] on div "Lot size 6,660 Quantity 6 Trucks 0.231 Total 39,960" at bounding box center [297, 224] width 283 height 37
type input "5"
type input "0.192"
type input "33,300"
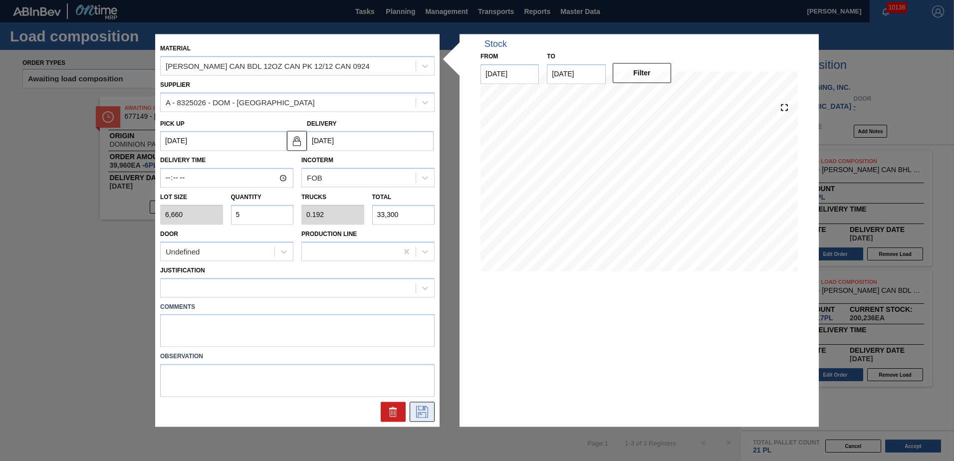
type input "5"
click at [425, 408] on icon at bounding box center [422, 412] width 16 height 12
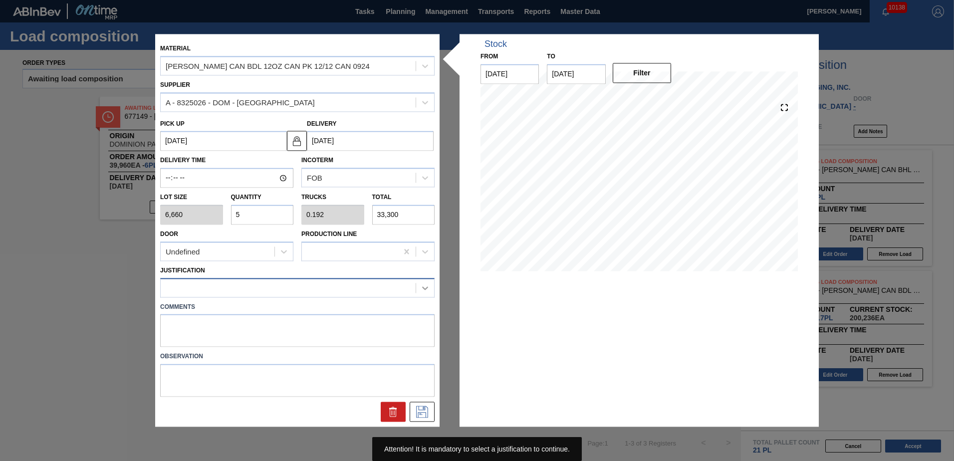
click at [425, 288] on icon at bounding box center [425, 288] width 10 height 10
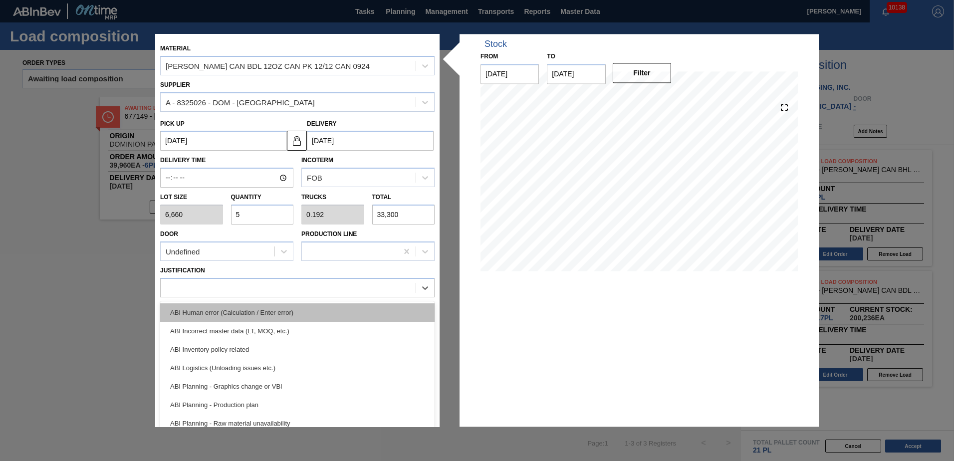
click at [431, 319] on div "ABI Human error (Calculation / Enter error)" at bounding box center [297, 312] width 275 height 18
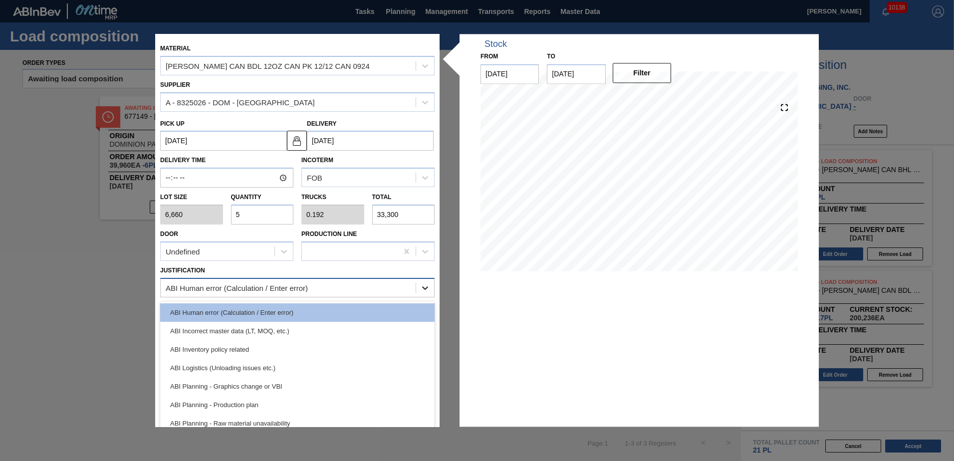
click at [425, 289] on icon at bounding box center [425, 288] width 10 height 10
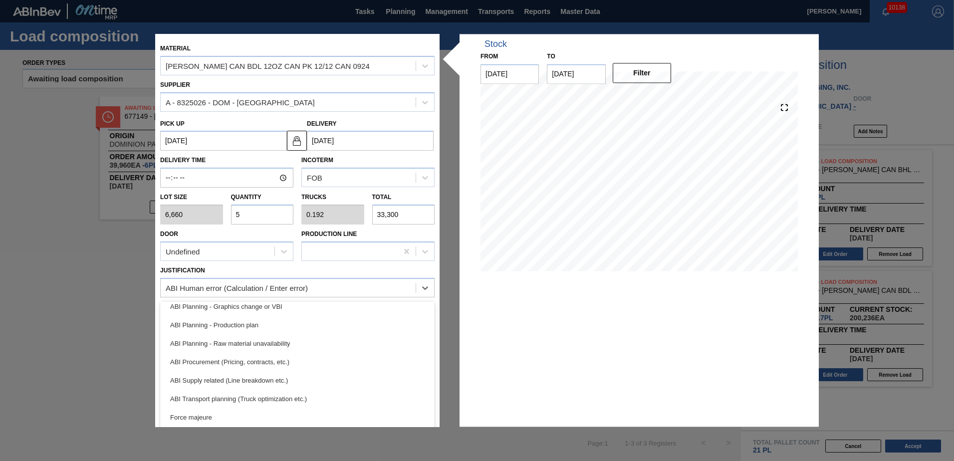
scroll to position [84, 0]
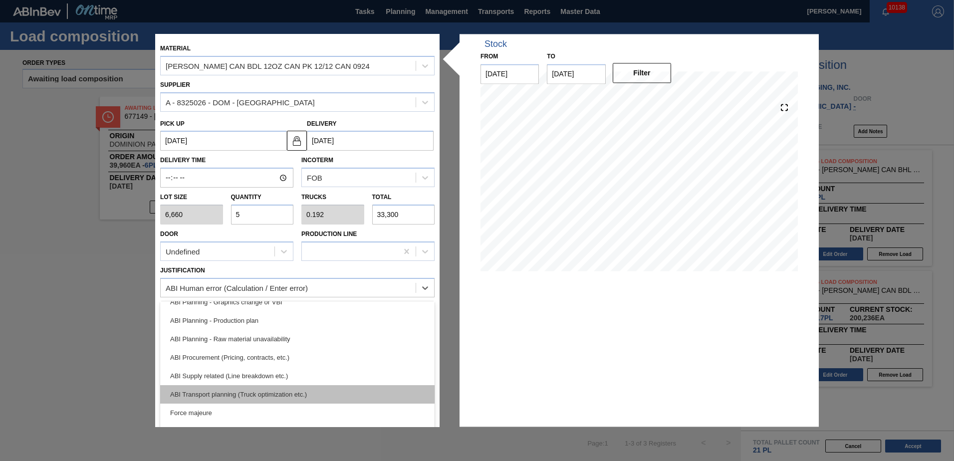
click at [227, 394] on div "ABI Transport planning (Truck optimization etc.)" at bounding box center [297, 394] width 275 height 18
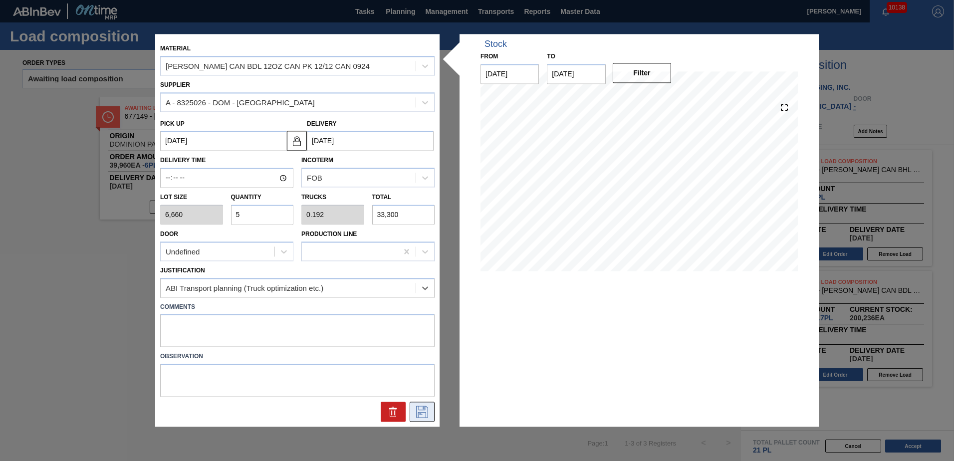
click at [419, 414] on icon at bounding box center [422, 412] width 16 height 12
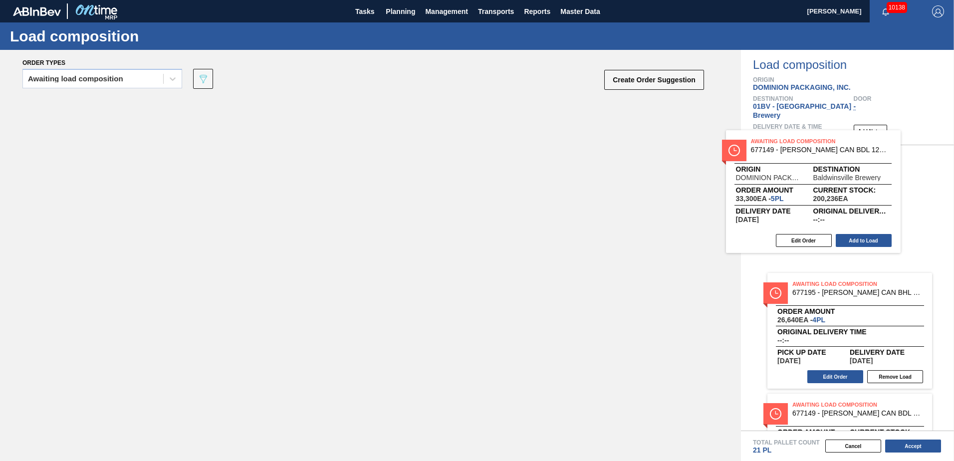
drag, startPoint x: 407, startPoint y: 113, endPoint x: 807, endPoint y: 149, distance: 401.4
click at [805, 148] on div "Order types Awaiting load composition 089F7B8B-B2A5-4AFE-B5C0-19BA573D28AC Crea…" at bounding box center [477, 255] width 954 height 411
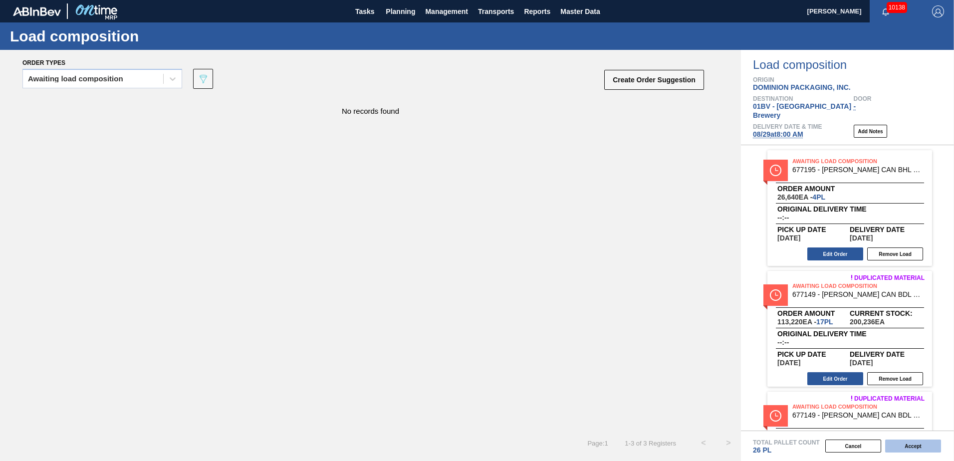
click at [913, 446] on button "Accept" at bounding box center [913, 446] width 56 height 13
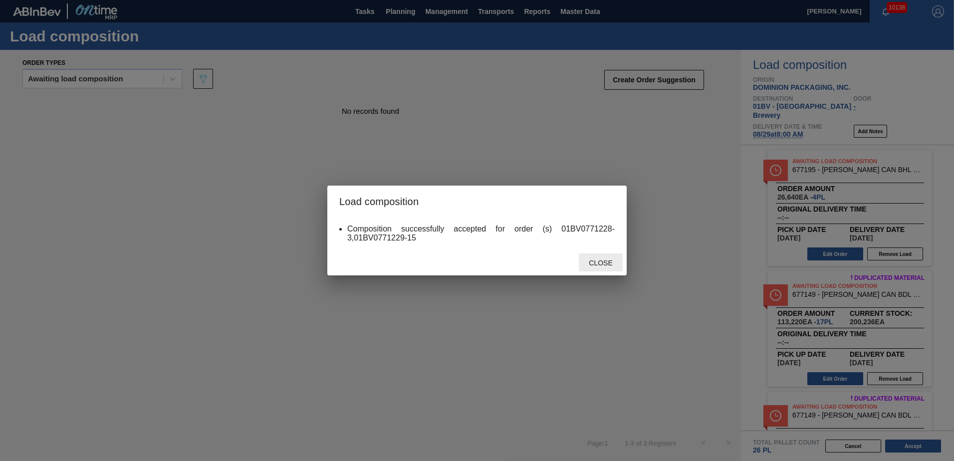
click at [599, 260] on span "Close" at bounding box center [600, 263] width 39 height 8
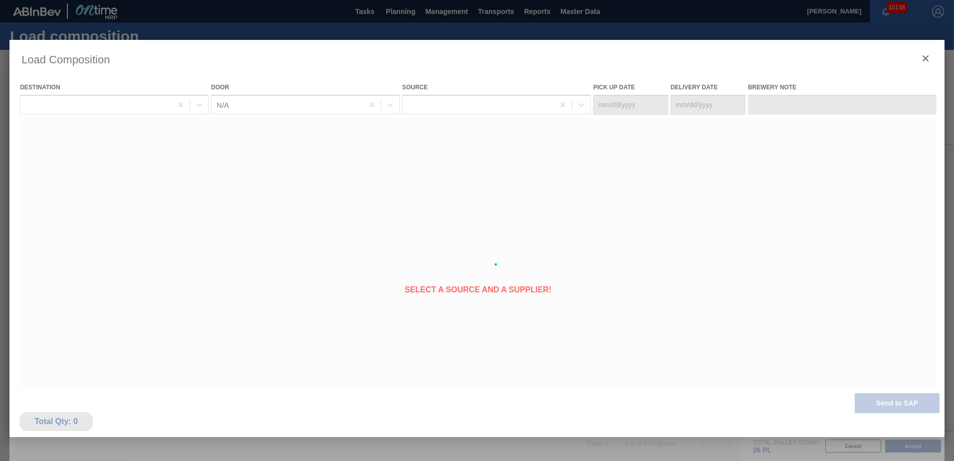
type Date "[DATE]"
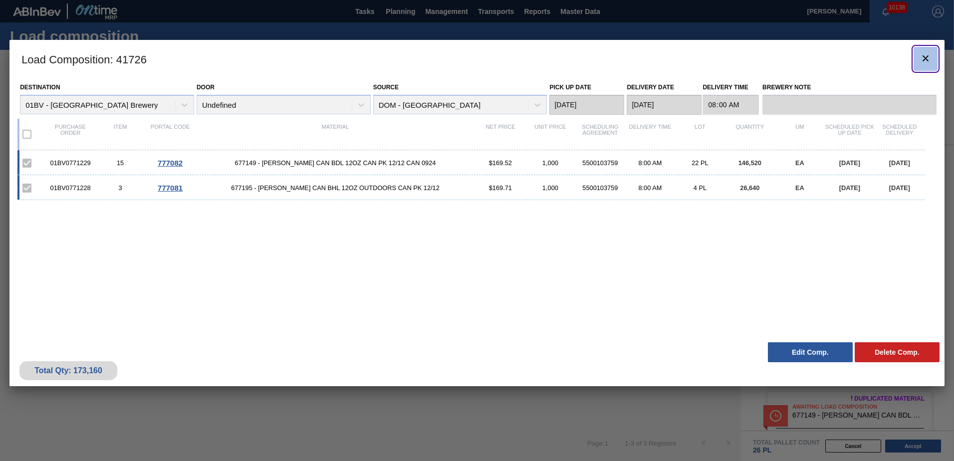
click at [926, 54] on icon "botão de ícone" at bounding box center [926, 58] width 12 height 12
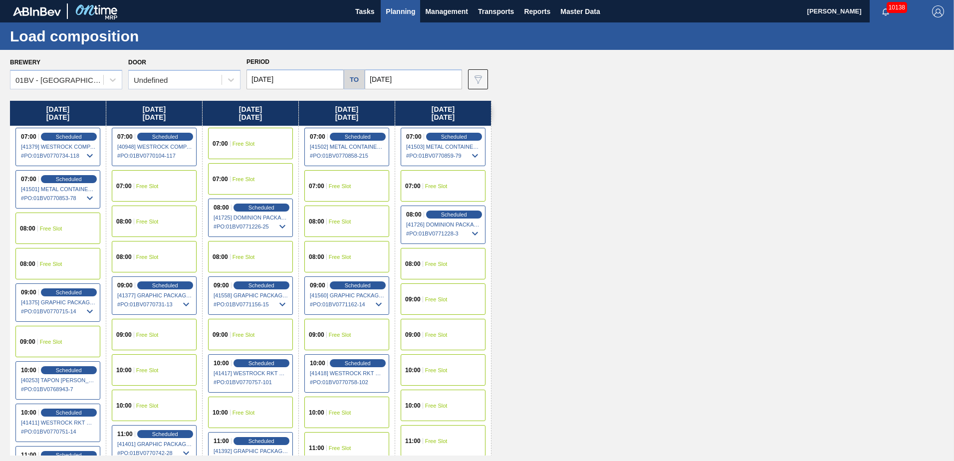
click at [405, 12] on span "Planning" at bounding box center [400, 11] width 29 height 12
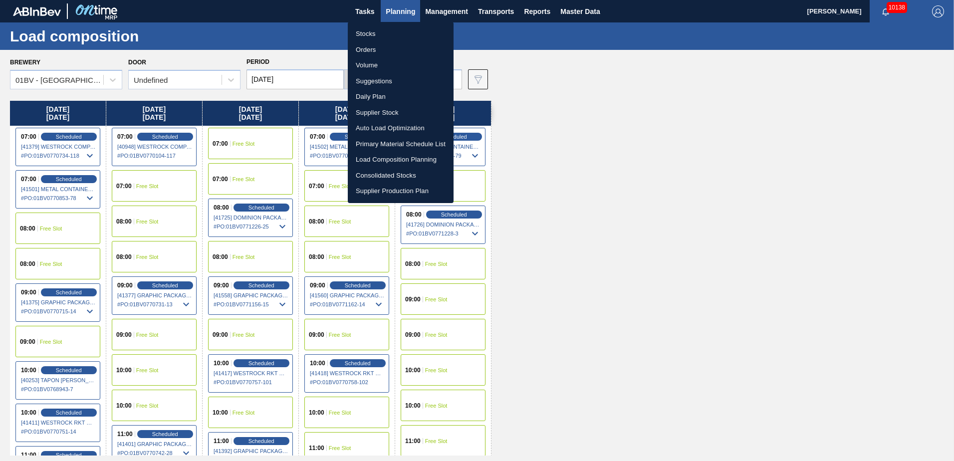
click at [383, 79] on li "Suggestions" at bounding box center [401, 81] width 106 height 16
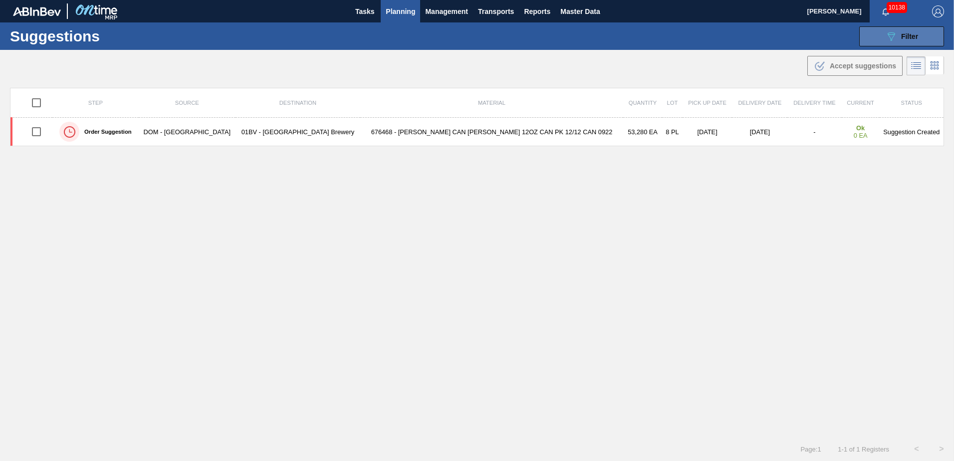
click at [896, 32] on div "089F7B8B-B2A5-4AFE-B5C0-19BA573D28AC Filter" at bounding box center [901, 36] width 33 height 12
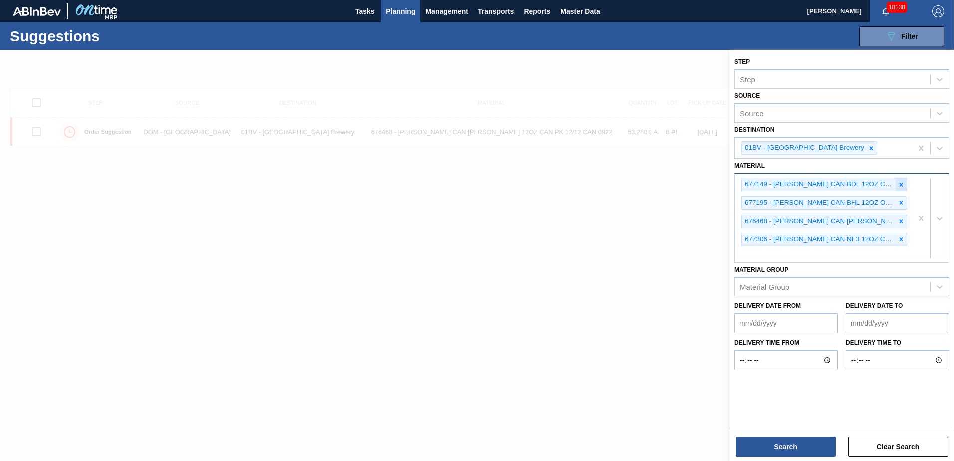
click at [901, 183] on icon at bounding box center [901, 184] width 7 height 7
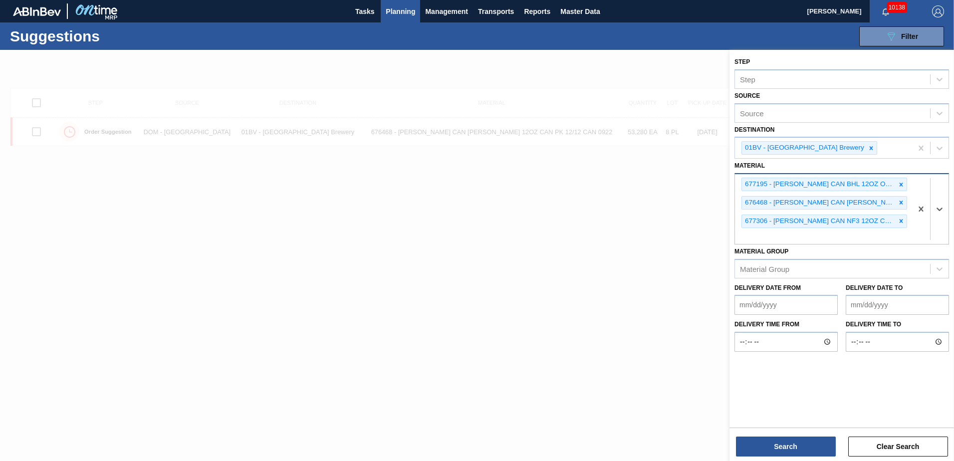
click at [901, 183] on icon at bounding box center [901, 184] width 7 height 7
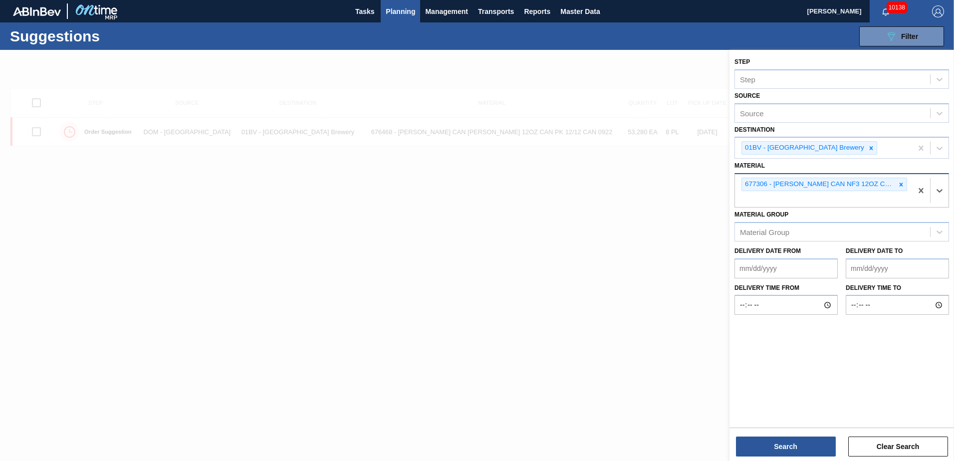
click at [901, 183] on icon at bounding box center [901, 184] width 7 height 7
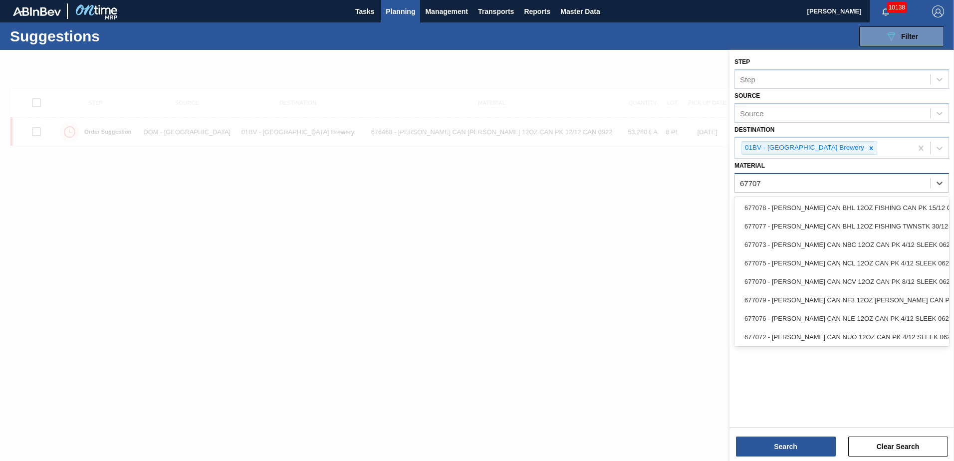
type input "677072"
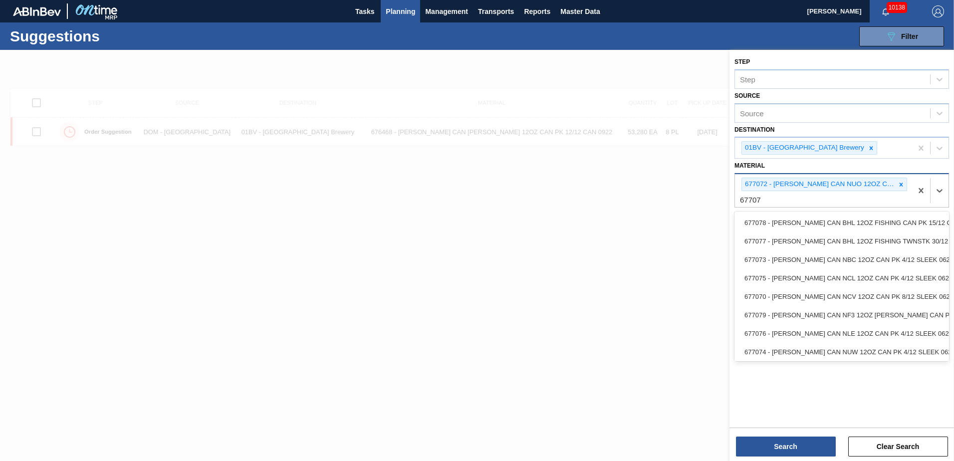
type input "677073"
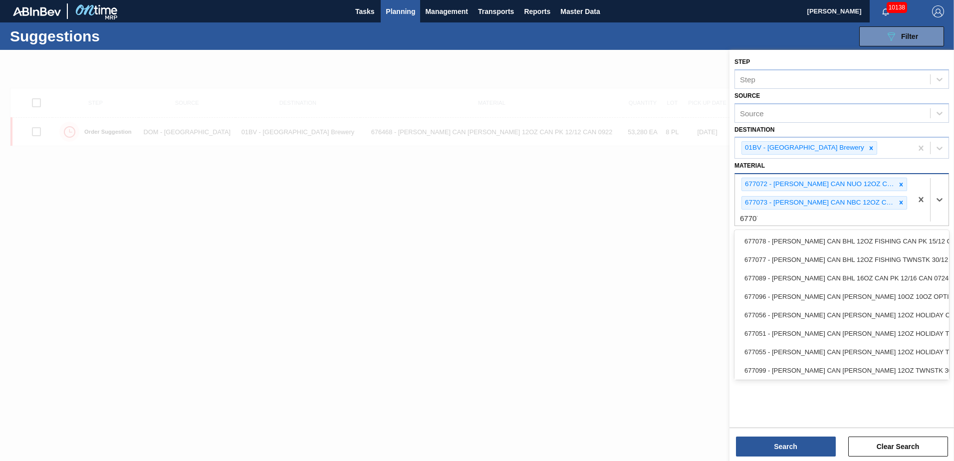
type input "677074"
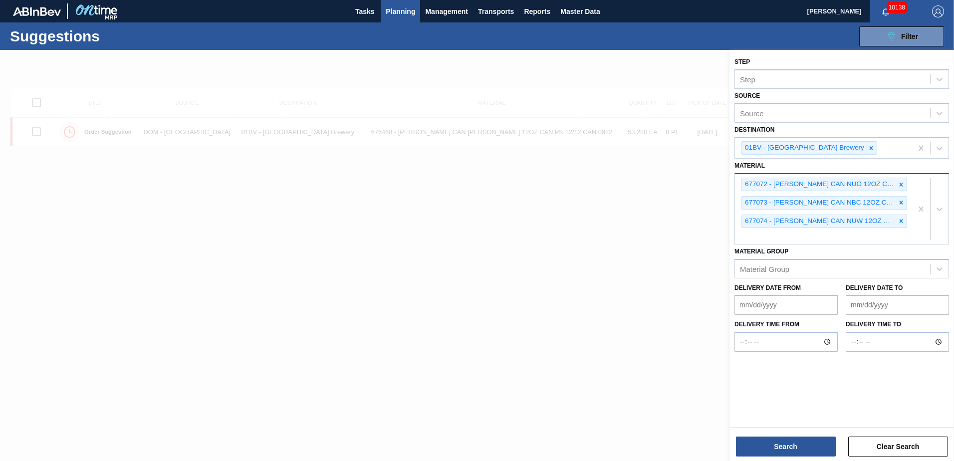
drag, startPoint x: 760, startPoint y: 237, endPoint x: 701, endPoint y: 239, distance: 58.9
click at [760, 237] on div "677072 - [PERSON_NAME] CAN NUO 12OZ CAN PK 4/12 SLEEK 0624 677073 - [PERSON_NAM…" at bounding box center [823, 209] width 177 height 70
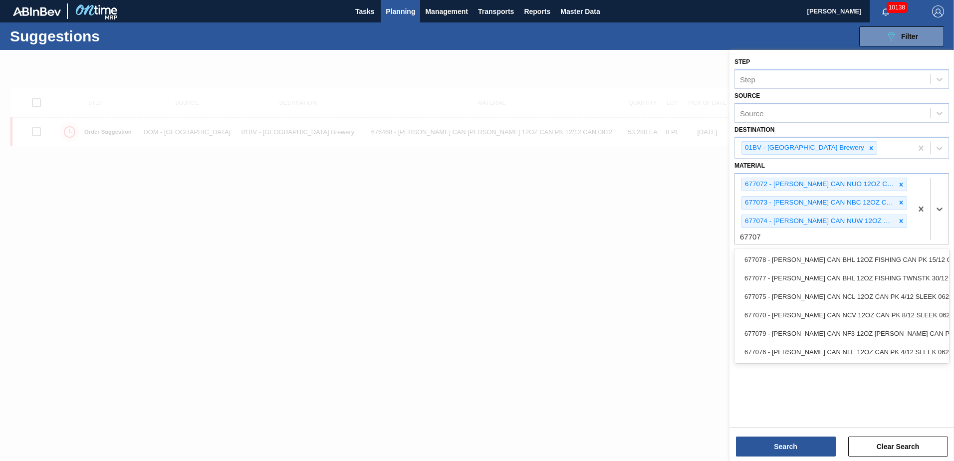
type input "677076"
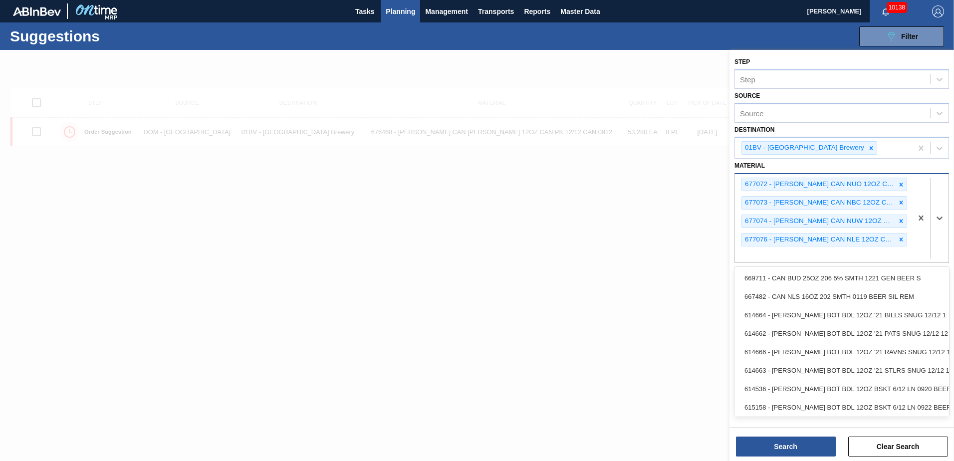
click at [765, 256] on div "677072 - [PERSON_NAME] CAN NUO 12OZ CAN PK 4/12 SLEEK 0624 677073 - [PERSON_NAM…" at bounding box center [823, 218] width 177 height 88
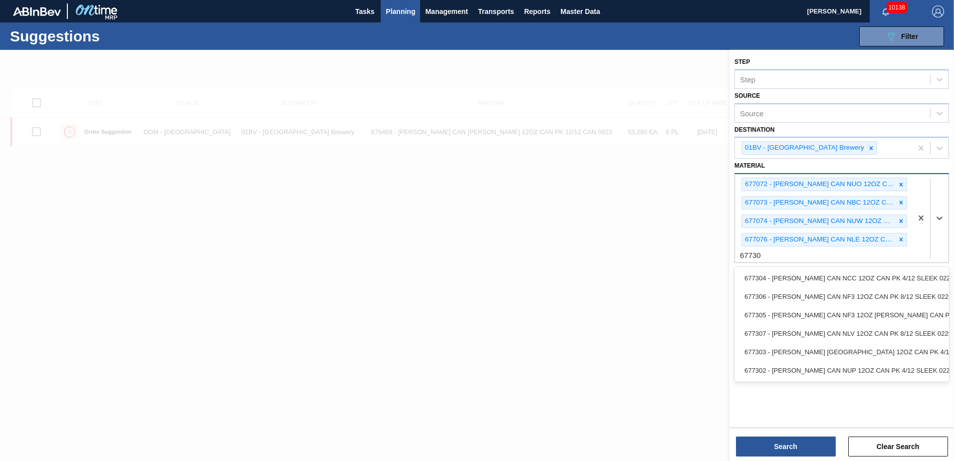
type input "677302"
type input "677303"
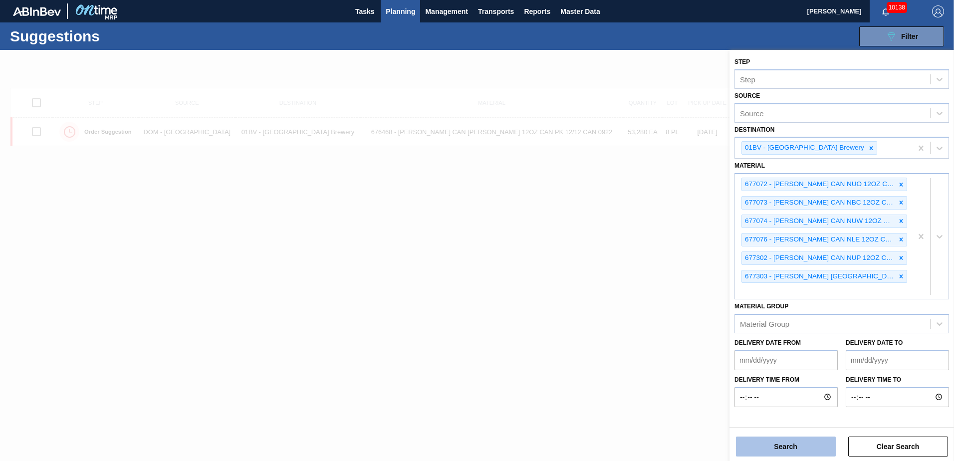
click at [771, 443] on button "Search" at bounding box center [786, 447] width 100 height 20
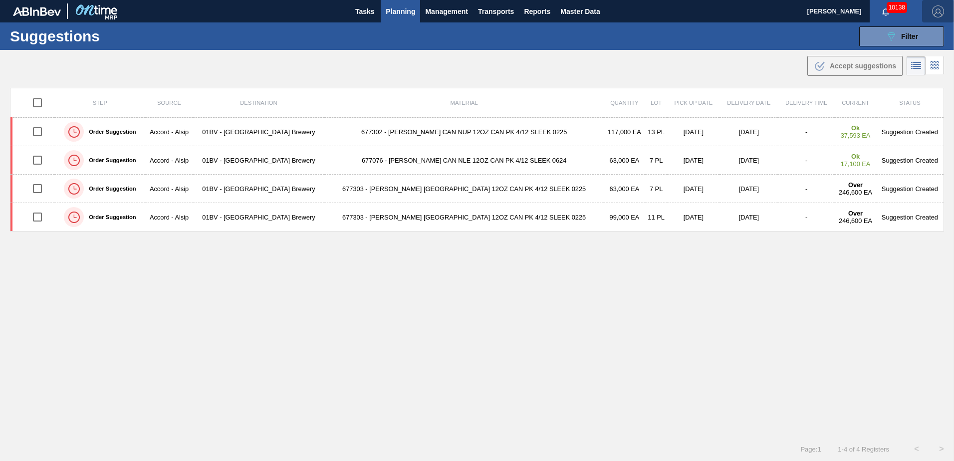
click at [937, 7] on img "button" at bounding box center [938, 11] width 12 height 12
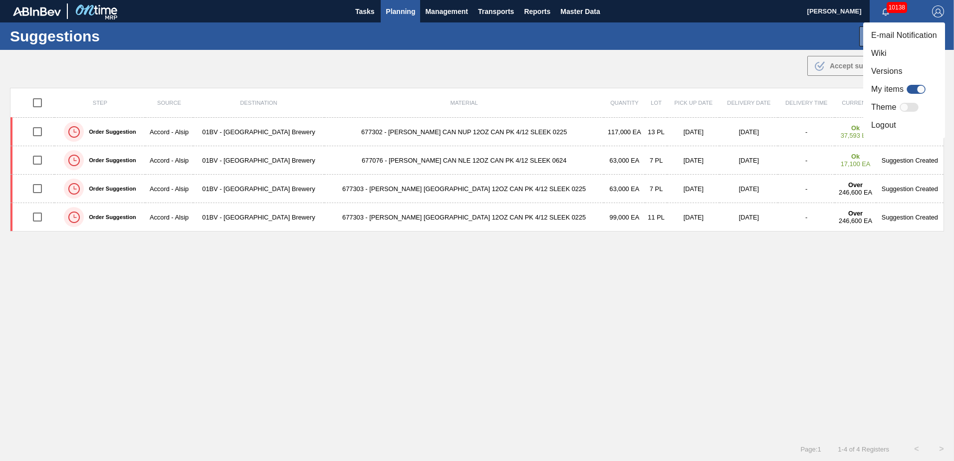
click at [887, 124] on li "Logout" at bounding box center [904, 125] width 82 height 18
